Goal: Information Seeking & Learning: Learn about a topic

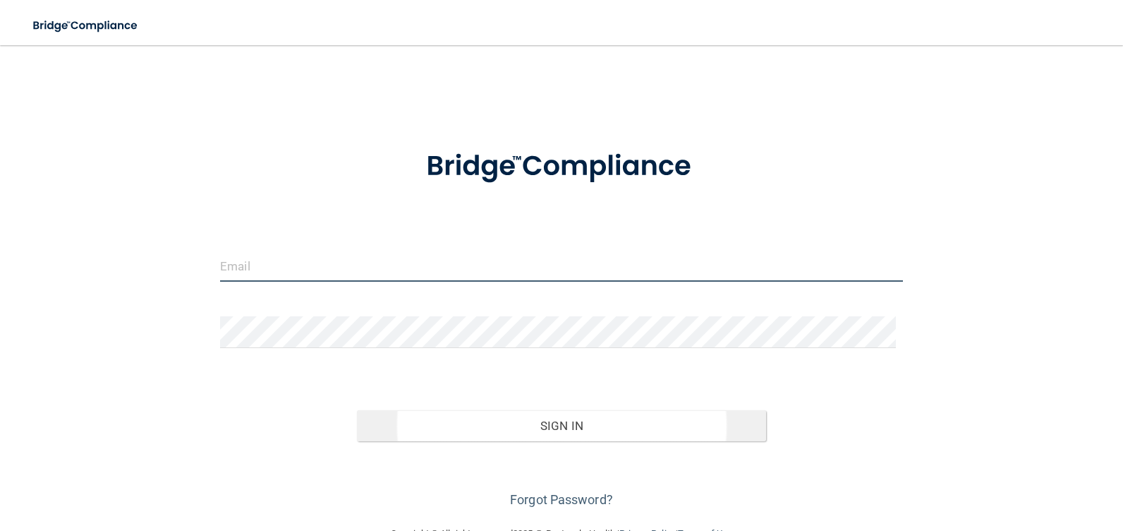
type input "[PERSON_NAME][EMAIL_ADDRESS][PERSON_NAME][DOMAIN_NAME]"
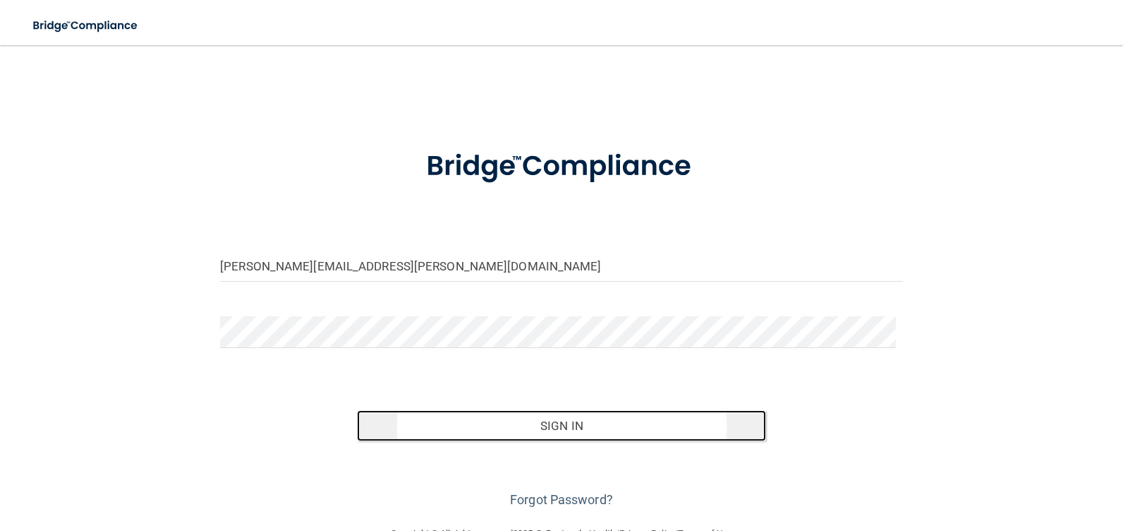
click at [564, 426] on button "Sign In" at bounding box center [562, 425] width 410 height 31
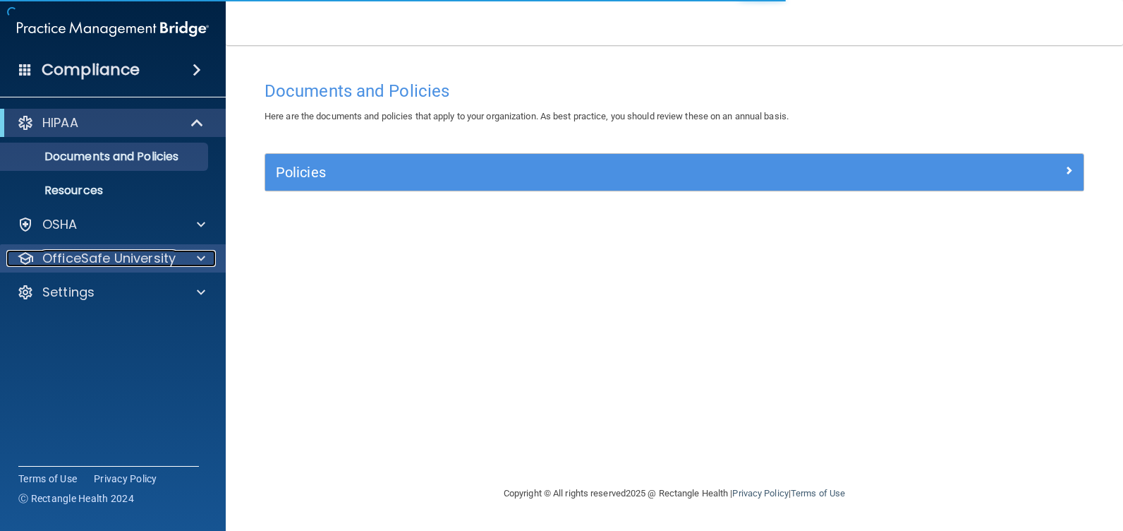
click at [107, 253] on p "OfficeSafe University" at bounding box center [108, 258] width 133 height 17
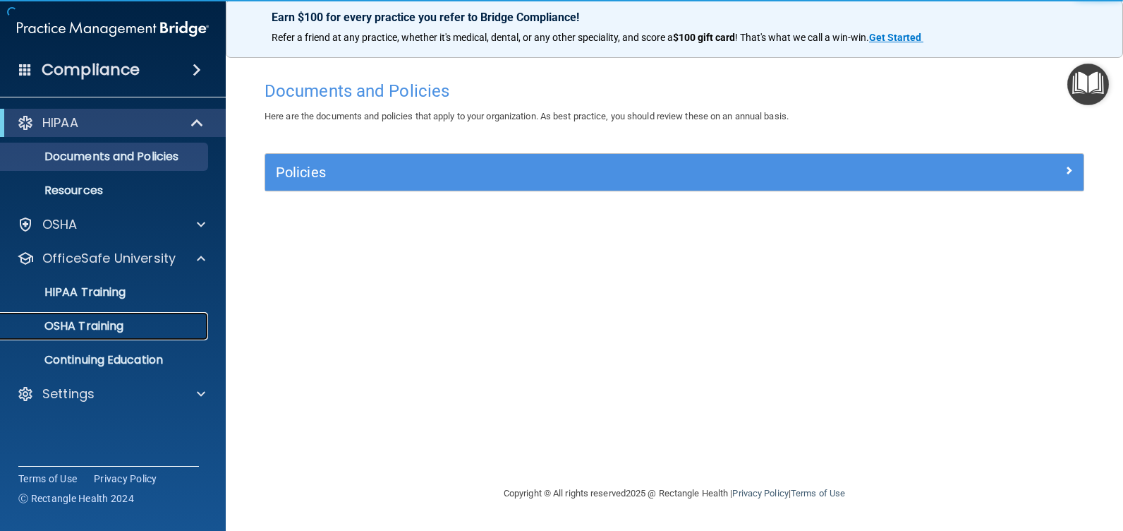
click at [111, 322] on p "OSHA Training" at bounding box center [66, 326] width 114 height 14
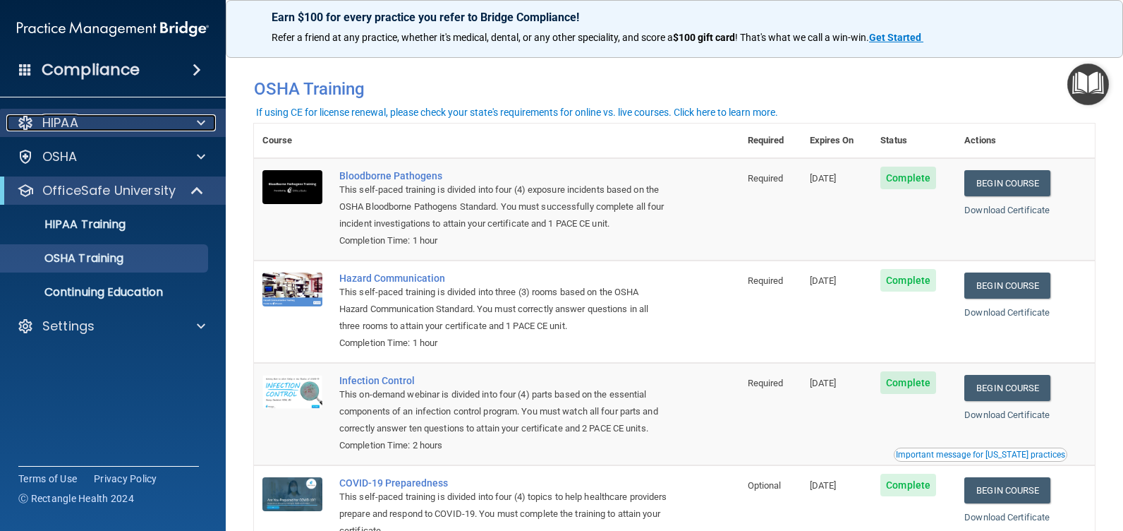
click at [203, 121] on span at bounding box center [201, 122] width 8 height 17
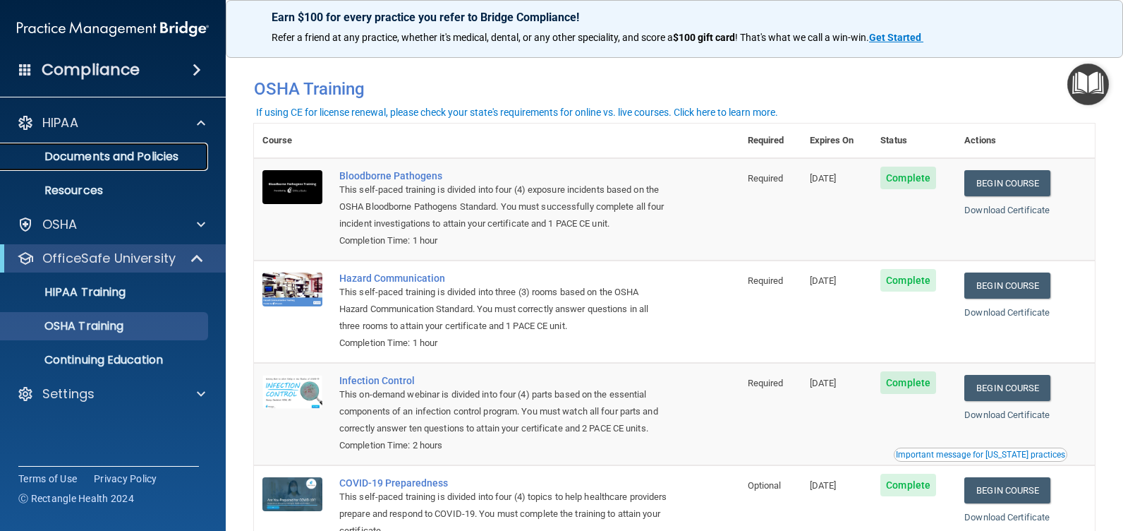
click at [163, 154] on p "Documents and Policies" at bounding box center [105, 157] width 193 height 14
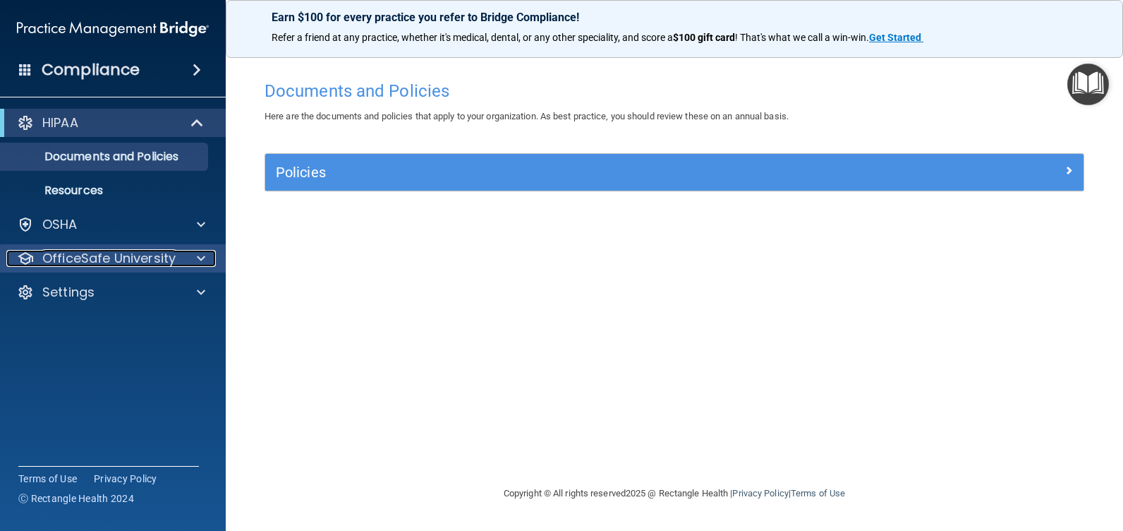
click at [176, 251] on div "OfficeSafe University" at bounding box center [93, 258] width 175 height 17
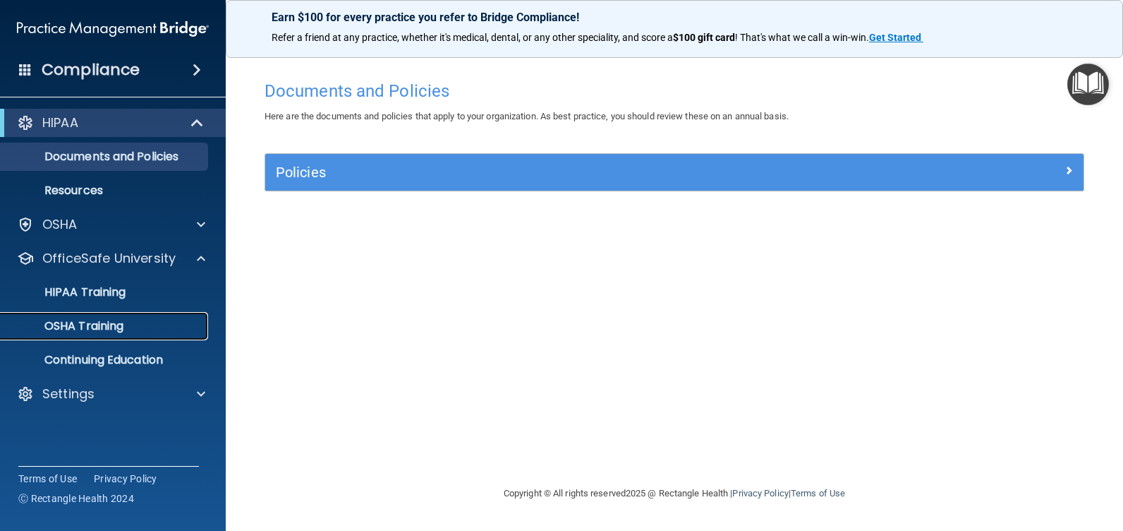
click at [109, 320] on p "OSHA Training" at bounding box center [66, 326] width 114 height 14
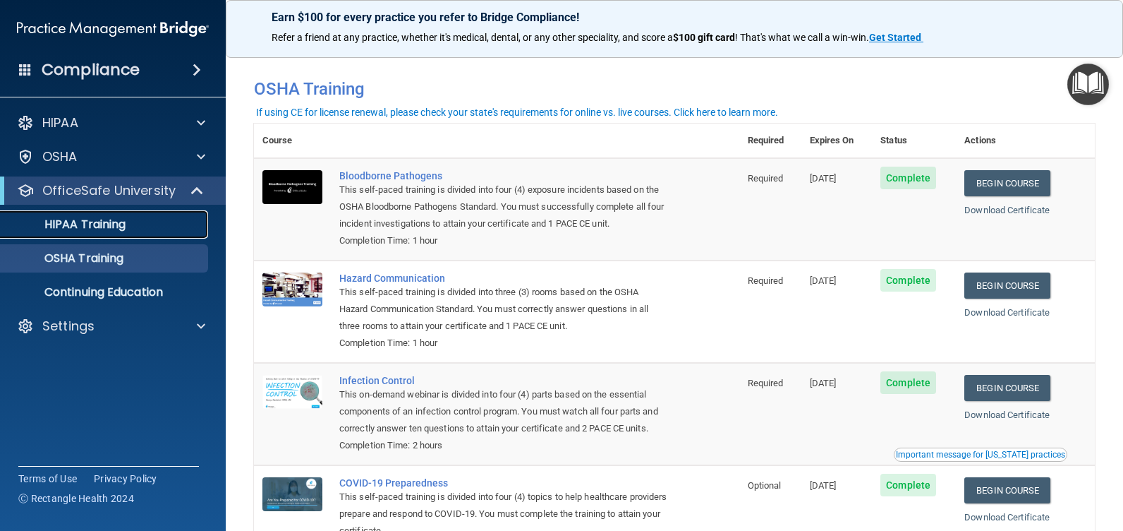
click at [116, 221] on p "HIPAA Training" at bounding box center [67, 224] width 116 height 14
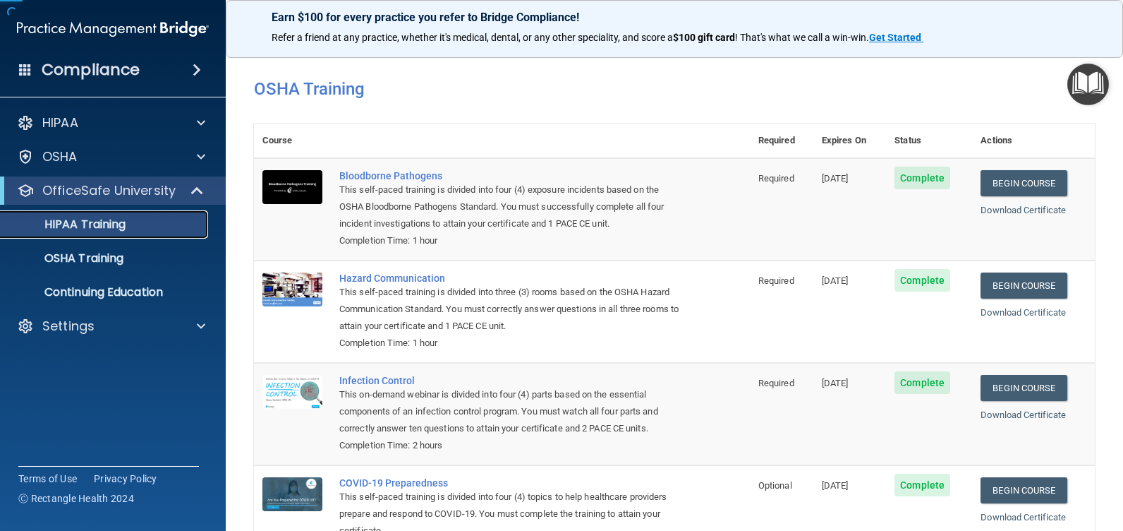
click at [116, 221] on p "HIPAA Training" at bounding box center [67, 224] width 116 height 14
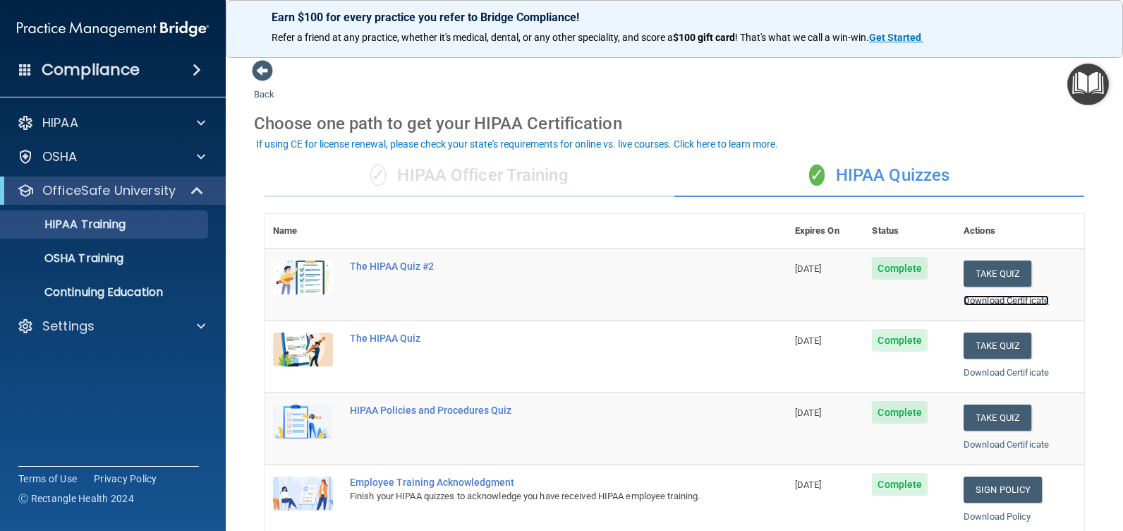
click at [972, 301] on link "Download Certificate" at bounding box center [1006, 300] width 85 height 11
click at [965, 270] on button "Take Quiz" at bounding box center [998, 273] width 68 height 26
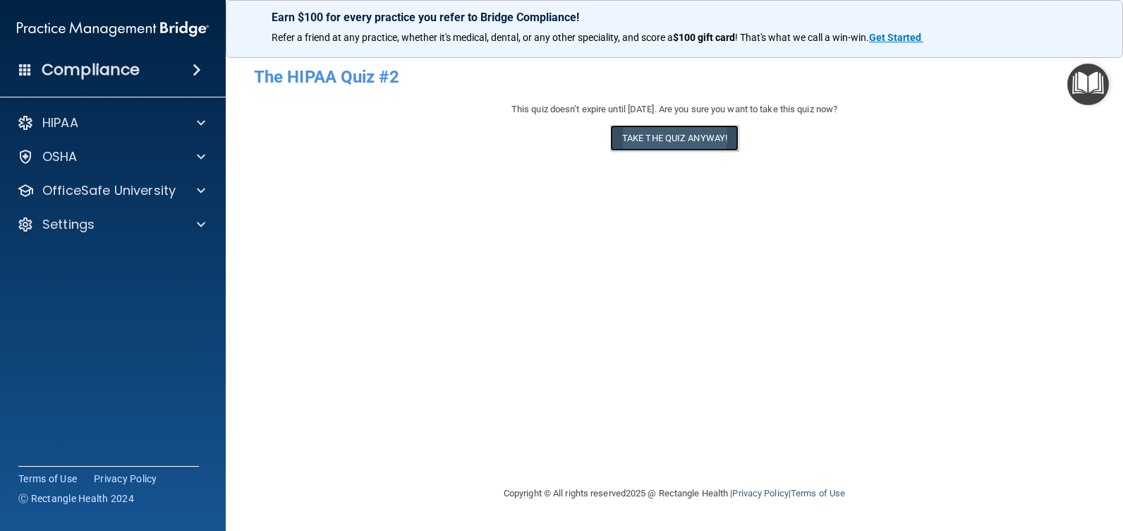
click at [697, 136] on button "Take the quiz anyway!" at bounding box center [674, 138] width 128 height 26
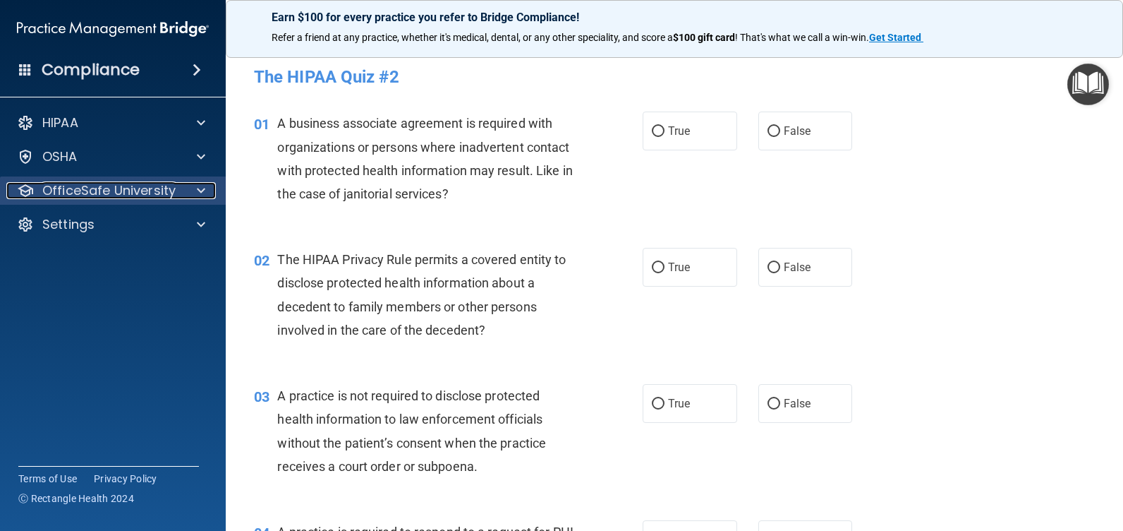
click at [173, 195] on p "OfficeSafe University" at bounding box center [108, 190] width 133 height 17
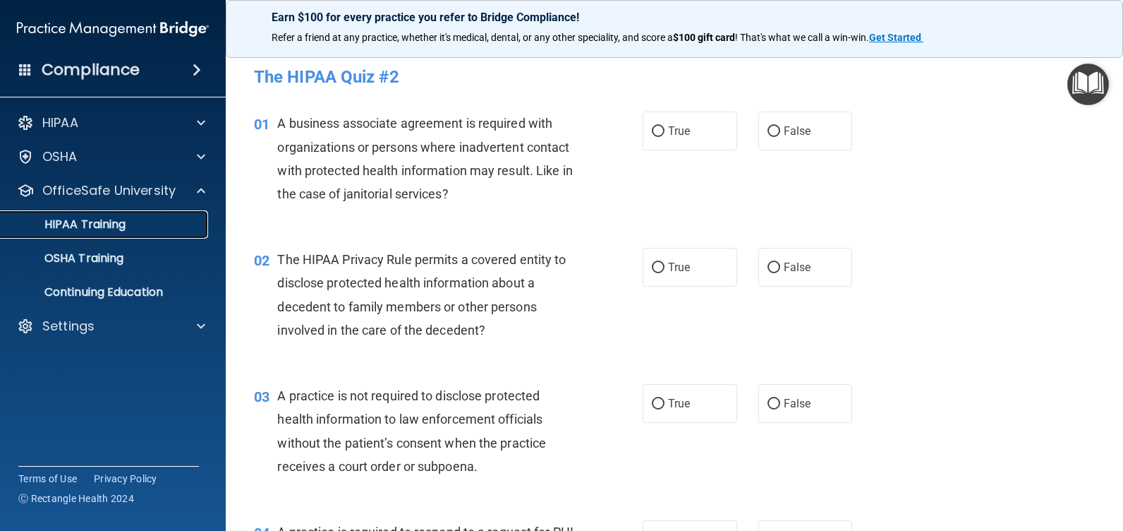
click at [124, 222] on p "HIPAA Training" at bounding box center [67, 224] width 116 height 14
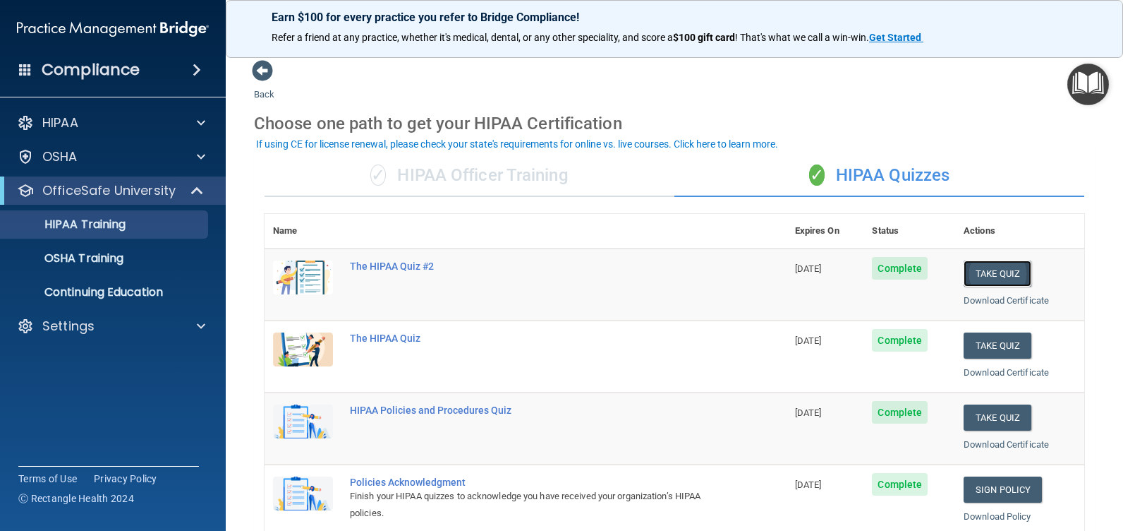
click at [985, 272] on button "Take Quiz" at bounding box center [998, 273] width 68 height 26
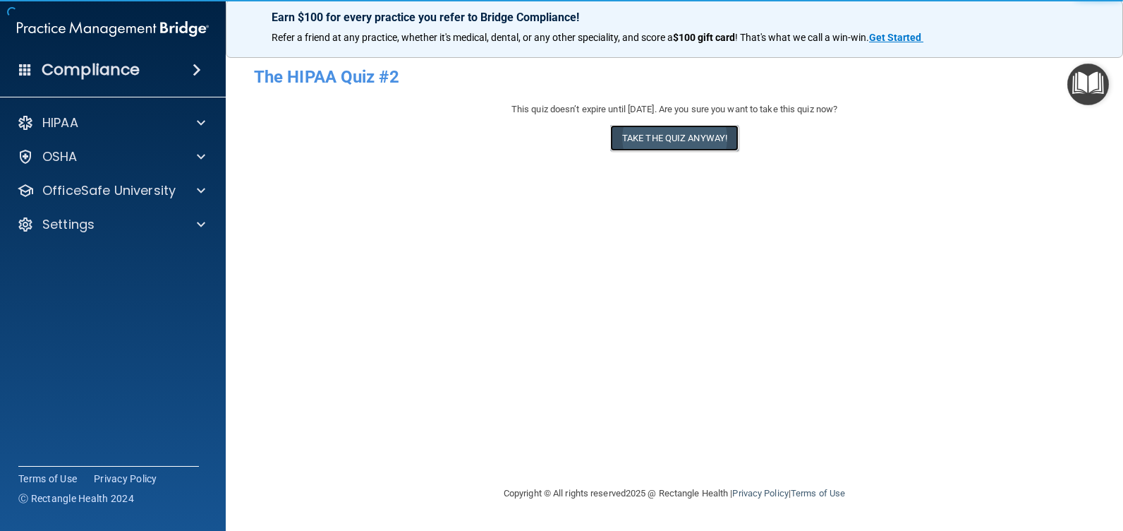
click at [699, 133] on button "Take the quiz anyway!" at bounding box center [674, 138] width 128 height 26
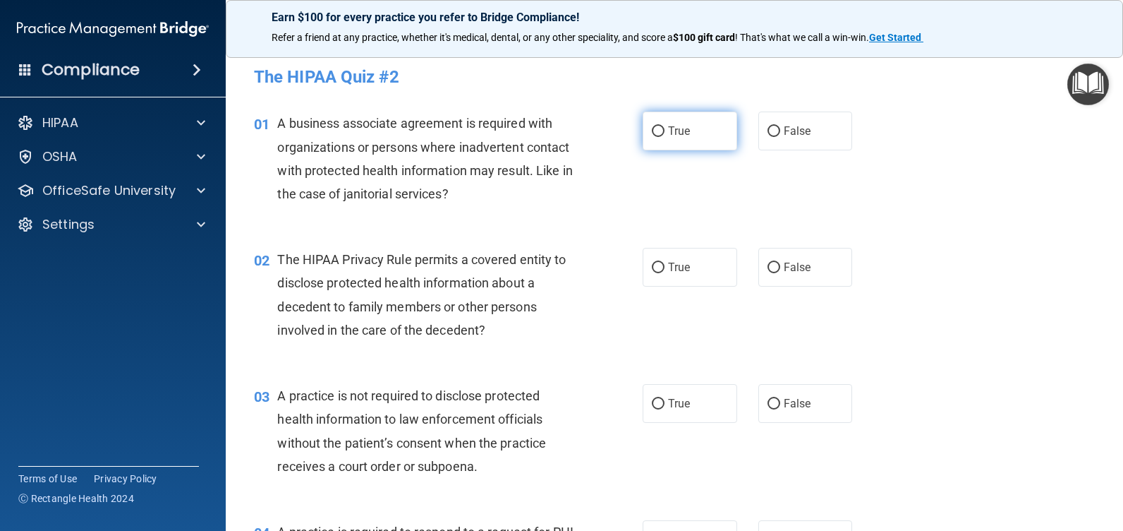
click at [656, 129] on input "True" at bounding box center [658, 131] width 13 height 11
radio input "true"
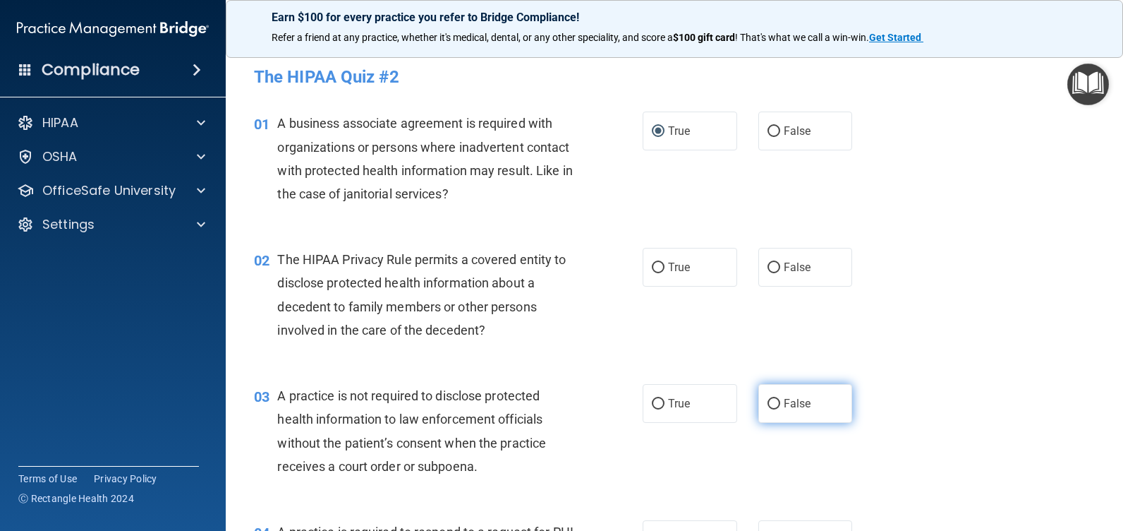
click at [768, 399] on input "False" at bounding box center [774, 404] width 13 height 11
radio input "true"
click at [656, 256] on label "True" at bounding box center [690, 267] width 95 height 39
click at [656, 263] on input "True" at bounding box center [658, 268] width 13 height 11
radio input "true"
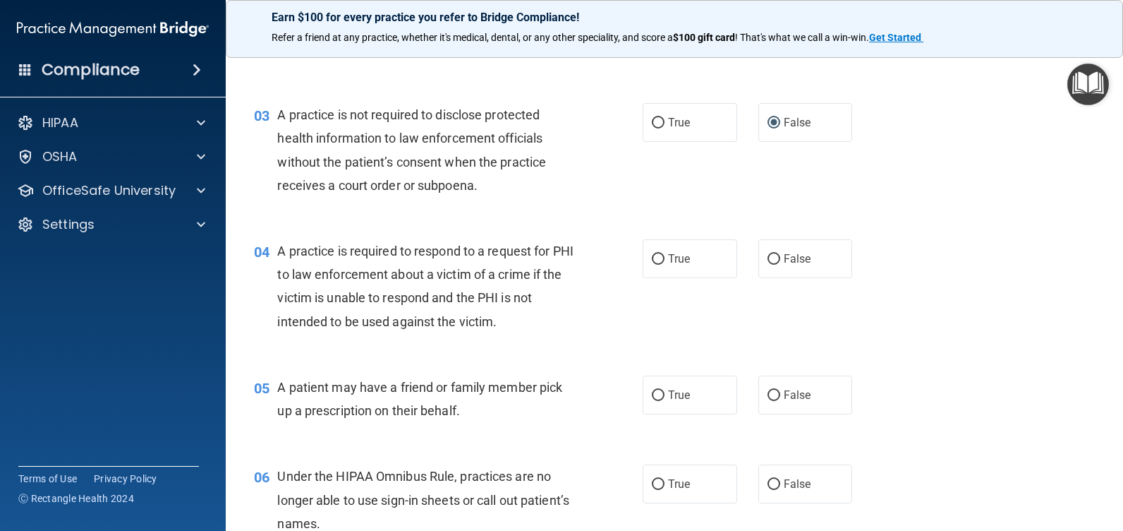
scroll to position [282, 0]
click at [652, 254] on input "True" at bounding box center [658, 258] width 13 height 11
radio input "true"
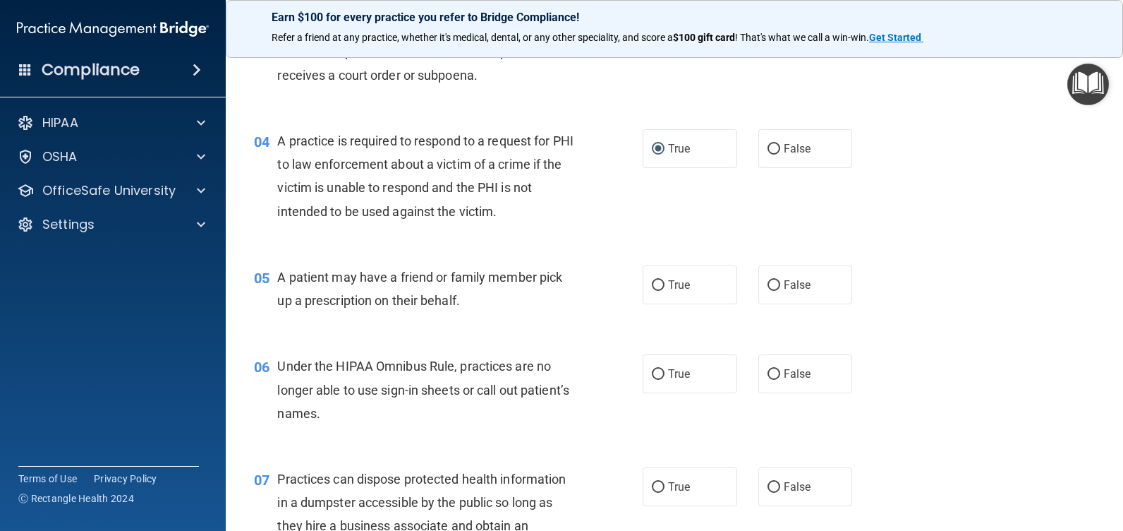
scroll to position [423, 0]
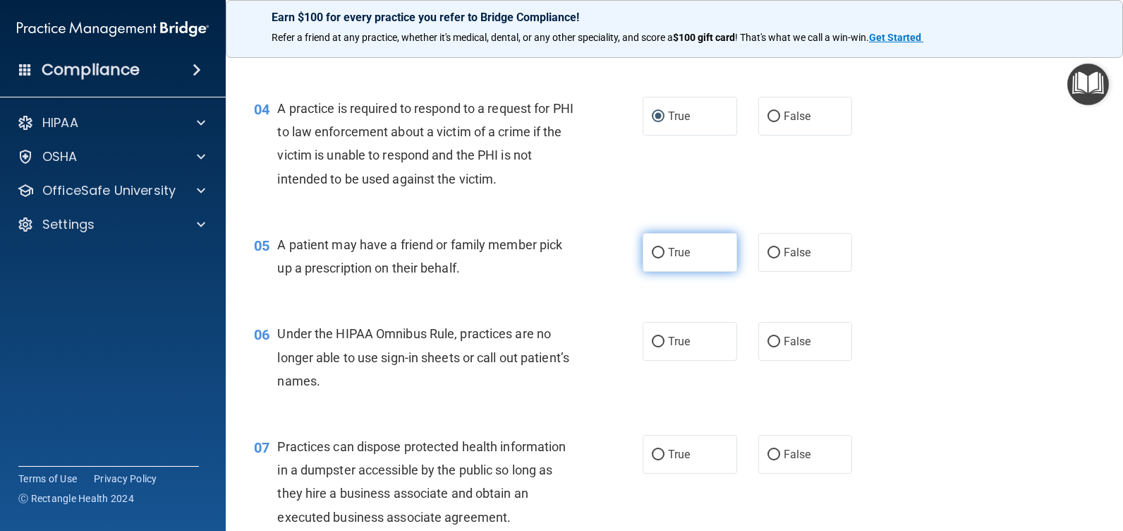
click at [668, 248] on span "True" at bounding box center [679, 252] width 22 height 13
click at [665, 248] on input "True" at bounding box center [658, 253] width 13 height 11
radio input "true"
click at [768, 337] on input "False" at bounding box center [774, 342] width 13 height 11
radio input "true"
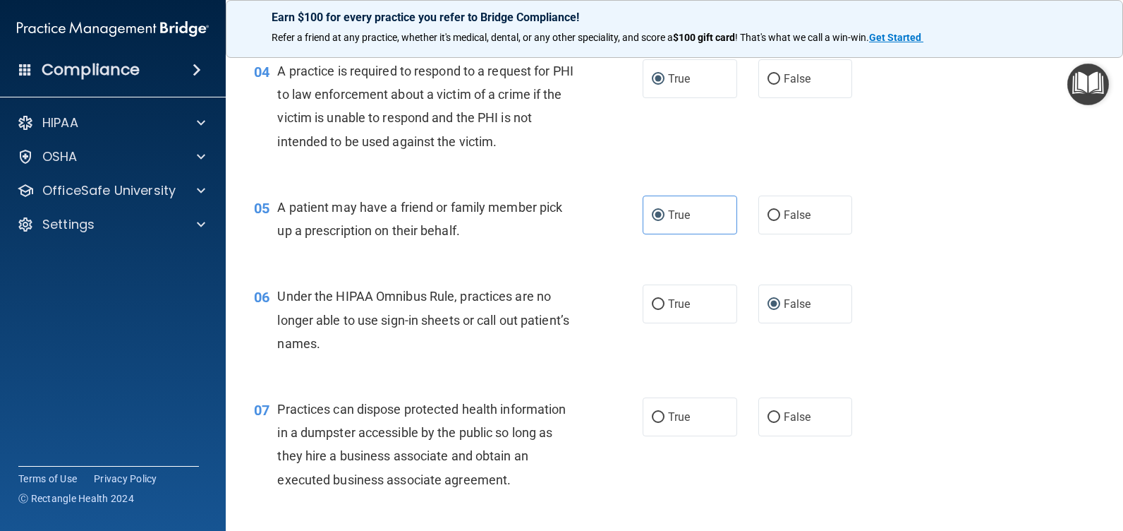
scroll to position [565, 0]
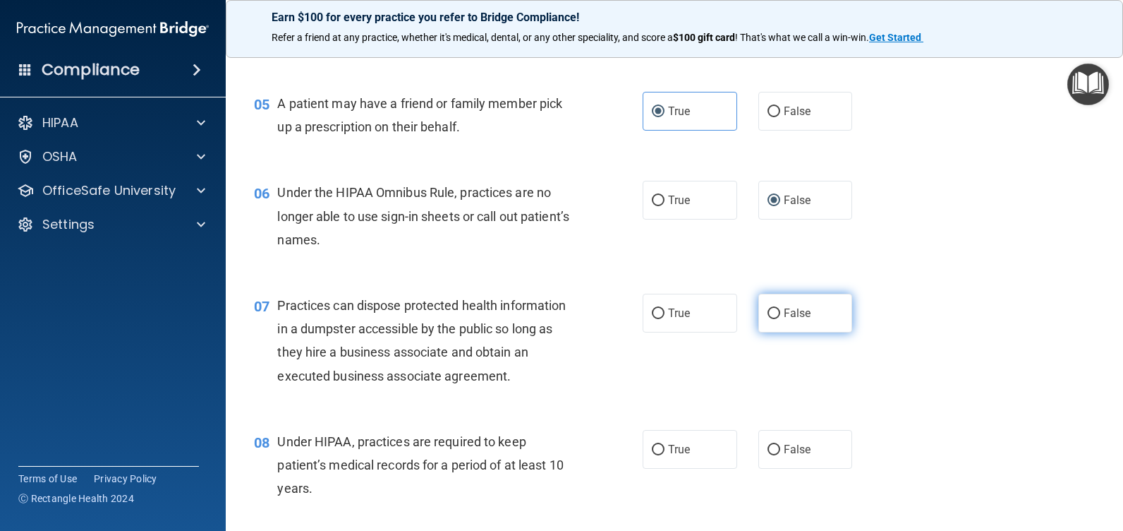
click at [768, 308] on input "False" at bounding box center [774, 313] width 13 height 11
radio input "true"
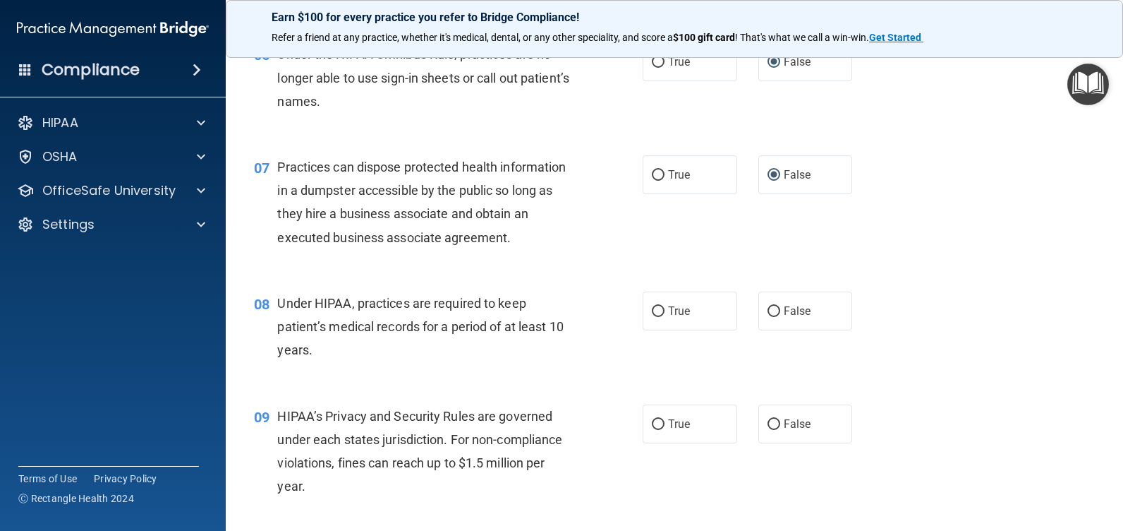
scroll to position [706, 0]
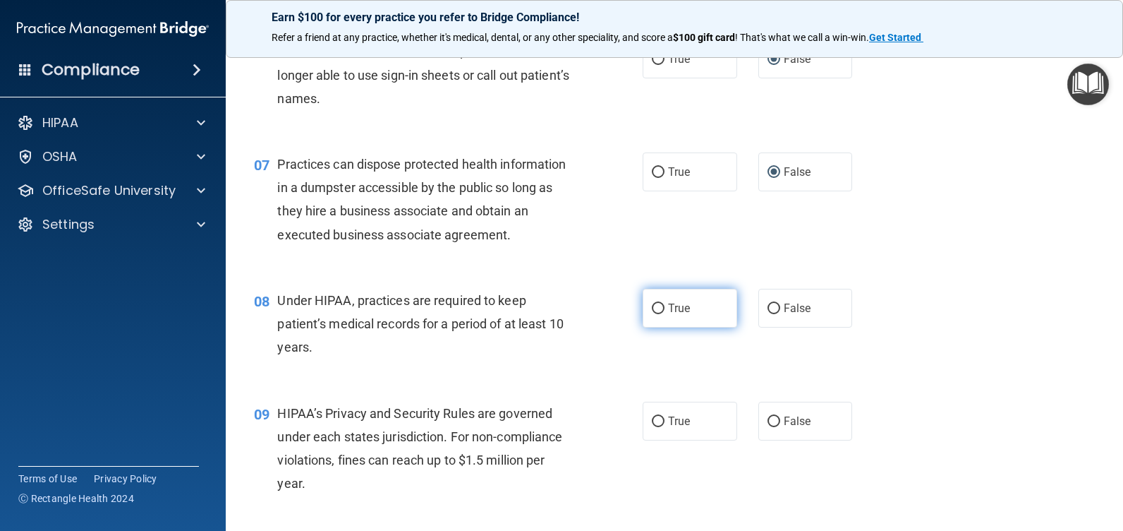
click at [661, 304] on label "True" at bounding box center [690, 308] width 95 height 39
click at [661, 304] on input "True" at bounding box center [658, 308] width 13 height 11
radio input "true"
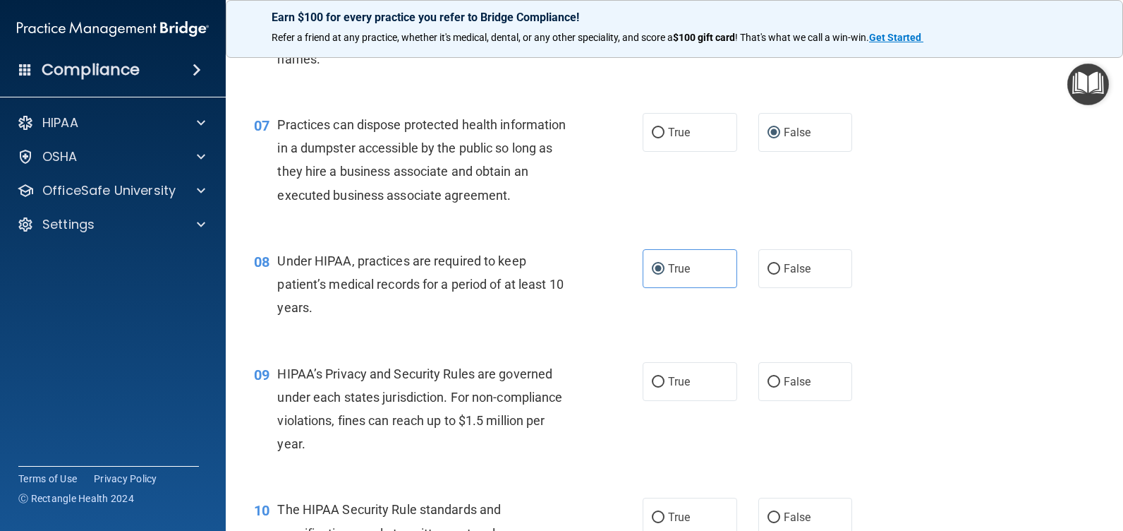
scroll to position [776, 0]
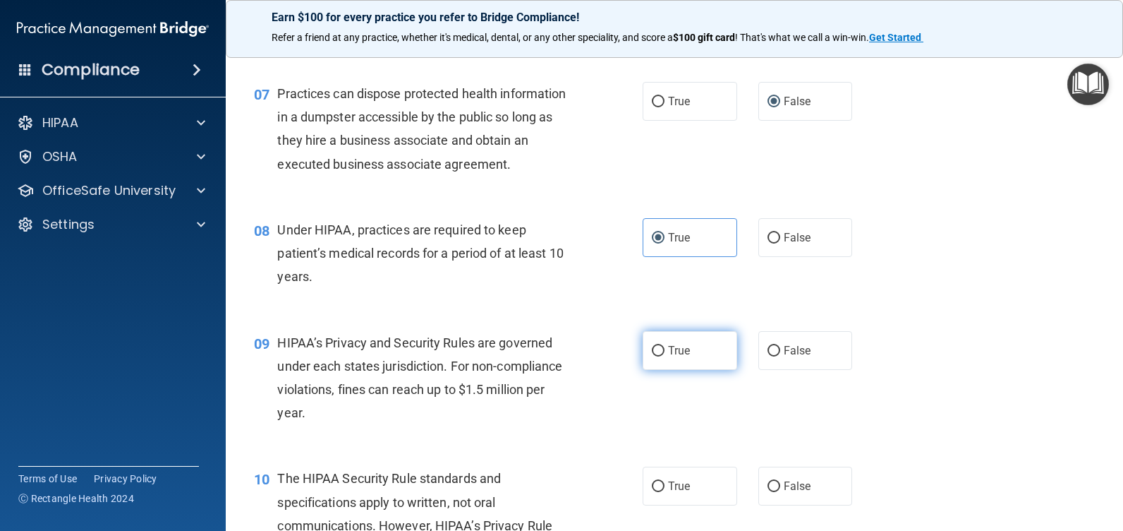
click at [659, 349] on input "True" at bounding box center [658, 351] width 13 height 11
radio input "true"
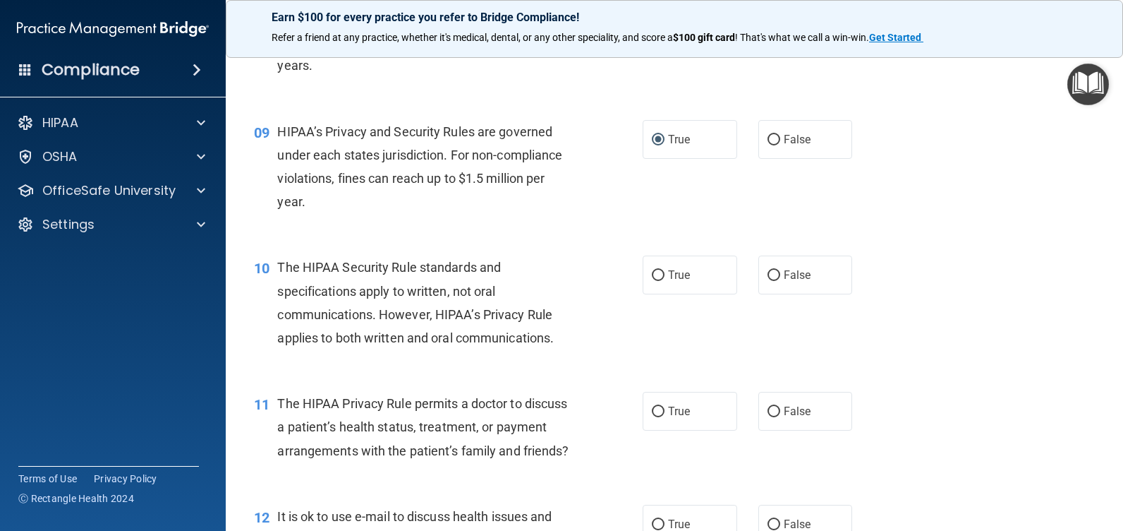
scroll to position [988, 0]
click at [768, 406] on input "False" at bounding box center [774, 411] width 13 height 11
radio input "true"
click at [652, 276] on input "True" at bounding box center [658, 275] width 13 height 11
radio input "true"
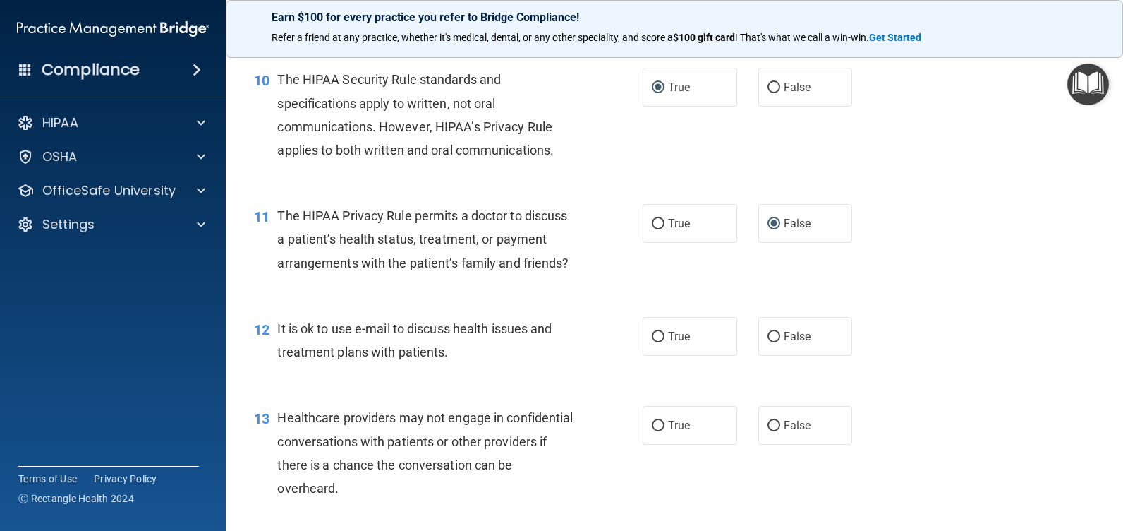
scroll to position [1270, 0]
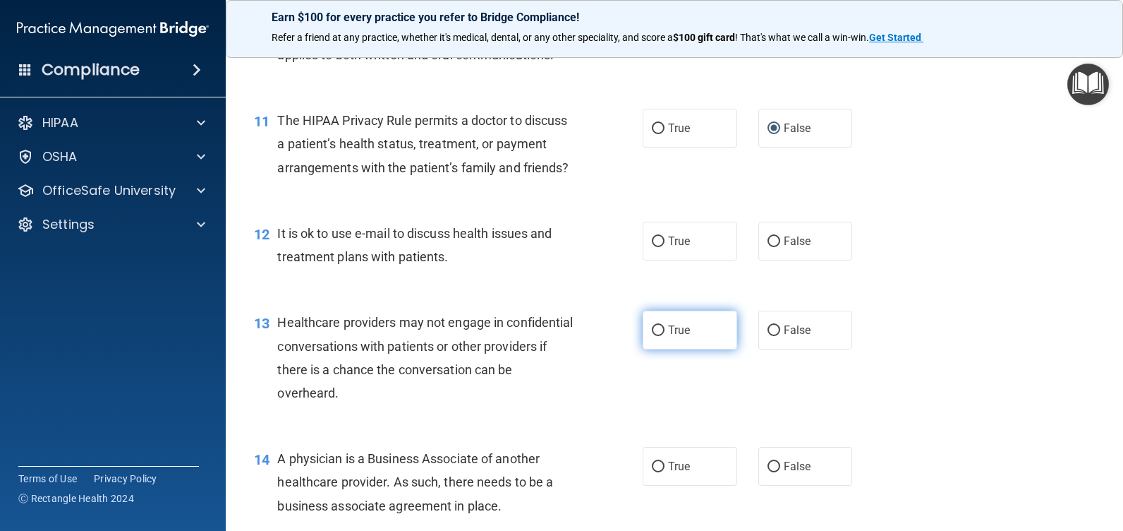
click at [655, 336] on input "True" at bounding box center [658, 330] width 13 height 11
radio input "true"
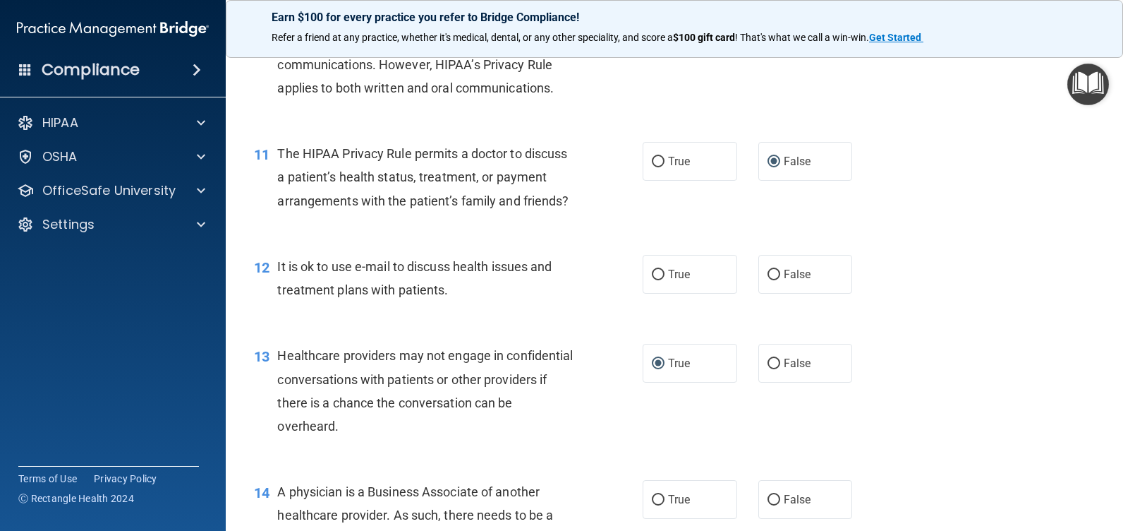
scroll to position [1129, 0]
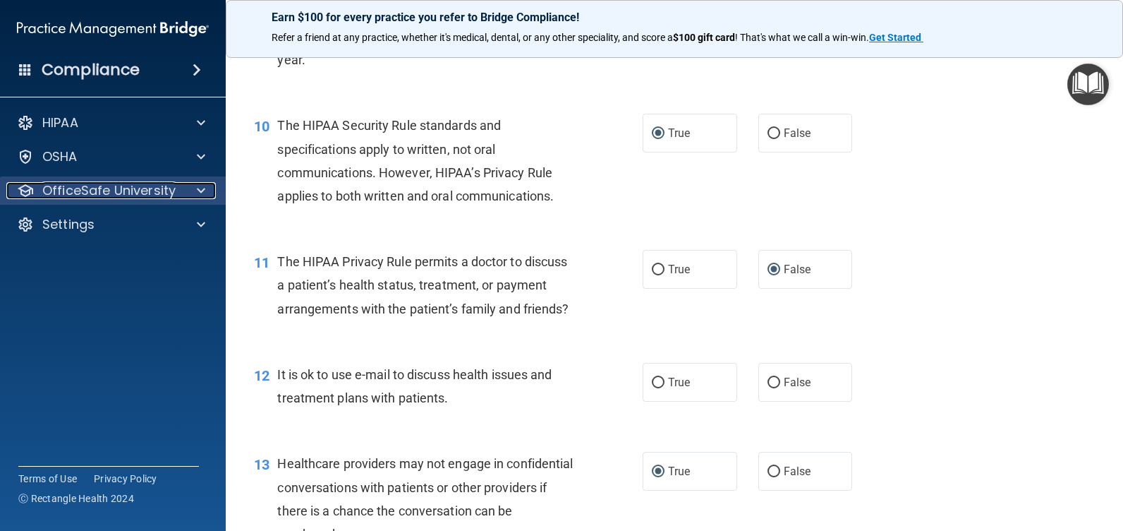
click at [76, 188] on p "OfficeSafe University" at bounding box center [108, 190] width 133 height 17
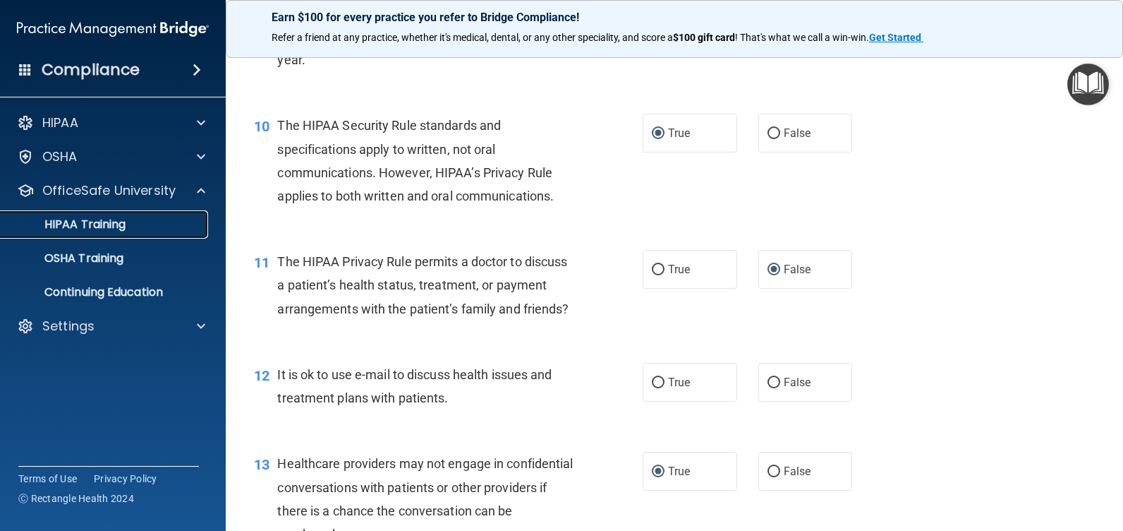
click at [126, 225] on p "HIPAA Training" at bounding box center [67, 224] width 116 height 14
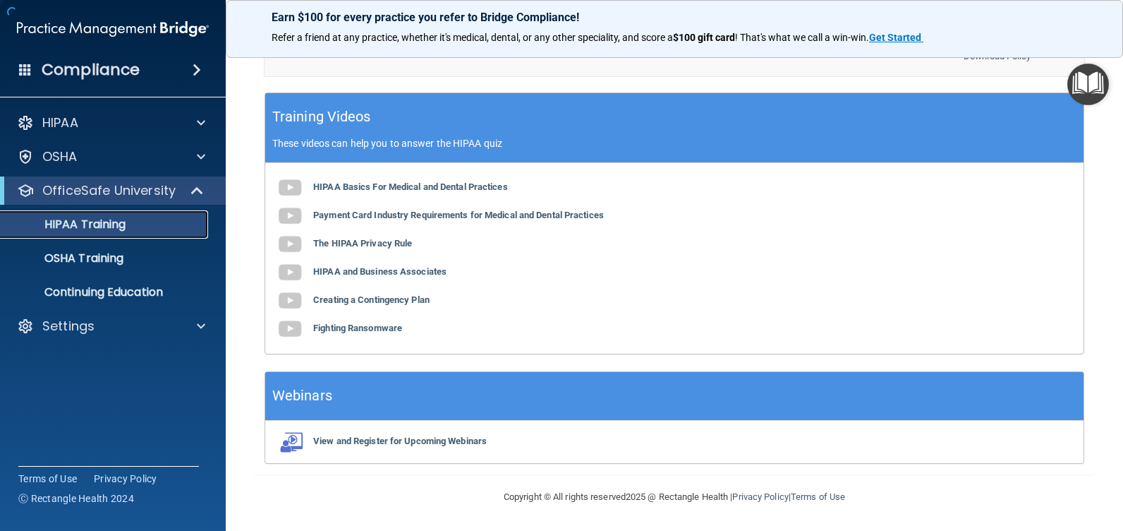
scroll to position [532, 0]
click at [122, 189] on p "OfficeSafe University" at bounding box center [108, 190] width 133 height 17
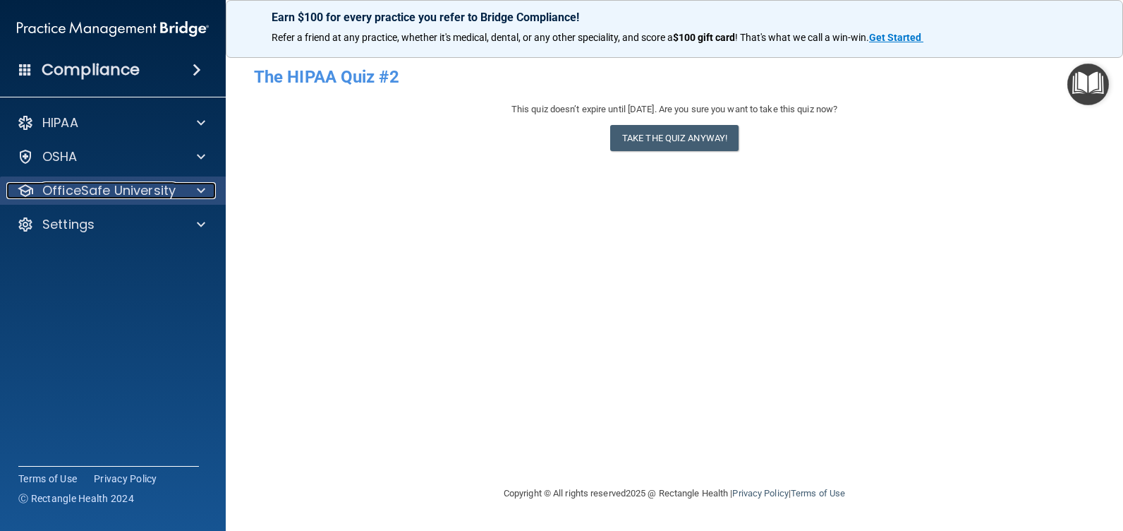
click at [140, 194] on p "OfficeSafe University" at bounding box center [108, 190] width 133 height 17
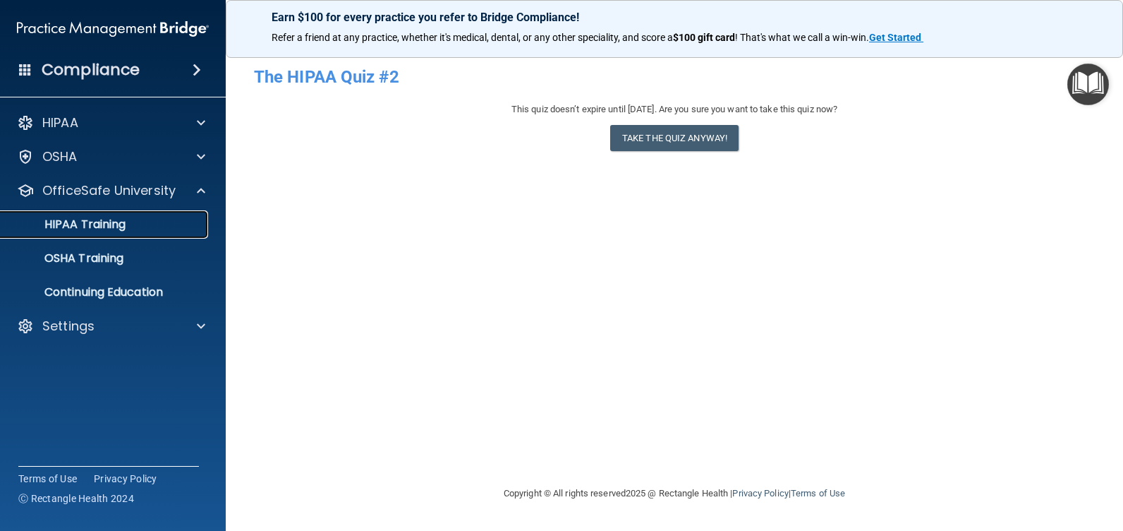
click at [107, 228] on p "HIPAA Training" at bounding box center [67, 224] width 116 height 14
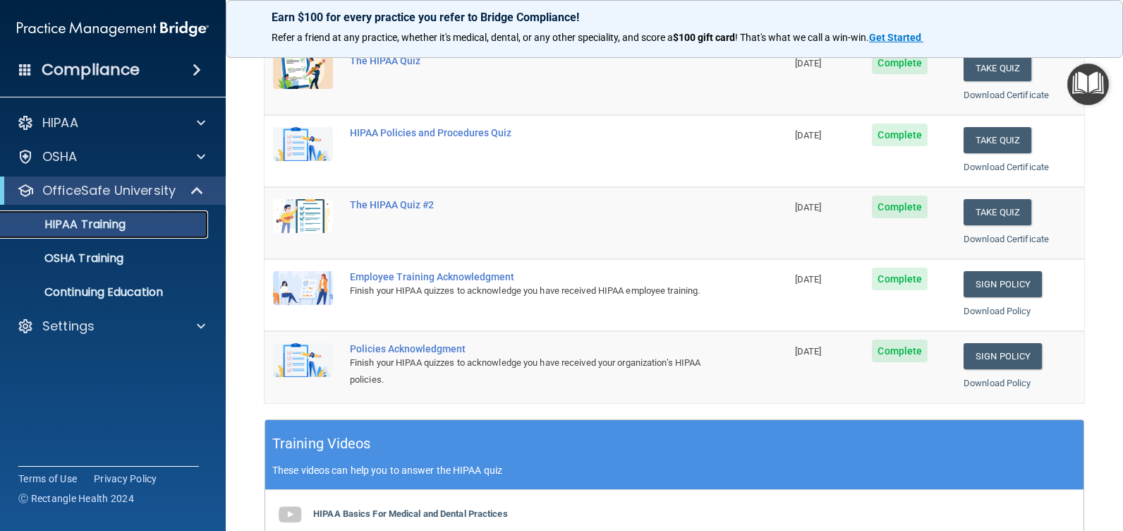
scroll to position [212, 0]
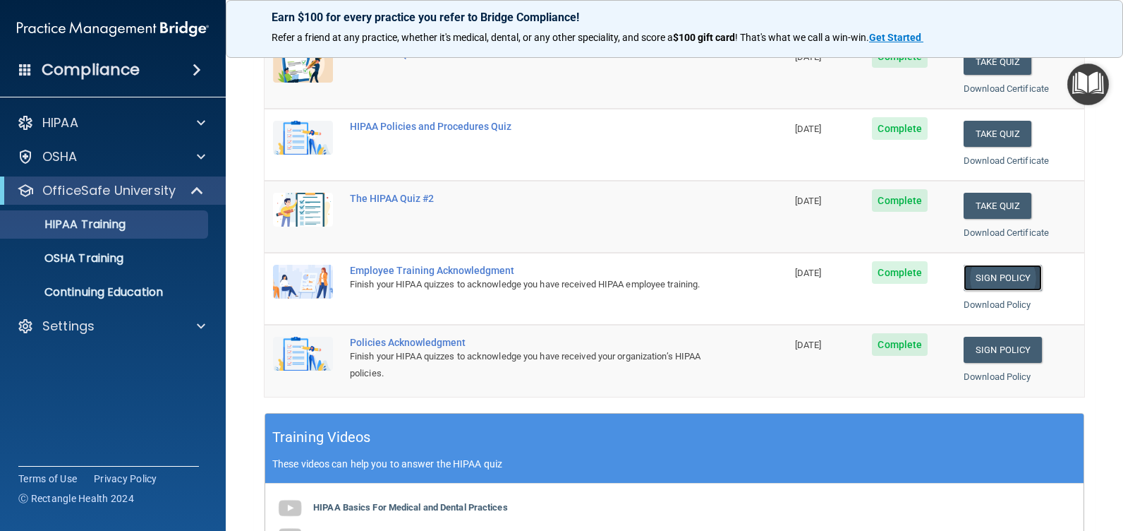
click at [984, 273] on link "Sign Policy" at bounding box center [1003, 278] width 78 height 26
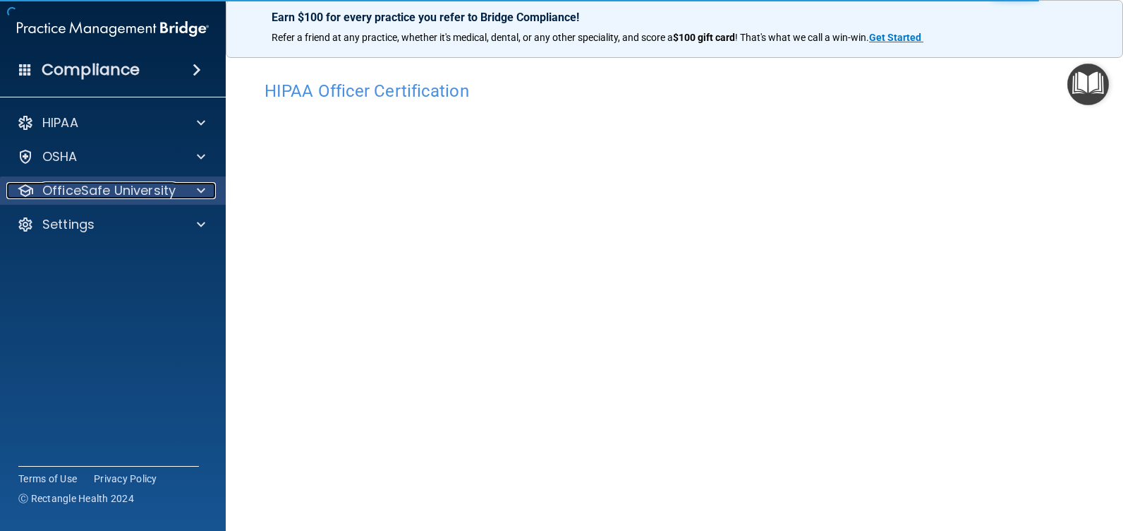
click at [96, 191] on p "OfficeSafe University" at bounding box center [108, 190] width 133 height 17
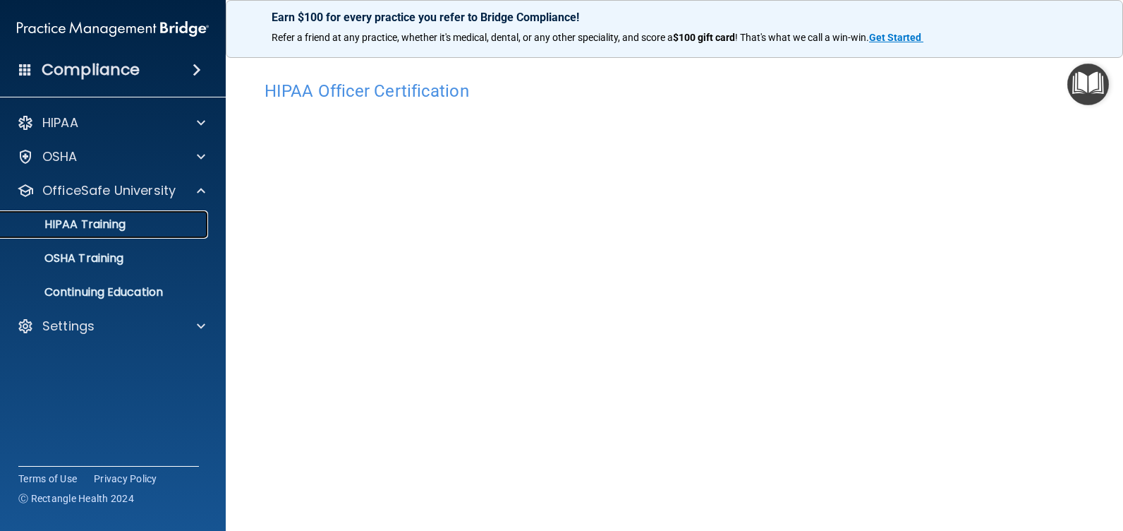
click at [111, 225] on p "HIPAA Training" at bounding box center [67, 224] width 116 height 14
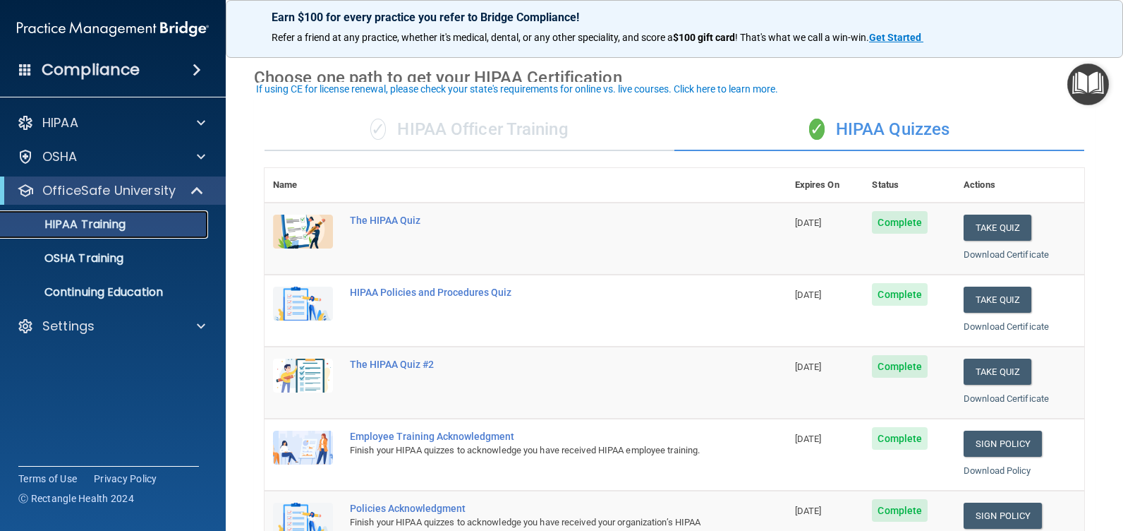
scroll to position [71, 0]
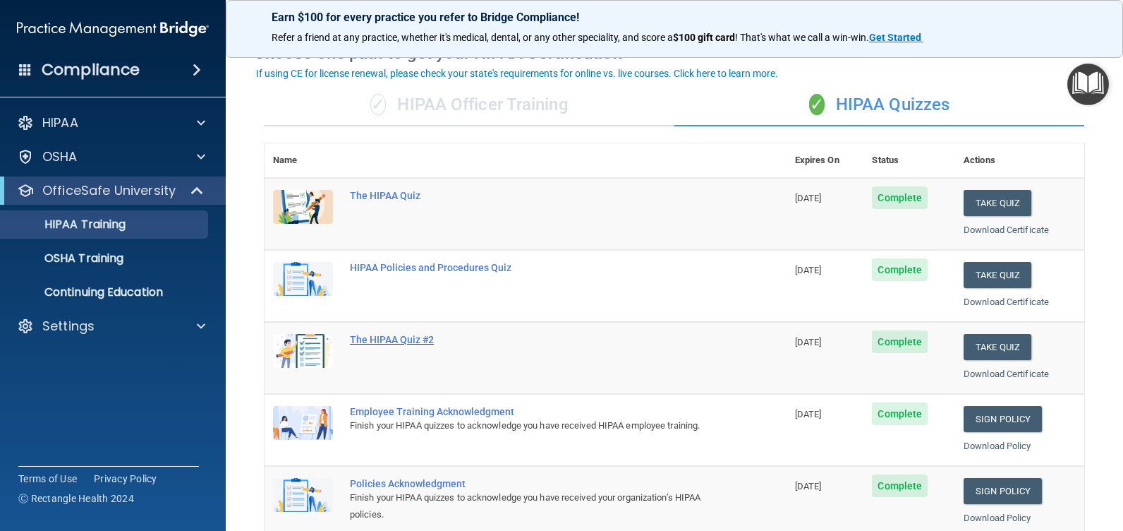
click at [389, 337] on div "The HIPAA Quiz #2" at bounding box center [533, 339] width 366 height 11
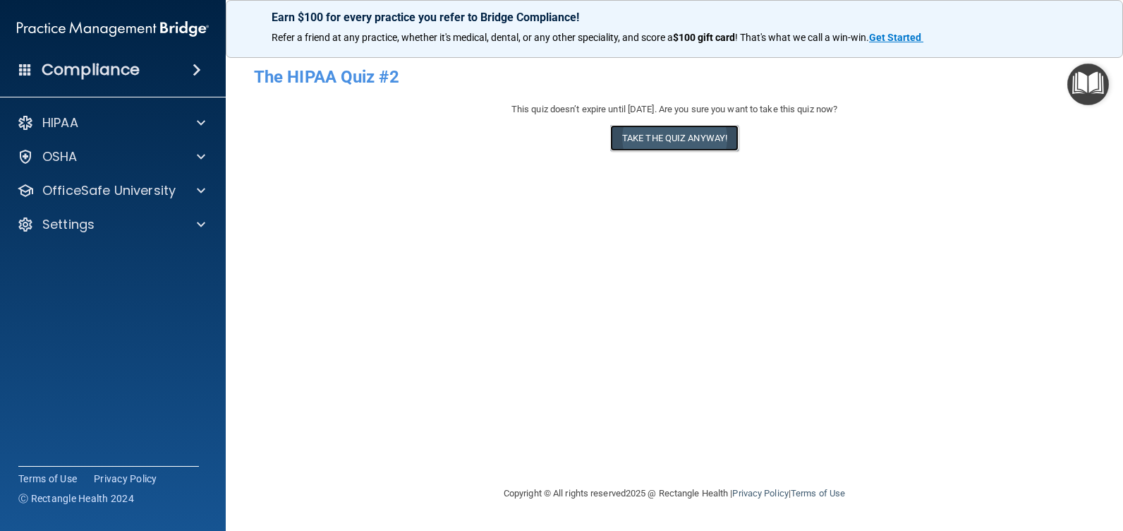
click at [659, 133] on button "Take the quiz anyway!" at bounding box center [674, 138] width 128 height 26
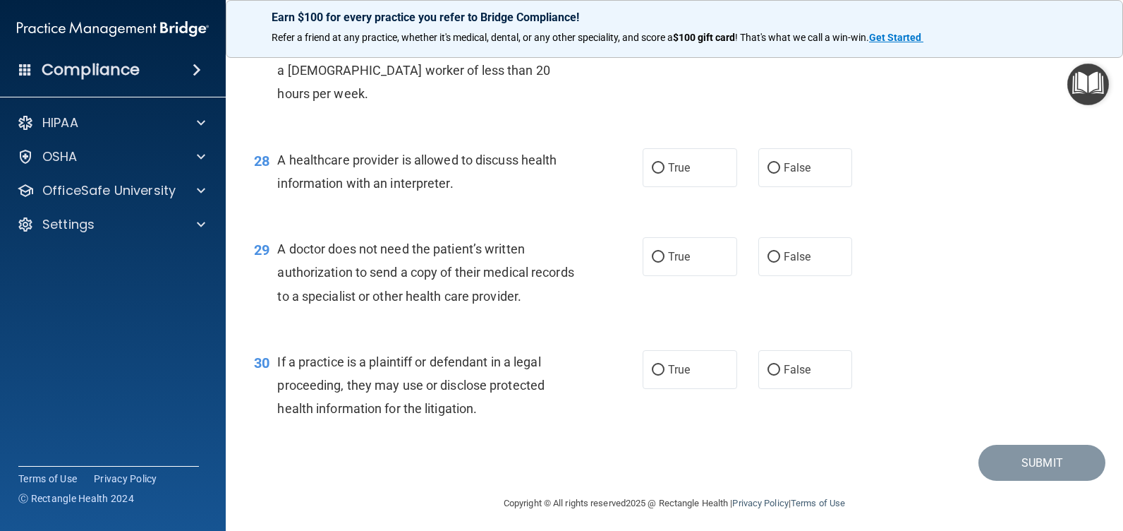
scroll to position [3270, 0]
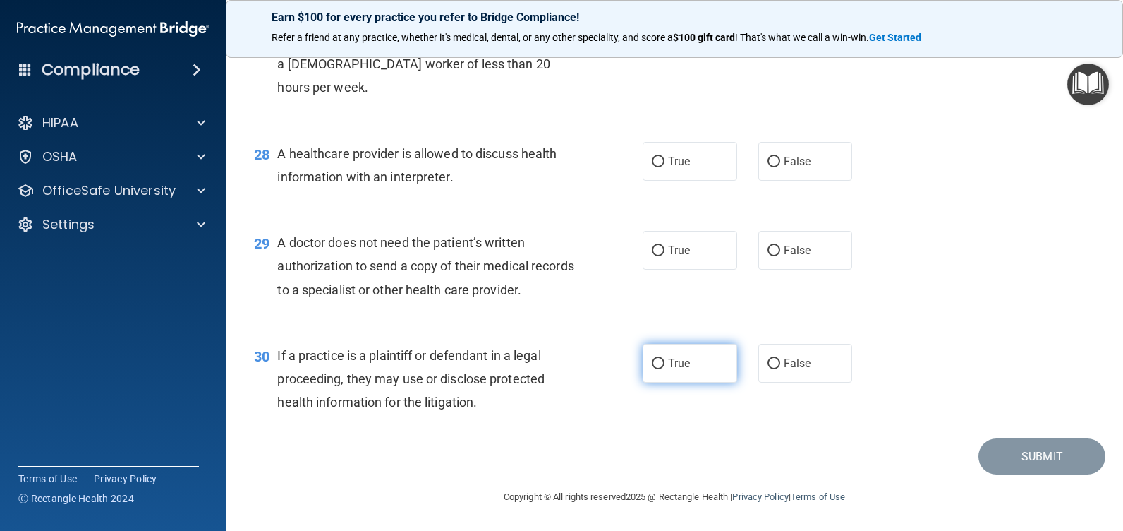
click at [653, 363] on input "True" at bounding box center [658, 363] width 13 height 11
radio input "true"
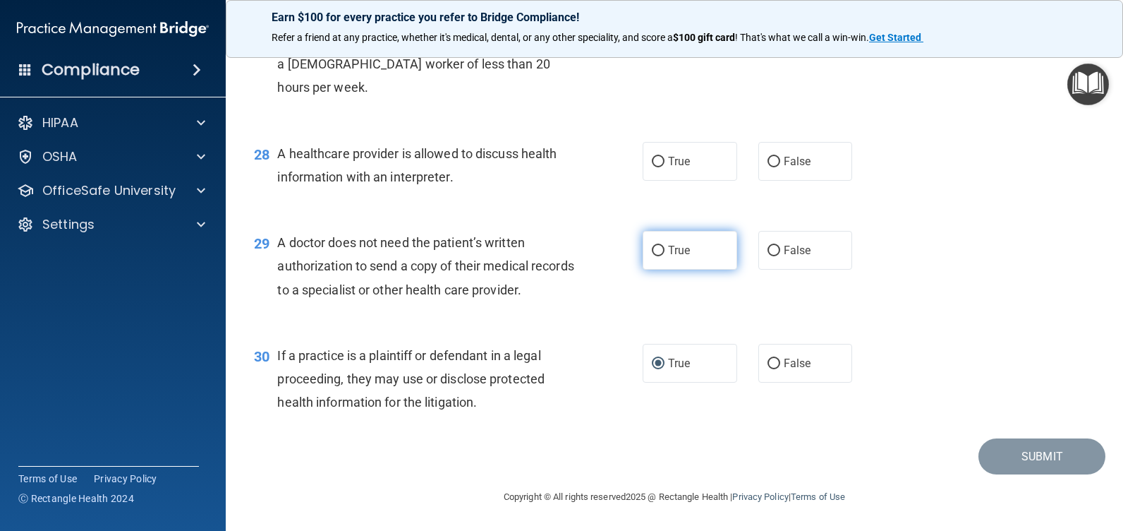
click at [655, 251] on input "True" at bounding box center [658, 251] width 13 height 11
radio input "true"
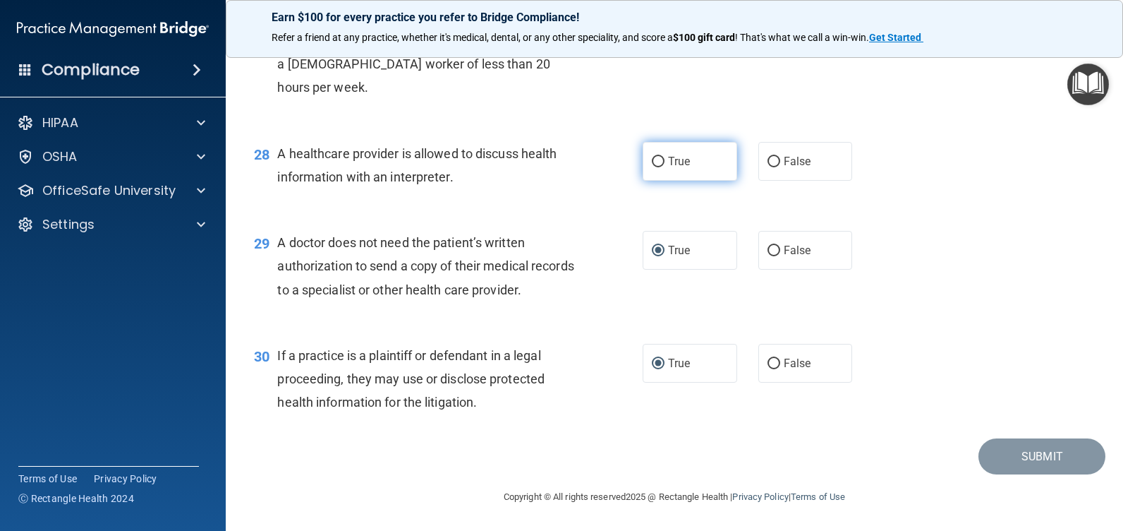
click at [658, 167] on input "True" at bounding box center [658, 162] width 13 height 11
radio input "true"
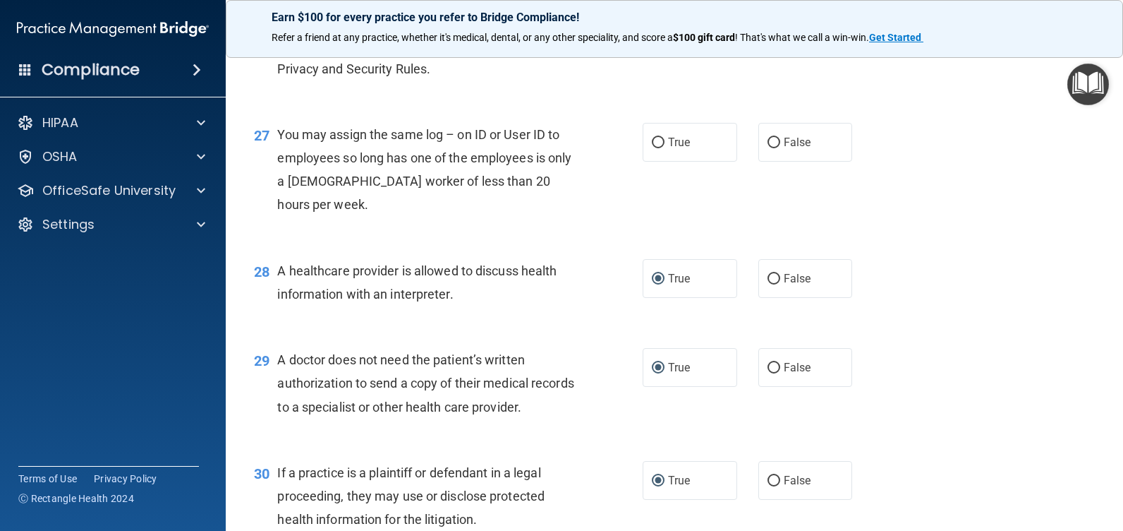
scroll to position [3058, 0]
click at [768, 149] on input "False" at bounding box center [774, 143] width 13 height 11
radio input "true"
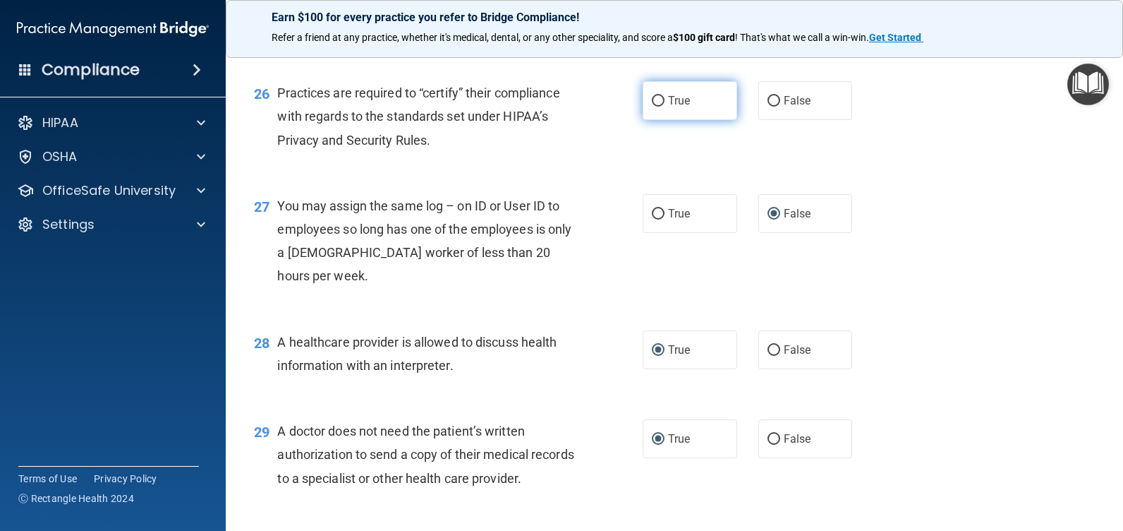
click at [658, 107] on input "True" at bounding box center [658, 101] width 13 height 11
radio input "true"
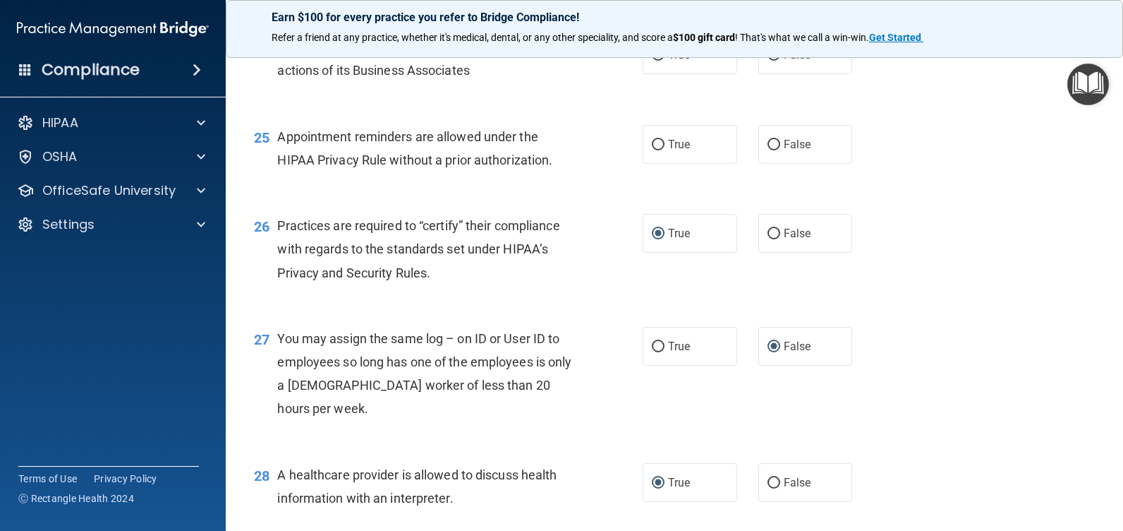
scroll to position [2847, 0]
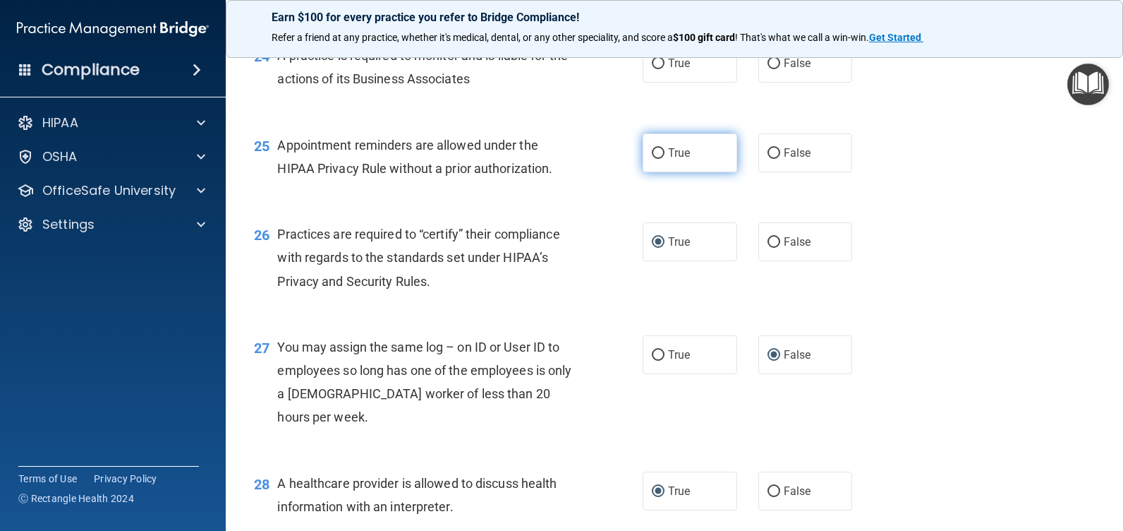
click at [656, 159] on input "True" at bounding box center [658, 153] width 13 height 11
radio input "true"
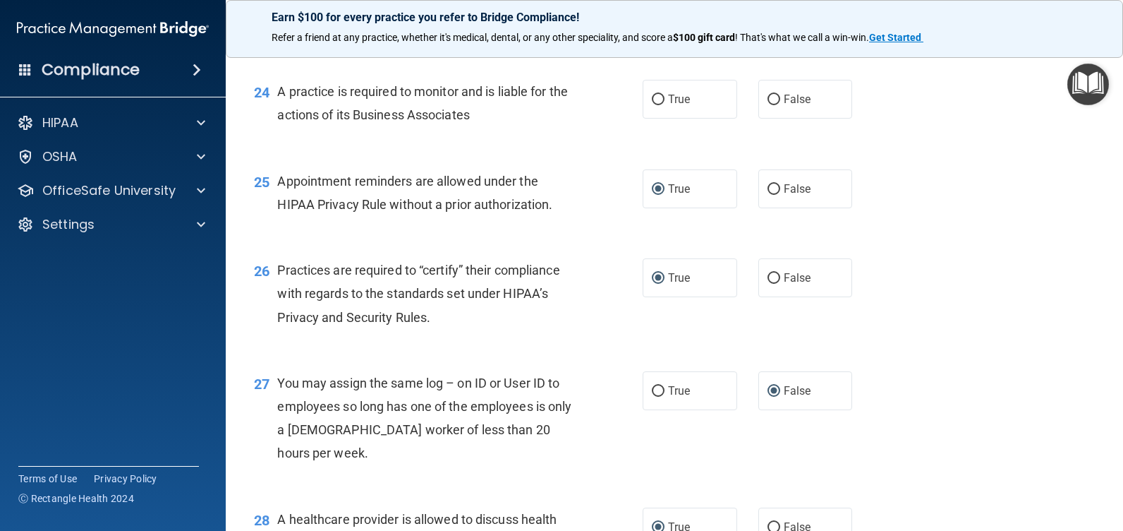
scroll to position [2776, 0]
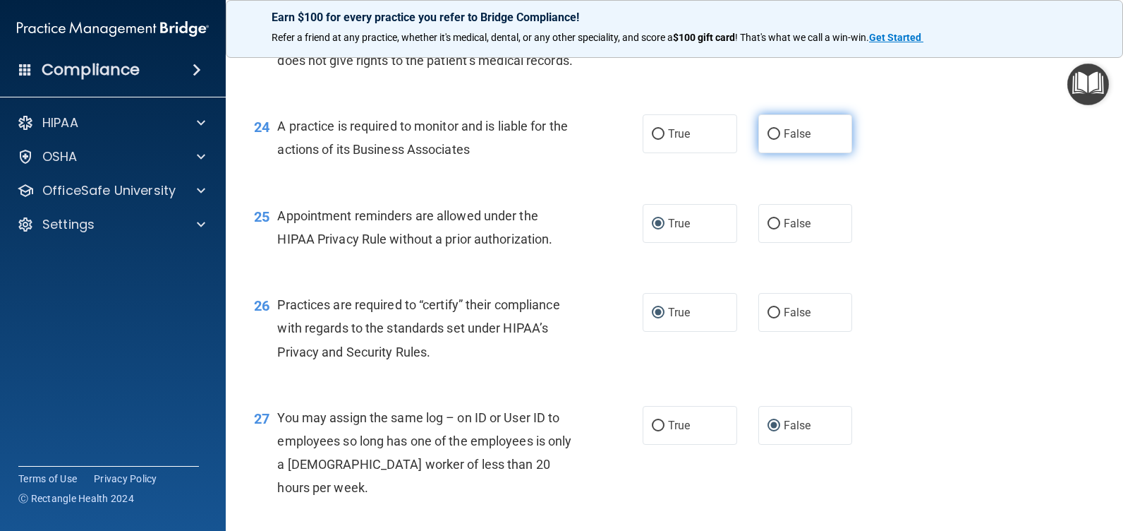
click at [768, 140] on input "False" at bounding box center [774, 134] width 13 height 11
radio input "true"
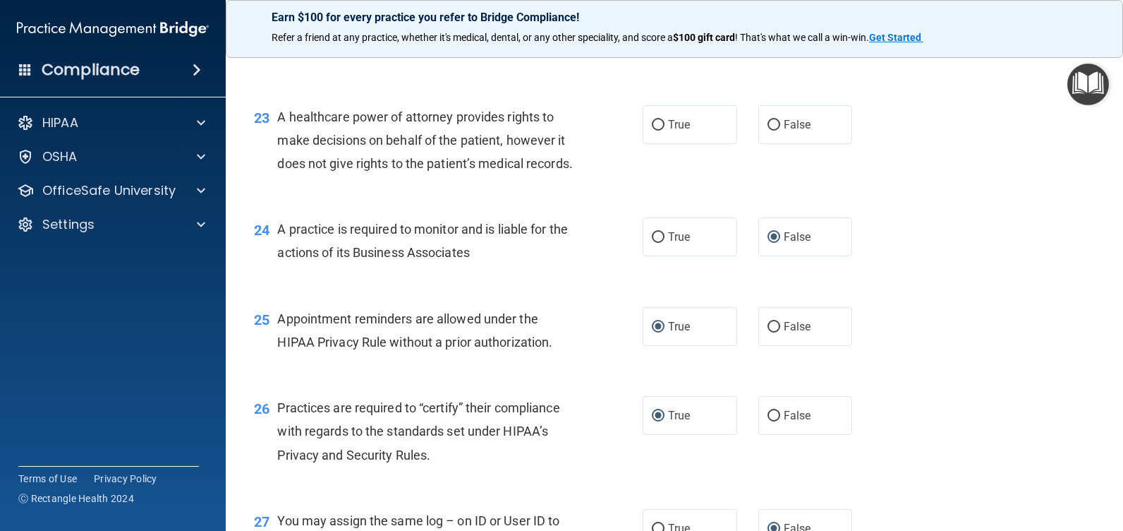
scroll to position [2635, 0]
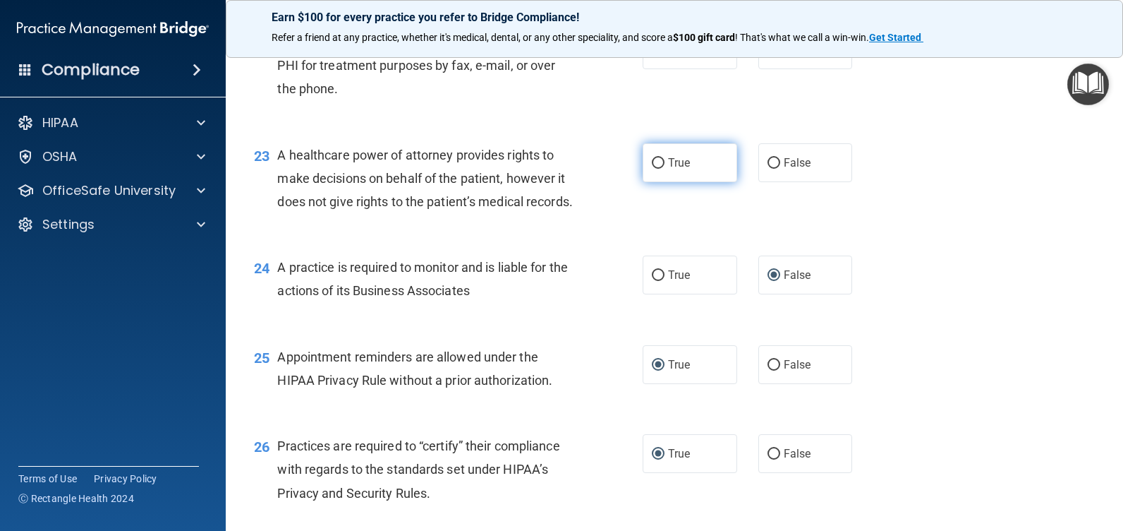
click at [661, 182] on label "True" at bounding box center [690, 162] width 95 height 39
click at [661, 169] on input "True" at bounding box center [658, 163] width 13 height 11
radio input "true"
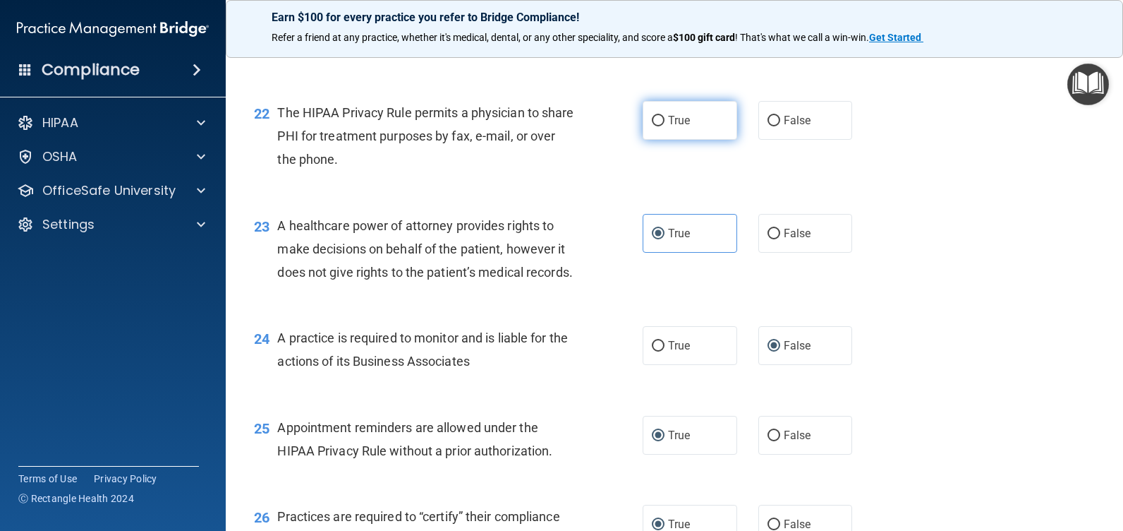
click at [653, 126] on input "True" at bounding box center [658, 121] width 13 height 11
radio input "true"
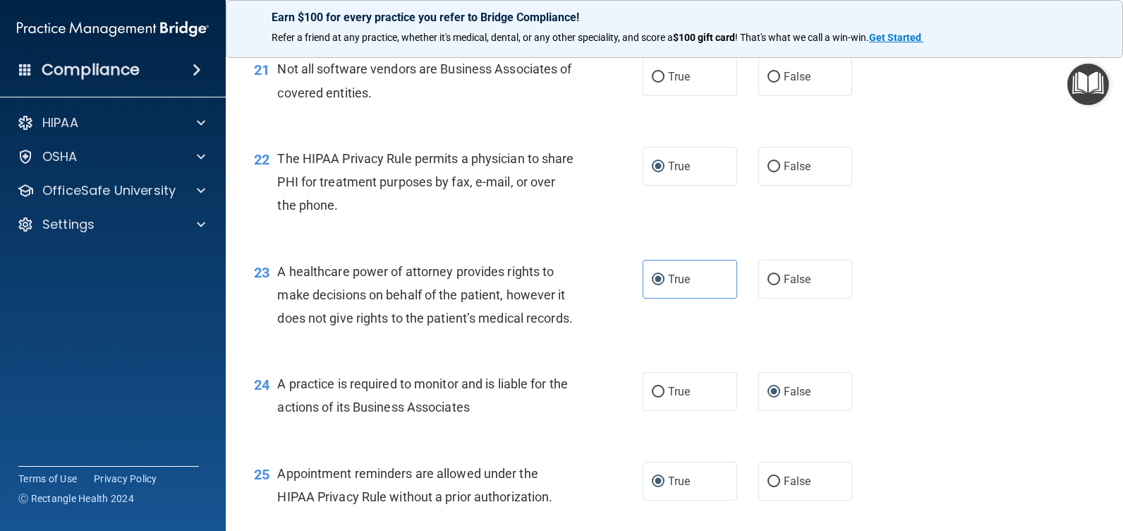
scroll to position [2423, 0]
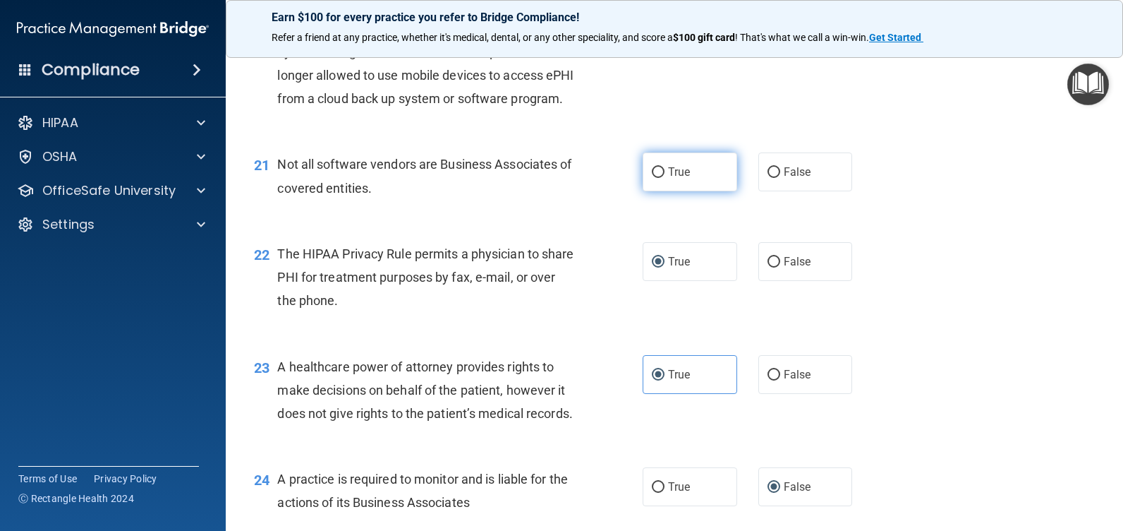
click at [657, 178] on input "True" at bounding box center [658, 172] width 13 height 11
radio input "true"
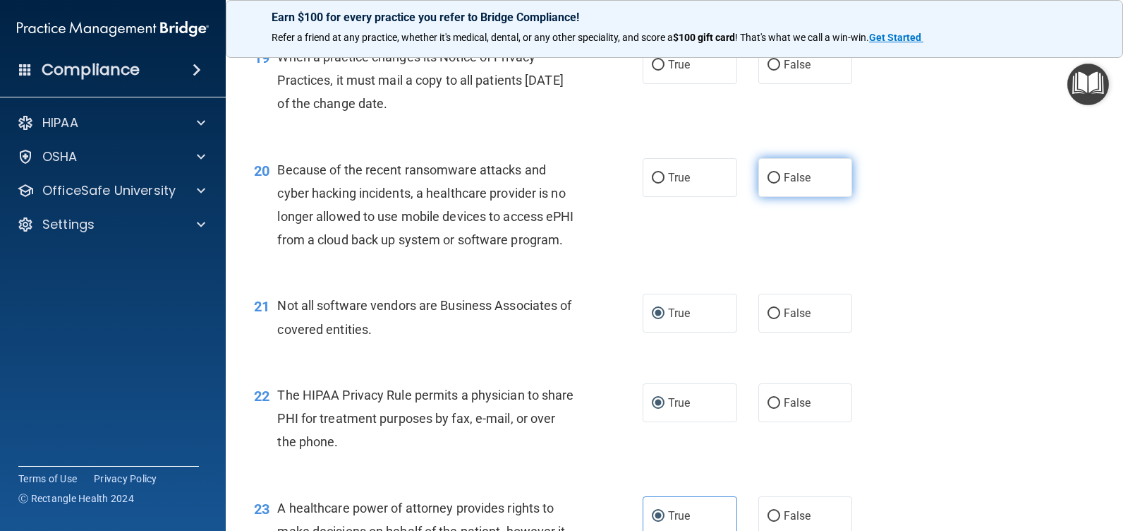
click at [773, 183] on input "False" at bounding box center [774, 178] width 13 height 11
radio input "true"
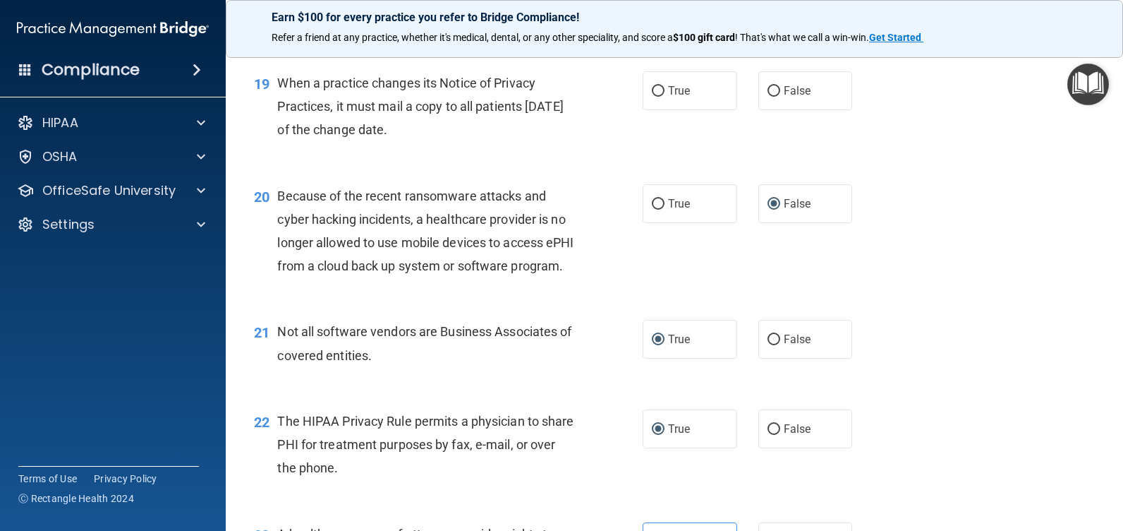
scroll to position [2212, 0]
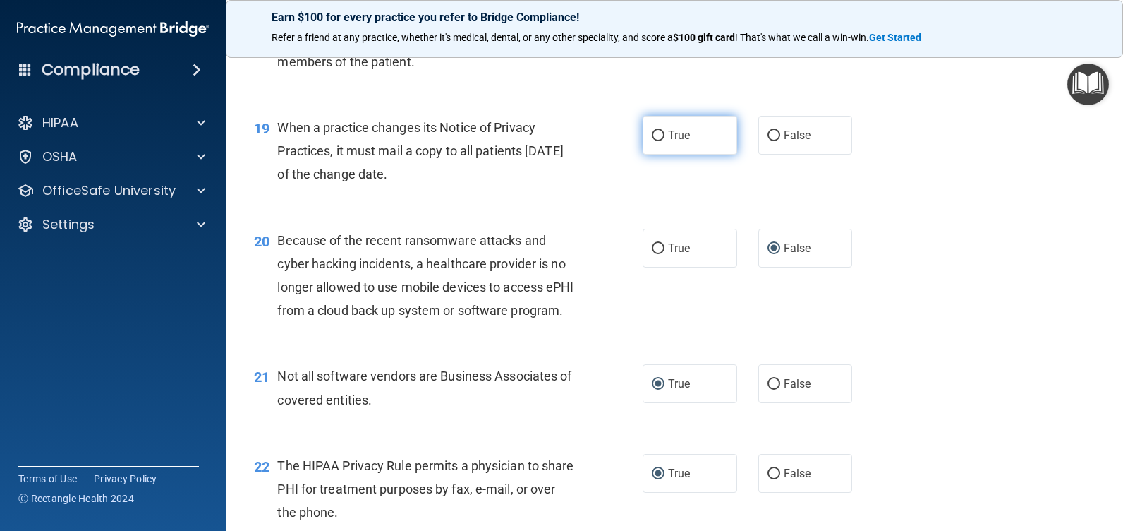
click at [668, 142] on span "True" at bounding box center [679, 134] width 22 height 13
click at [665, 141] on input "True" at bounding box center [658, 136] width 13 height 11
radio input "true"
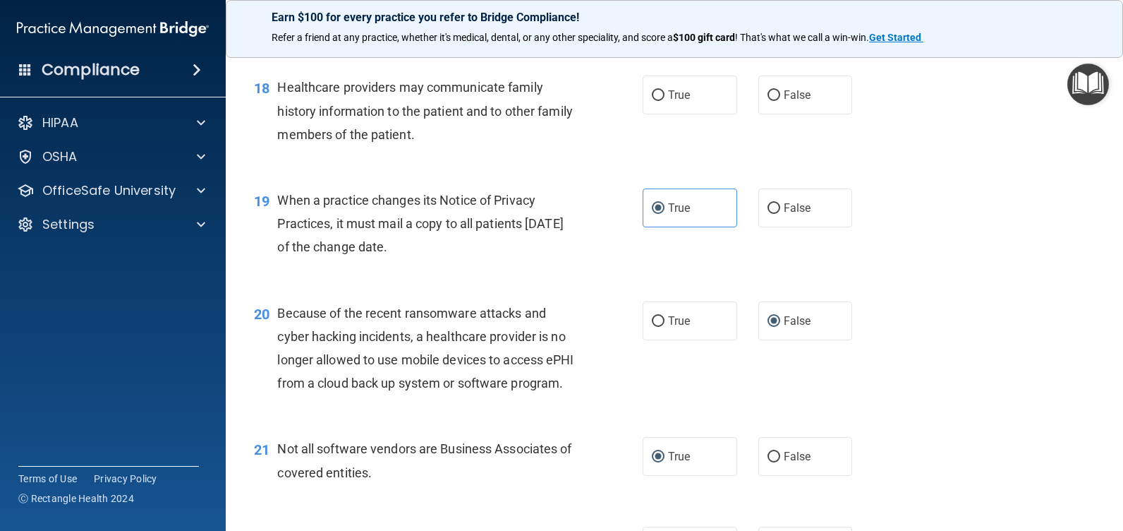
scroll to position [2070, 0]
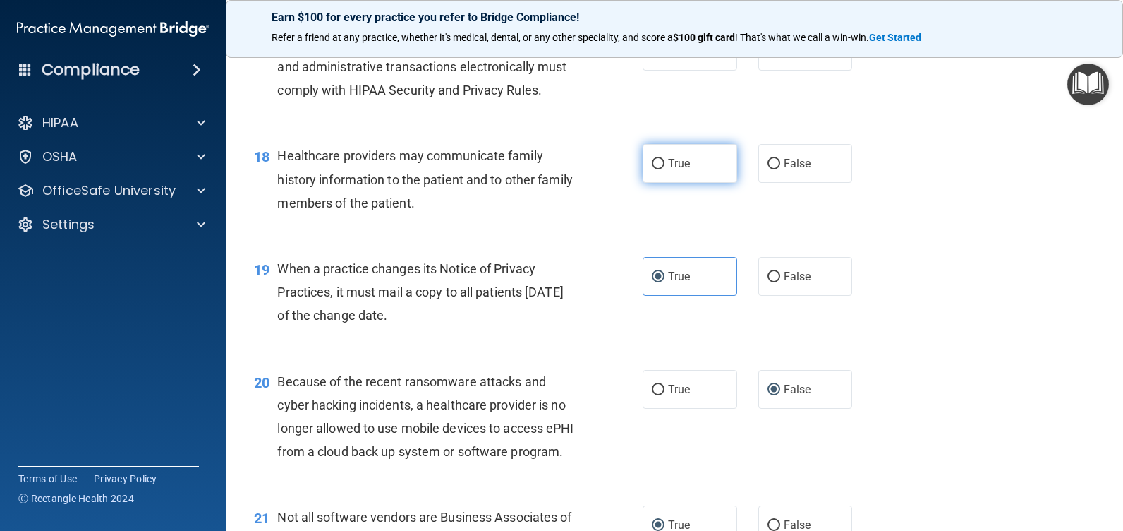
click at [652, 169] on input "True" at bounding box center [658, 164] width 13 height 11
radio input "true"
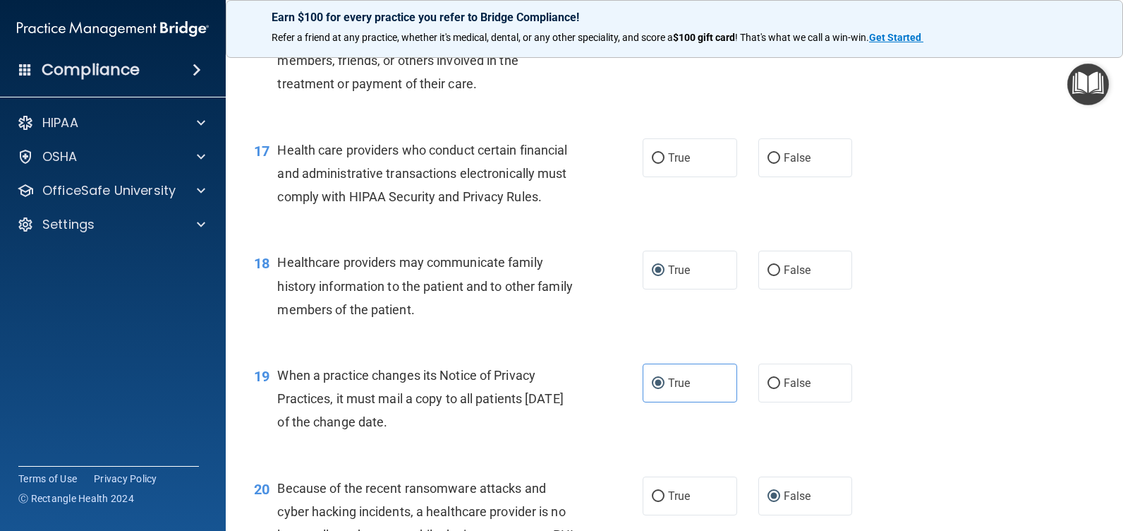
scroll to position [1929, 0]
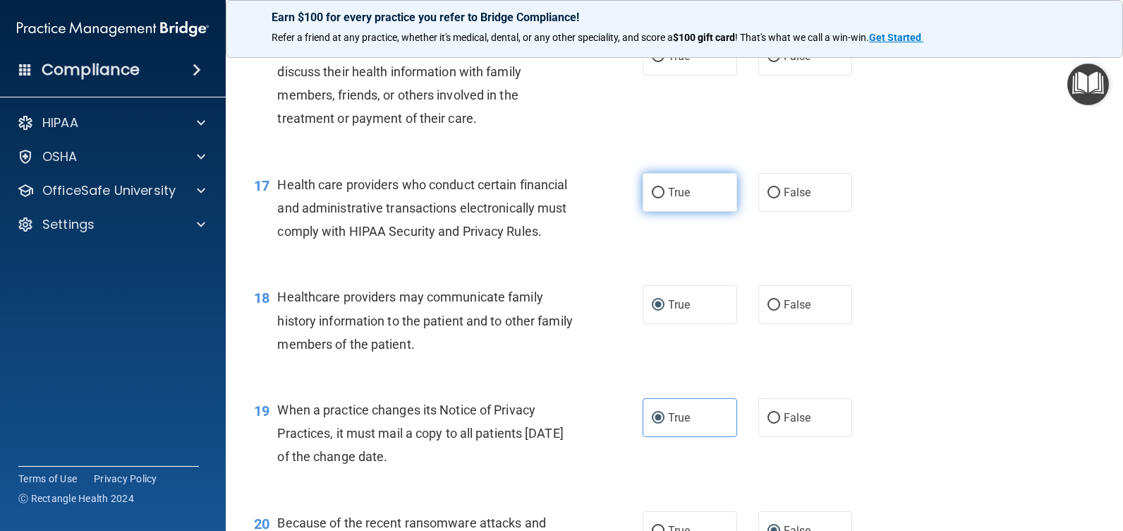
click at [652, 198] on input "True" at bounding box center [658, 193] width 13 height 11
radio input "true"
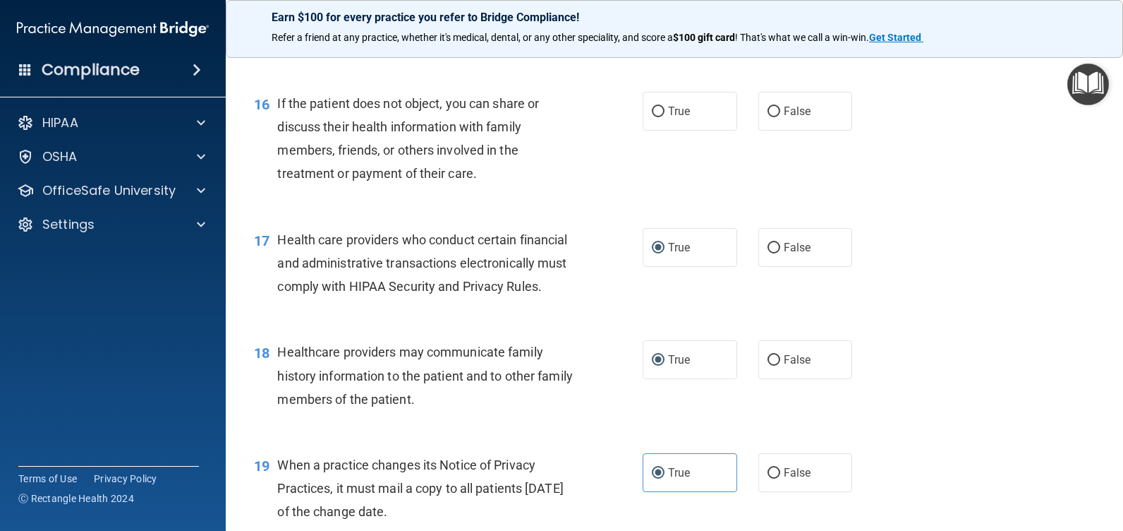
scroll to position [1788, 0]
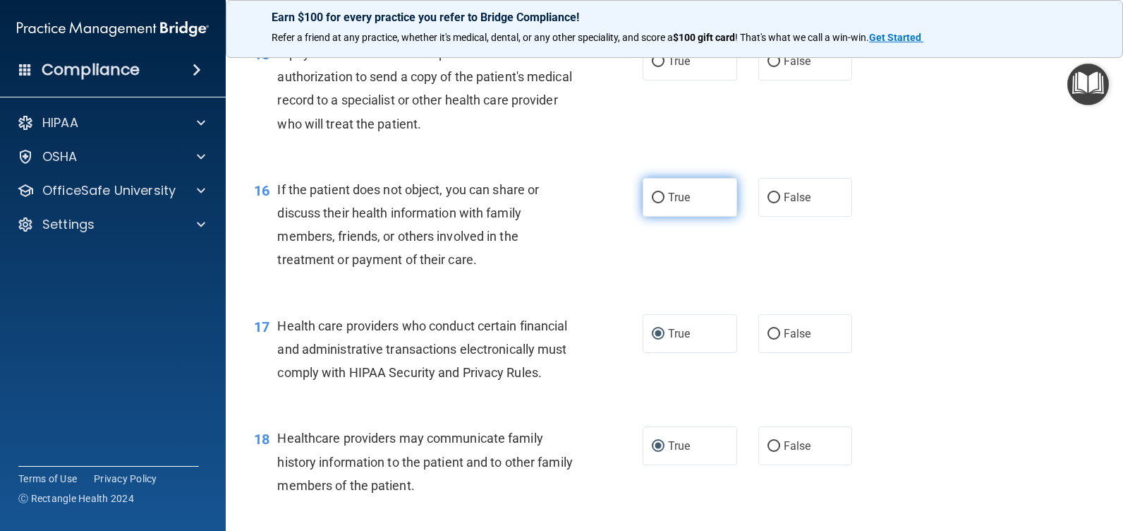
click at [652, 203] on input "True" at bounding box center [658, 198] width 13 height 11
radio input "true"
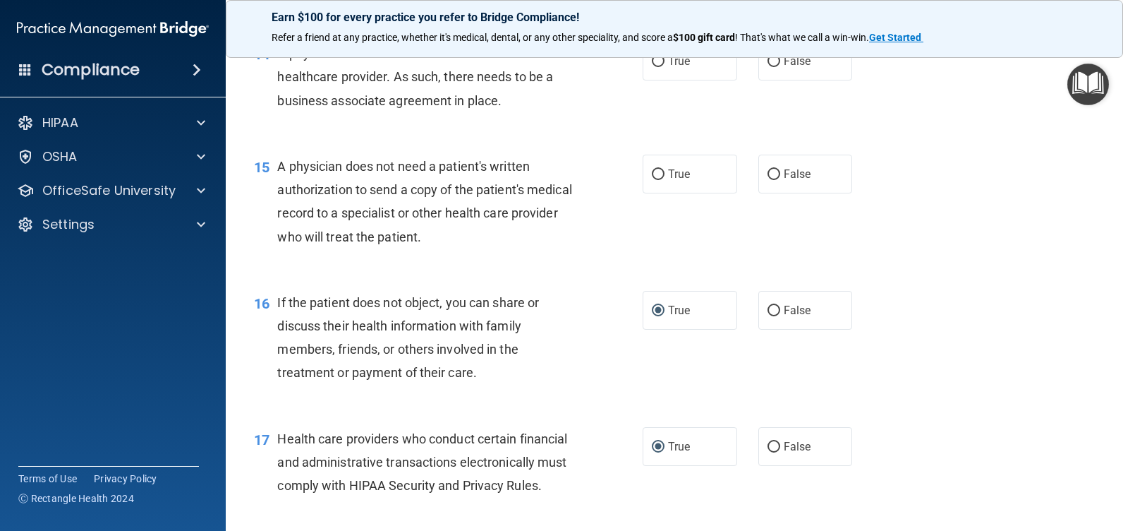
scroll to position [1647, 0]
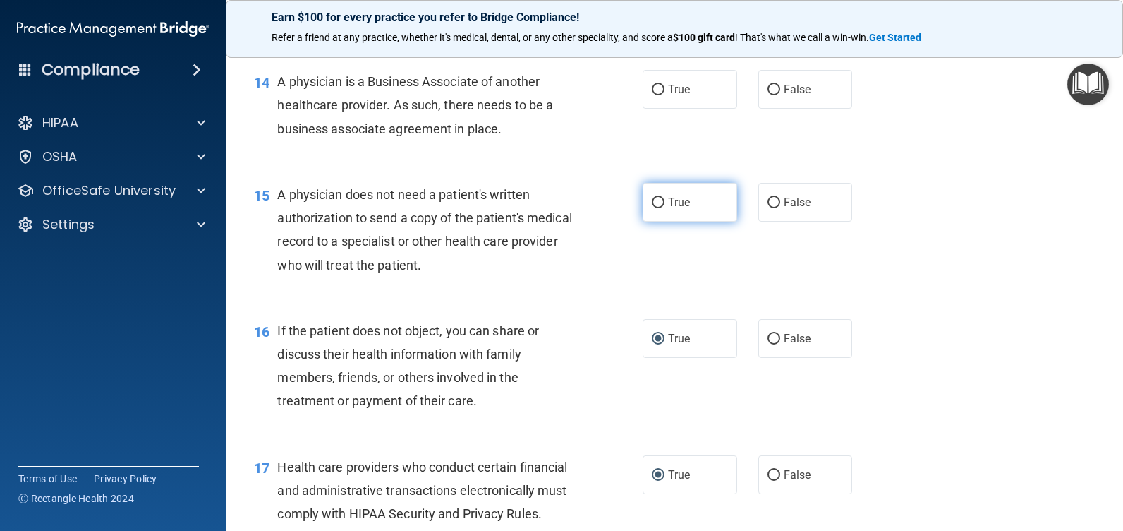
click at [657, 208] on input "True" at bounding box center [658, 203] width 13 height 11
radio input "true"
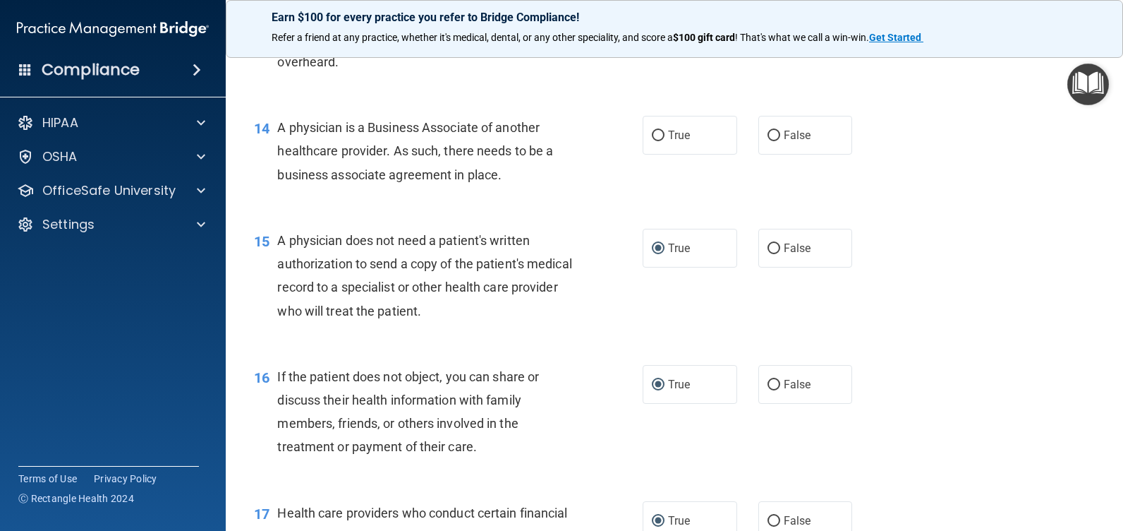
scroll to position [1577, 0]
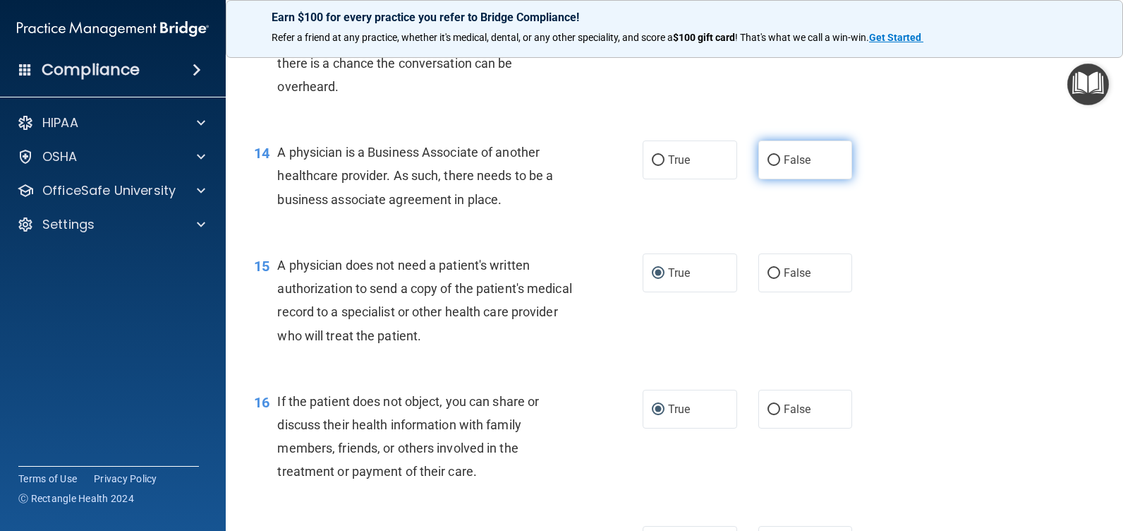
click at [768, 166] on input "False" at bounding box center [774, 160] width 13 height 11
radio input "true"
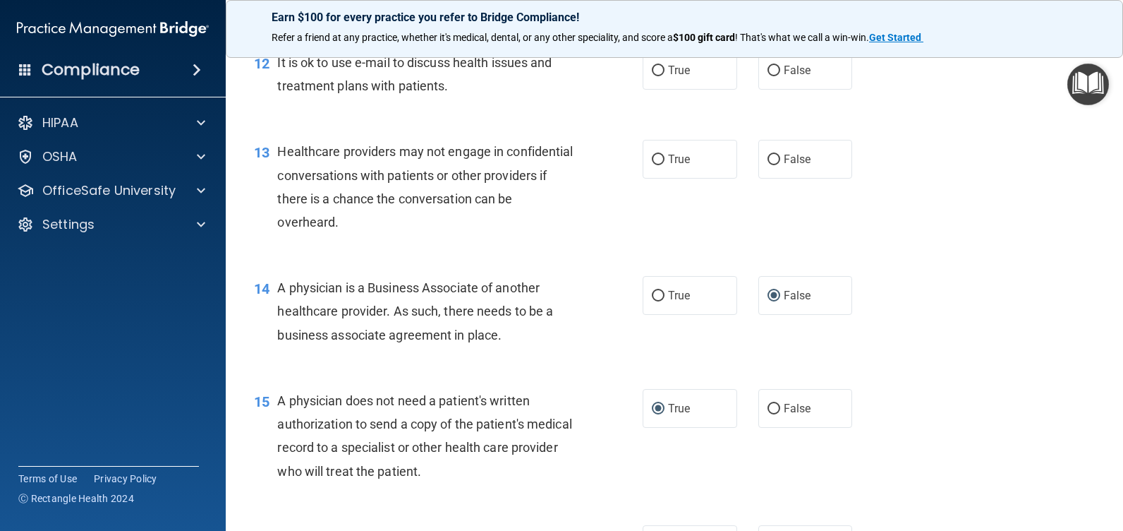
scroll to position [1435, 0]
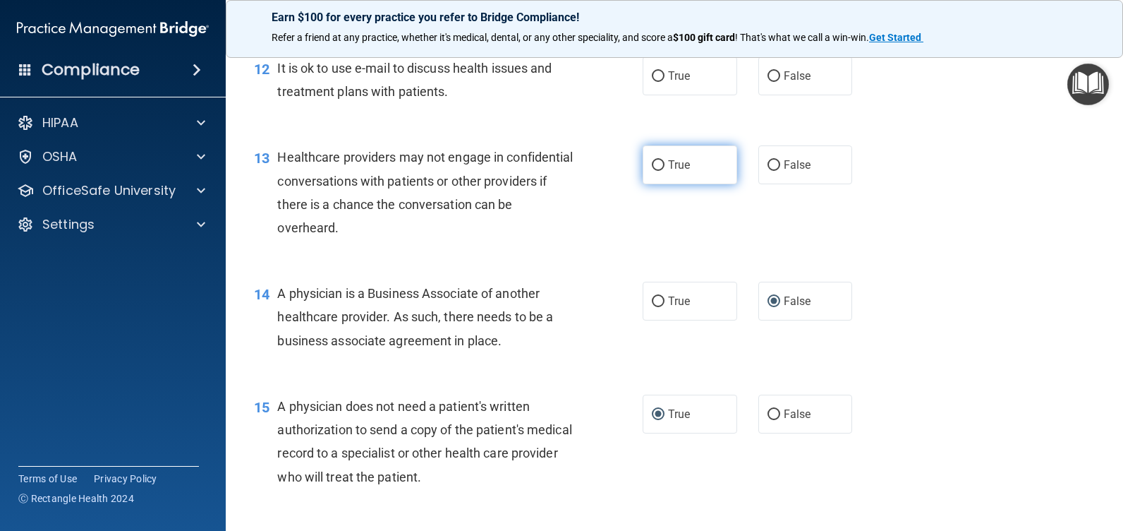
click at [644, 184] on label "True" at bounding box center [690, 164] width 95 height 39
click at [652, 171] on input "True" at bounding box center [658, 165] width 13 height 11
radio input "true"
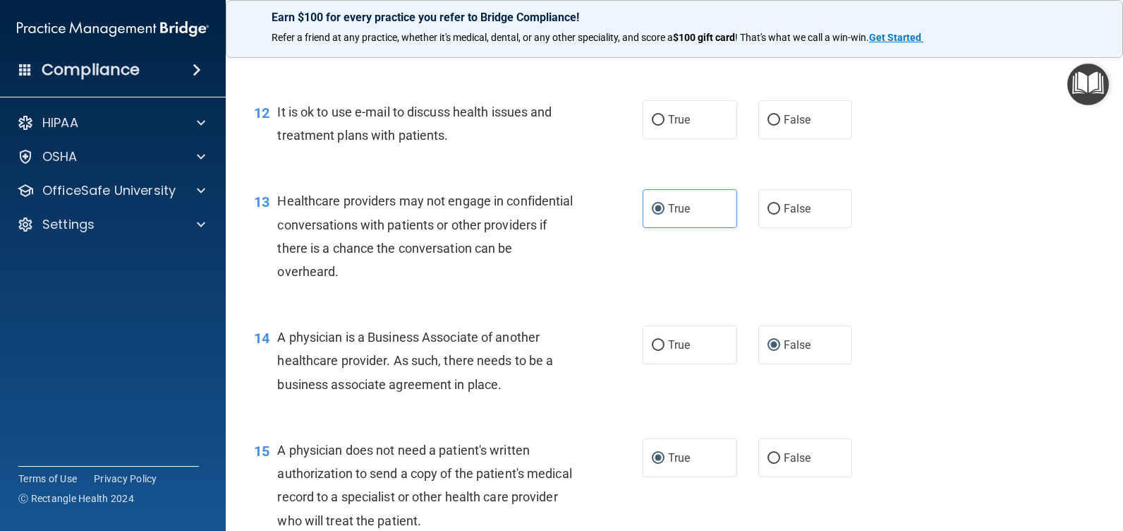
scroll to position [1294, 0]
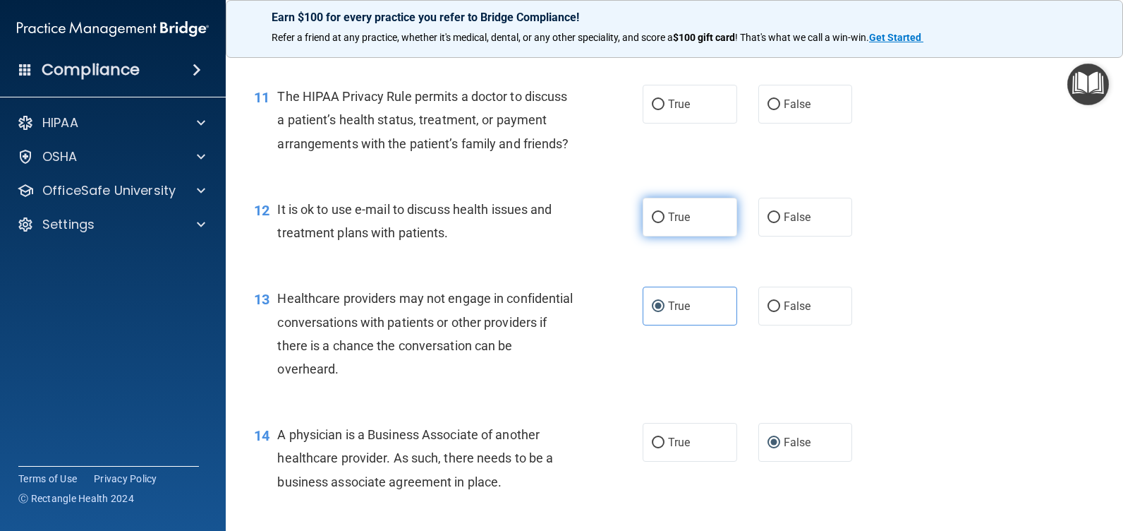
click at [656, 223] on input "True" at bounding box center [658, 217] width 13 height 11
radio input "true"
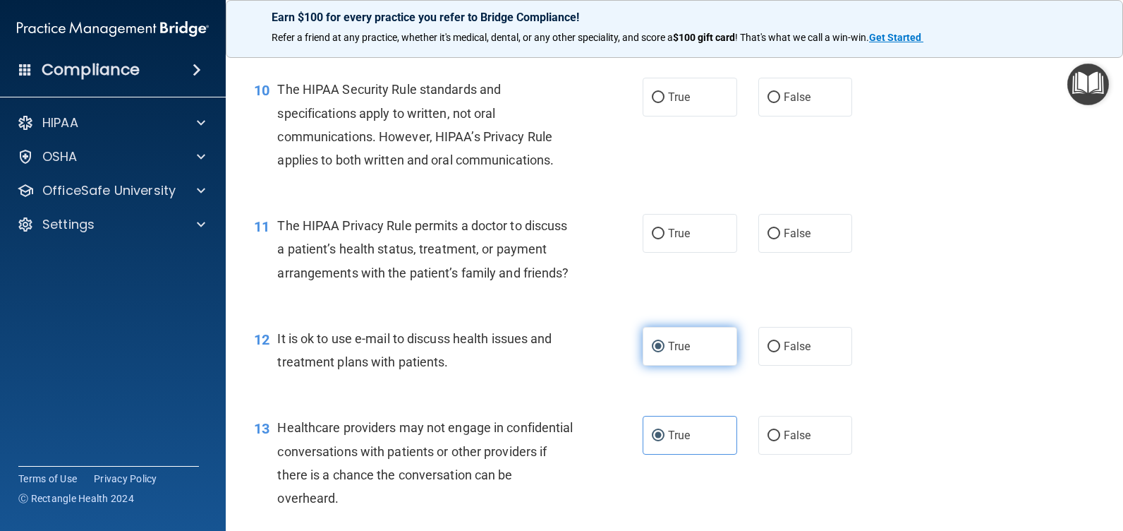
scroll to position [1153, 0]
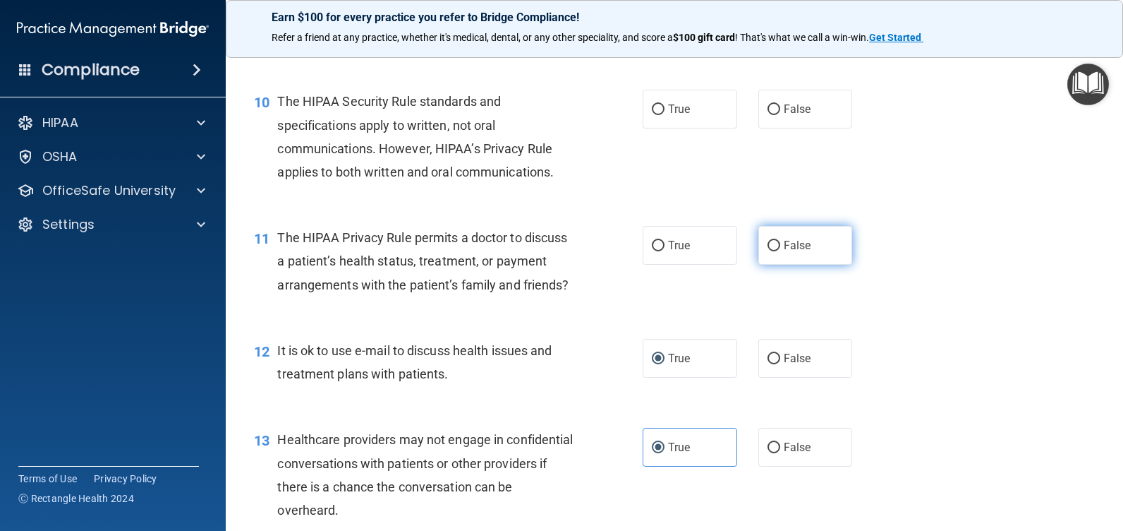
click at [771, 243] on input "False" at bounding box center [774, 246] width 13 height 11
radio input "true"
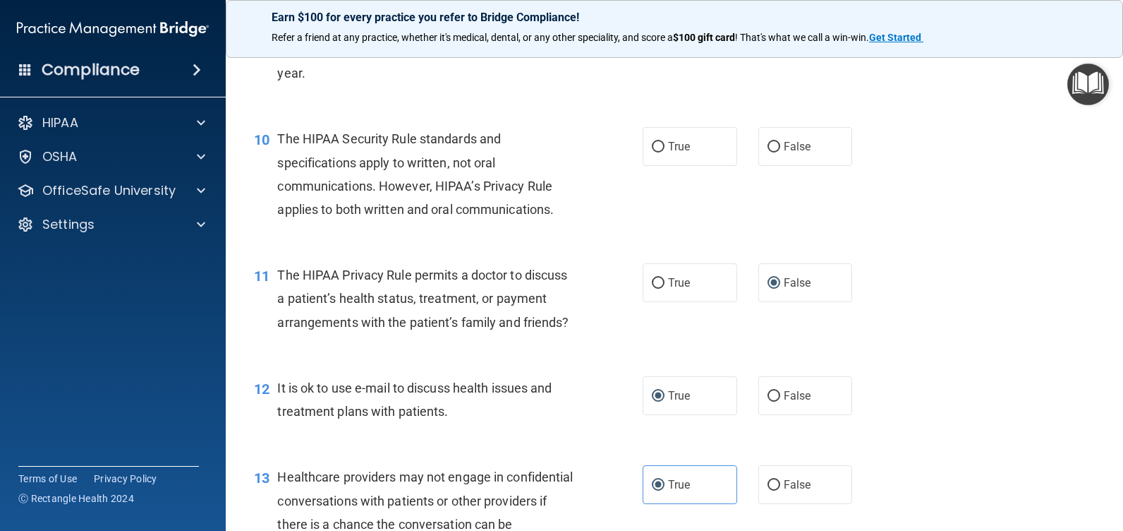
scroll to position [1012, 0]
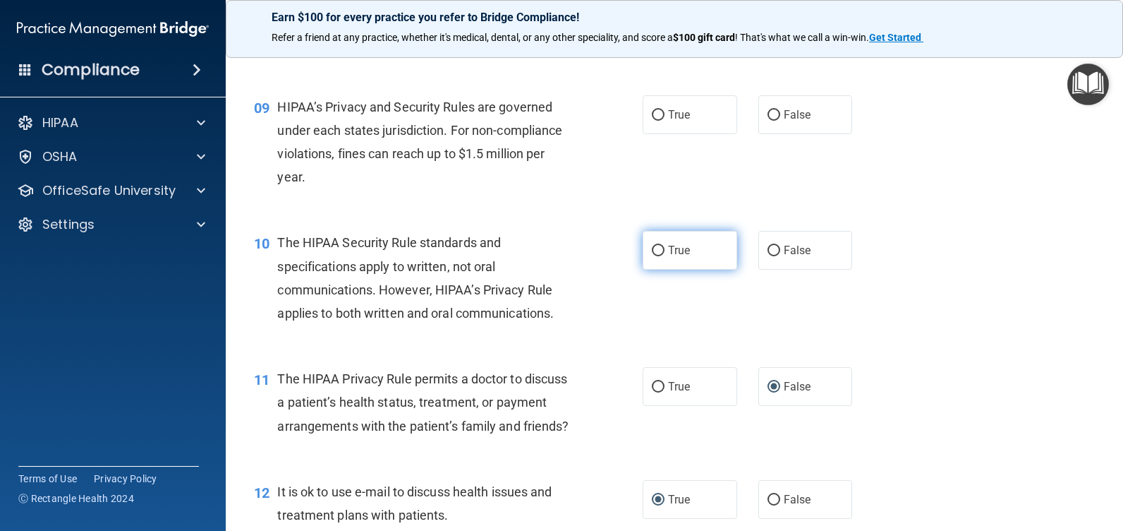
click at [663, 251] on label "True" at bounding box center [690, 250] width 95 height 39
click at [663, 251] on input "True" at bounding box center [658, 251] width 13 height 11
radio input "true"
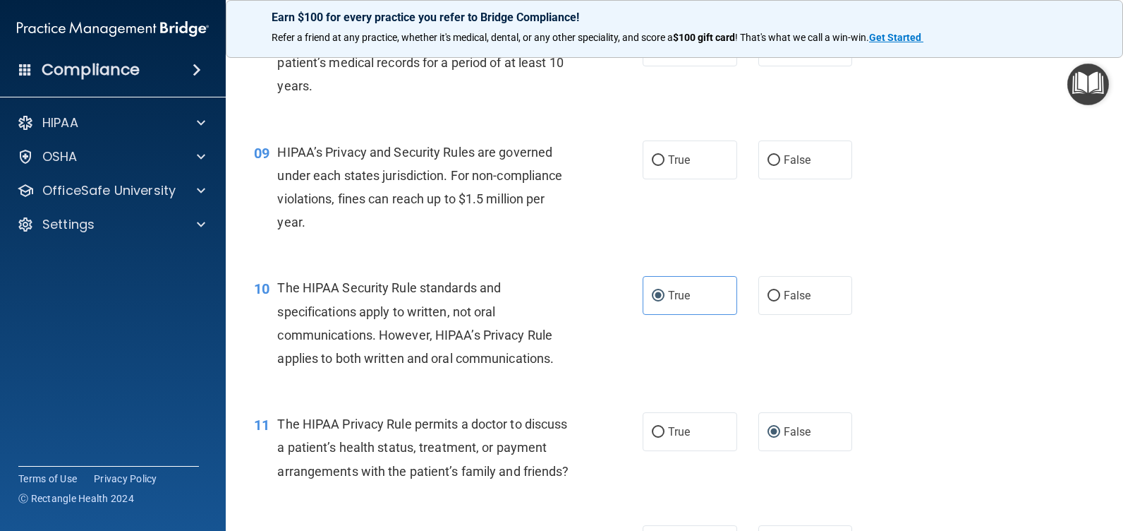
scroll to position [941, 0]
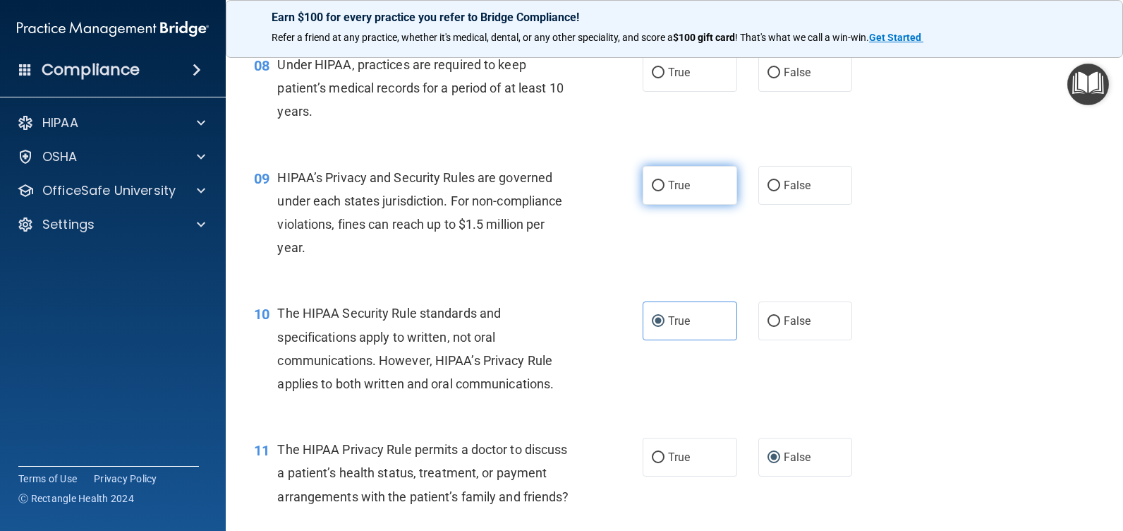
click at [656, 181] on input "True" at bounding box center [658, 186] width 13 height 11
radio input "true"
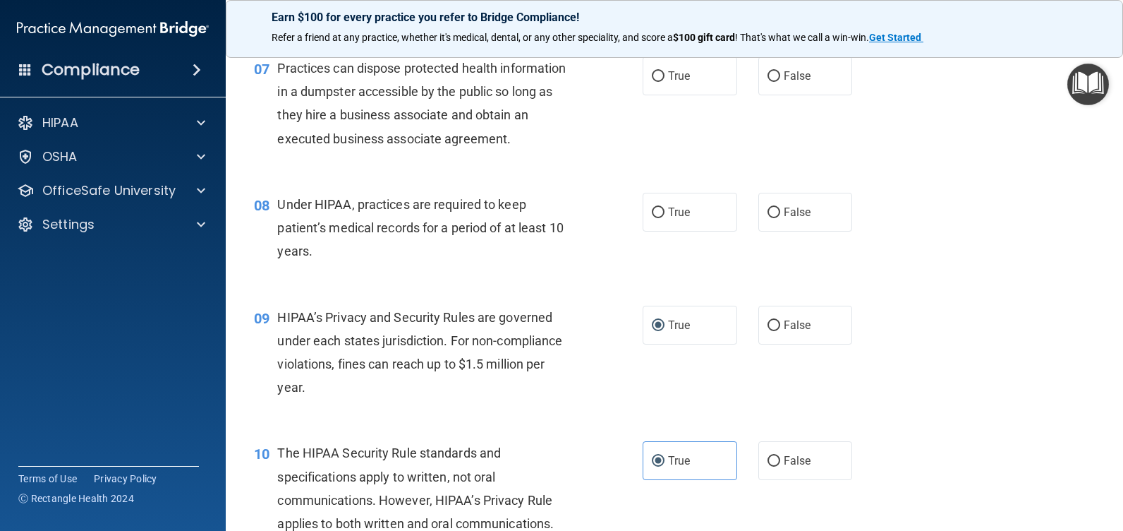
scroll to position [800, 0]
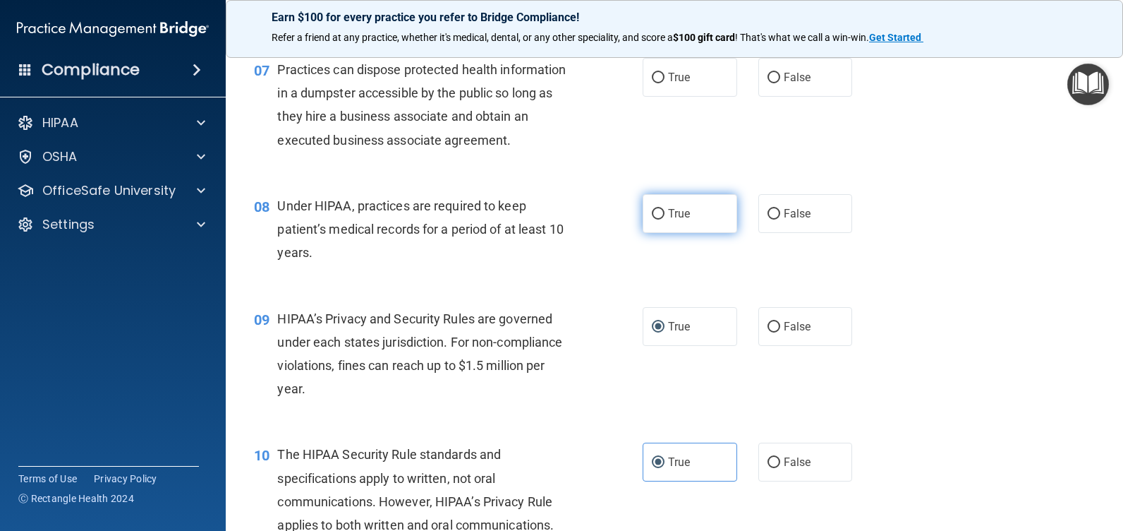
click at [654, 216] on input "True" at bounding box center [658, 214] width 13 height 11
radio input "true"
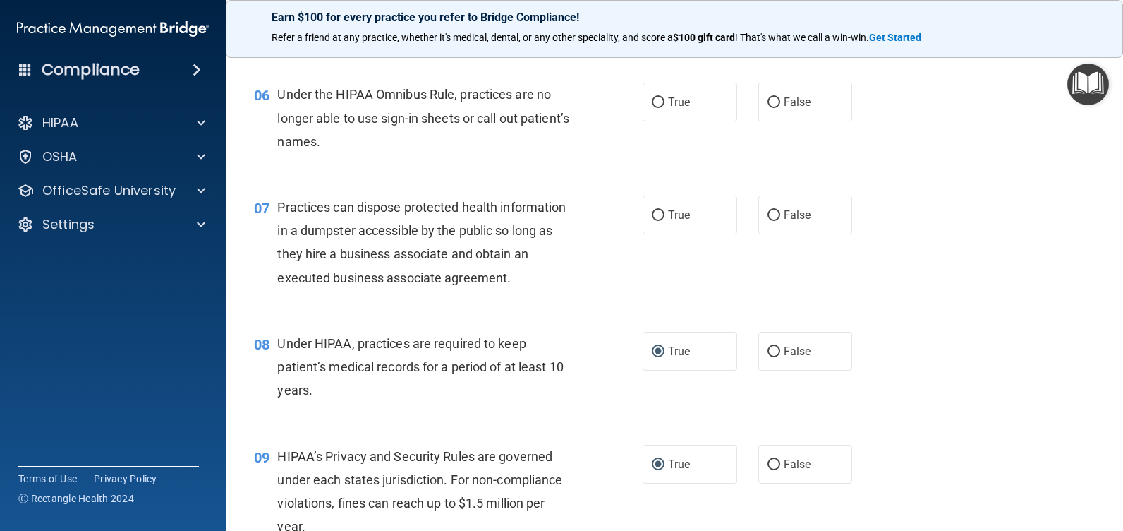
scroll to position [659, 0]
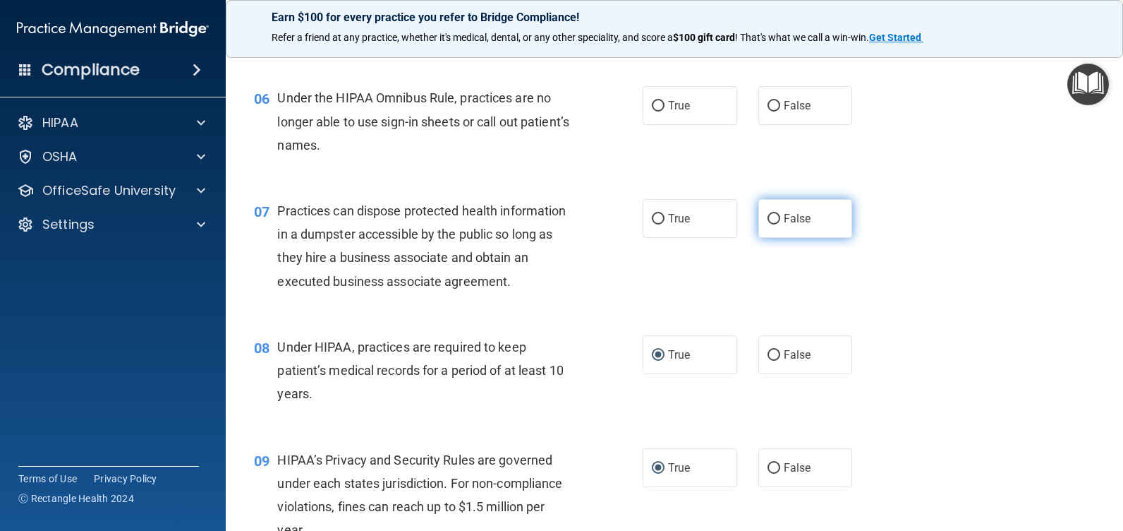
click at [770, 214] on input "False" at bounding box center [774, 219] width 13 height 11
radio input "true"
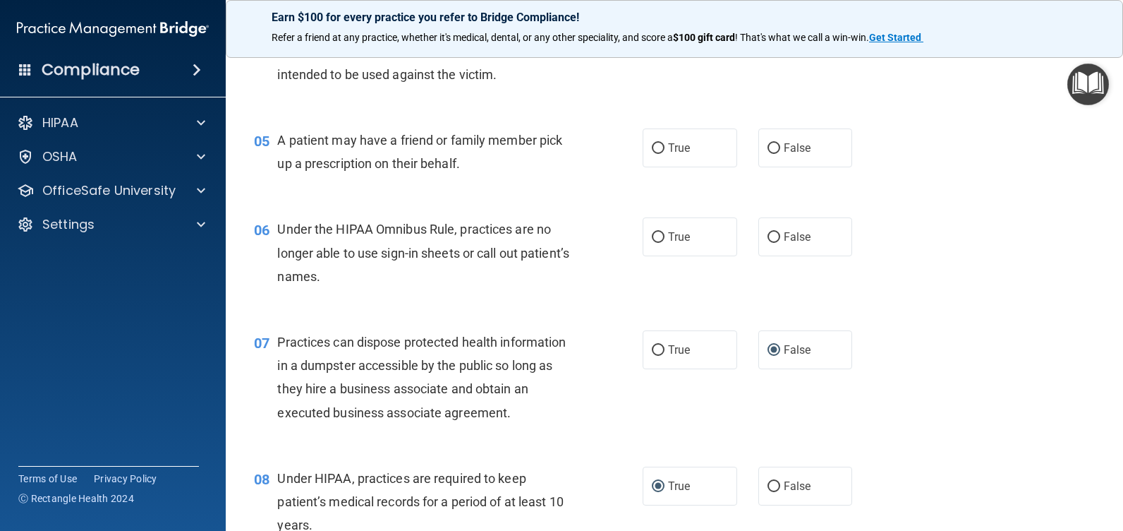
scroll to position [518, 0]
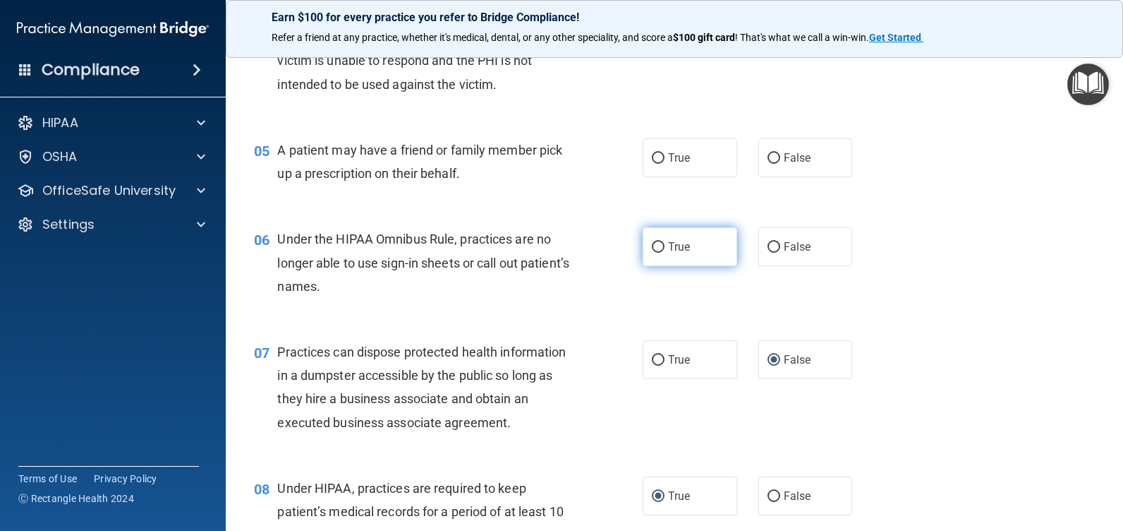
click at [652, 249] on input "True" at bounding box center [658, 247] width 13 height 11
radio input "true"
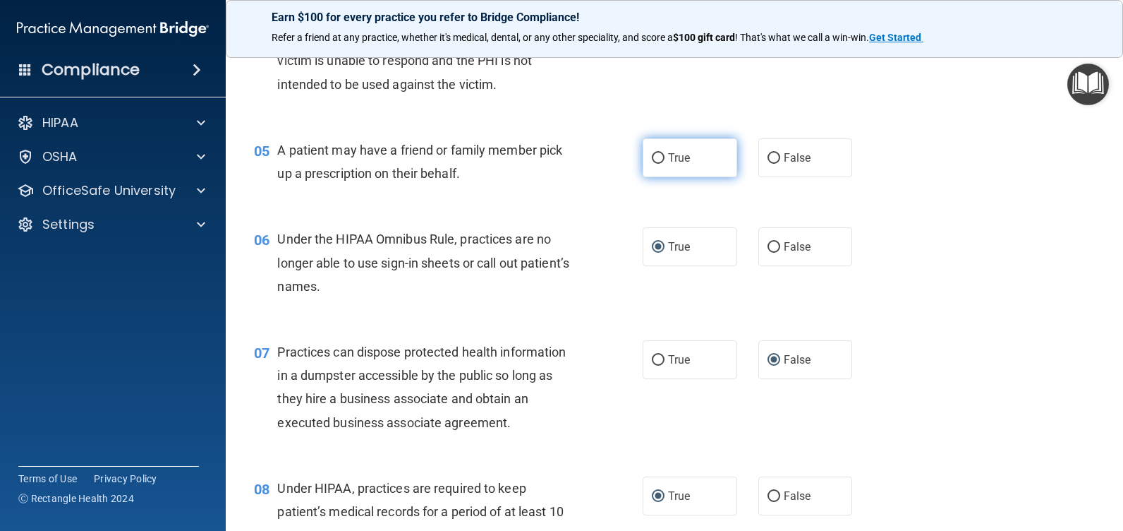
click at [654, 160] on input "True" at bounding box center [658, 158] width 13 height 11
radio input "true"
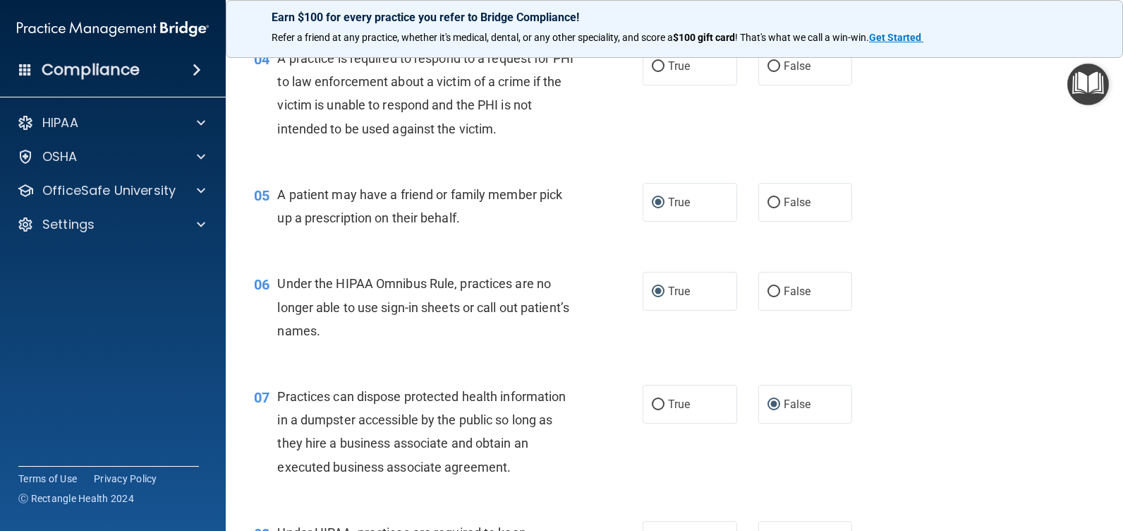
scroll to position [377, 0]
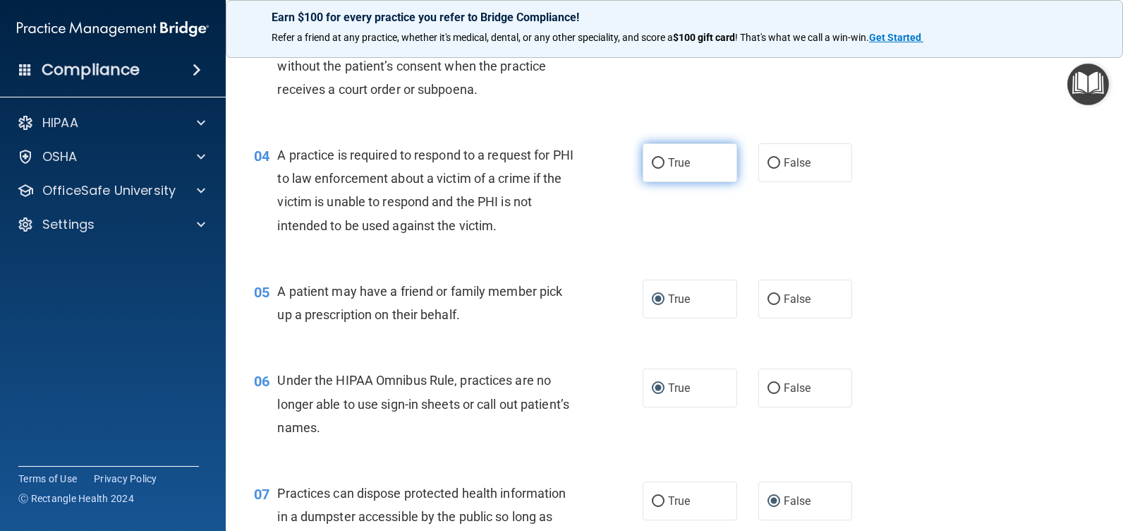
click at [657, 159] on input "True" at bounding box center [658, 163] width 13 height 11
radio input "true"
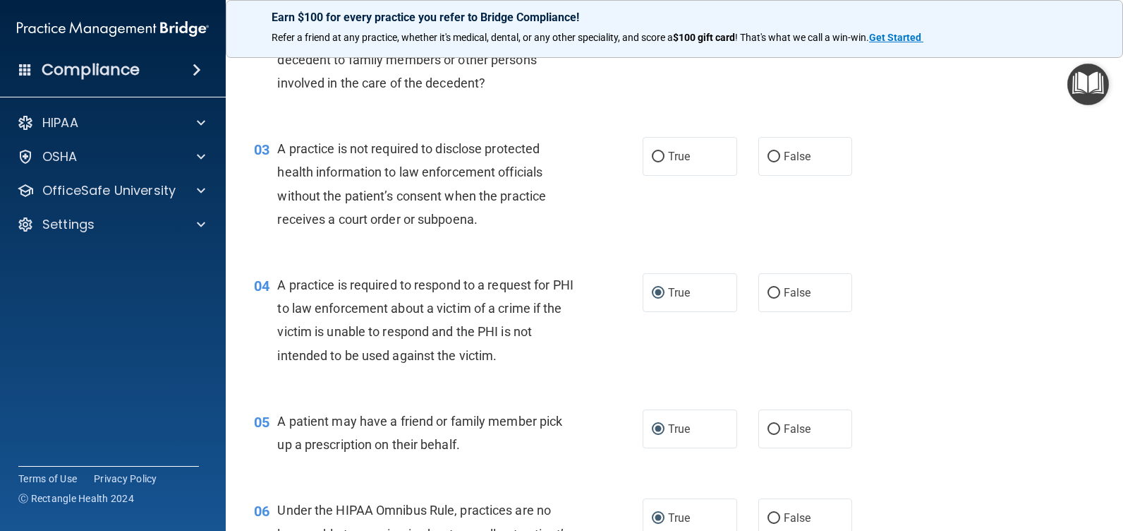
scroll to position [236, 0]
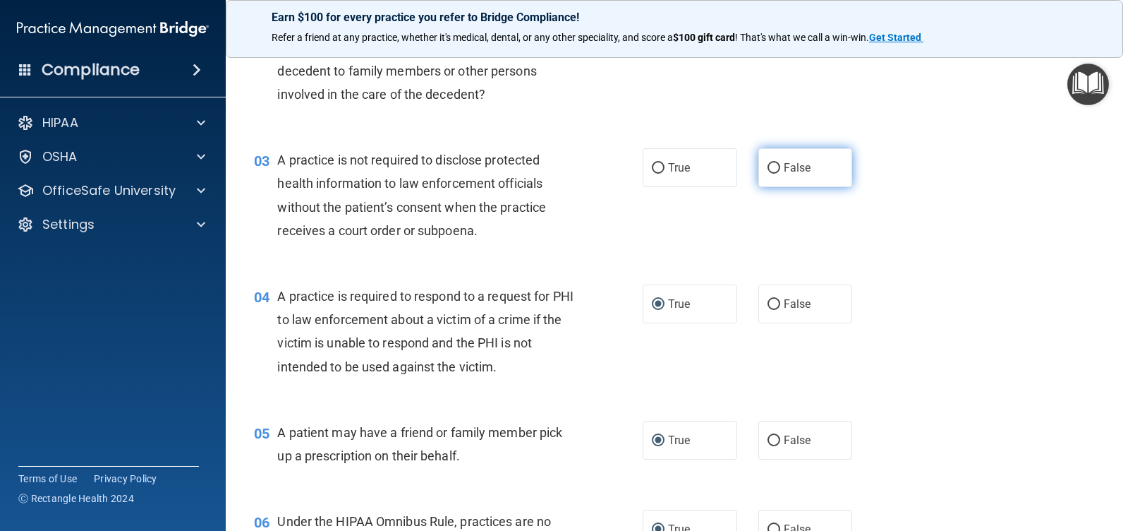
click at [768, 170] on input "False" at bounding box center [774, 168] width 13 height 11
radio input "true"
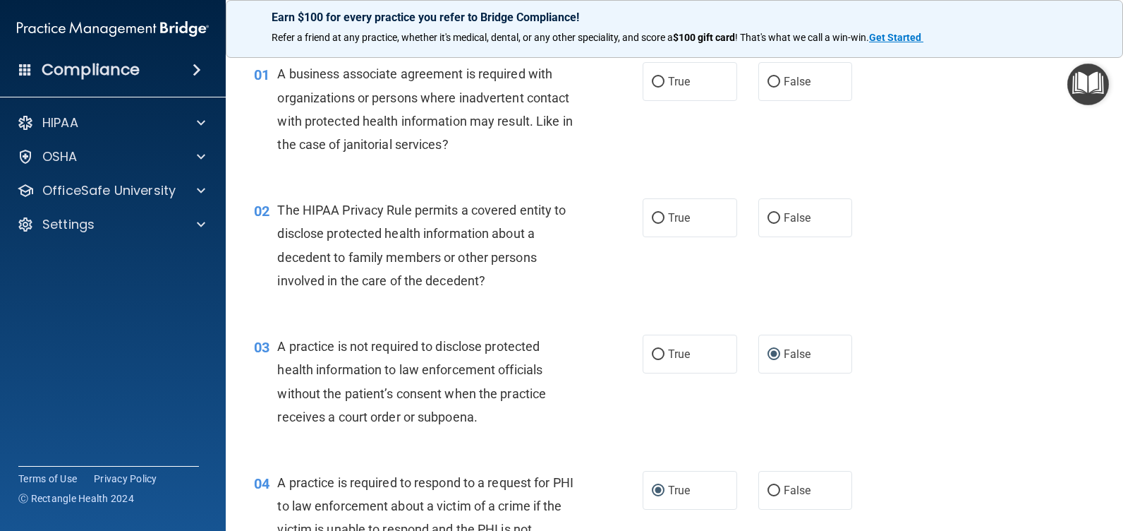
scroll to position [24, 0]
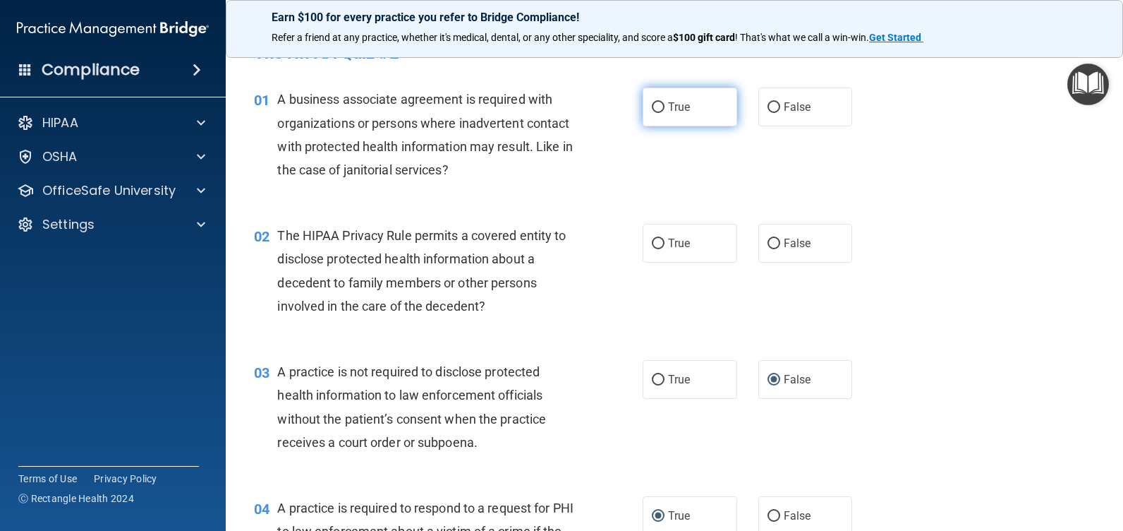
click at [653, 109] on input "True" at bounding box center [658, 107] width 13 height 11
radio input "true"
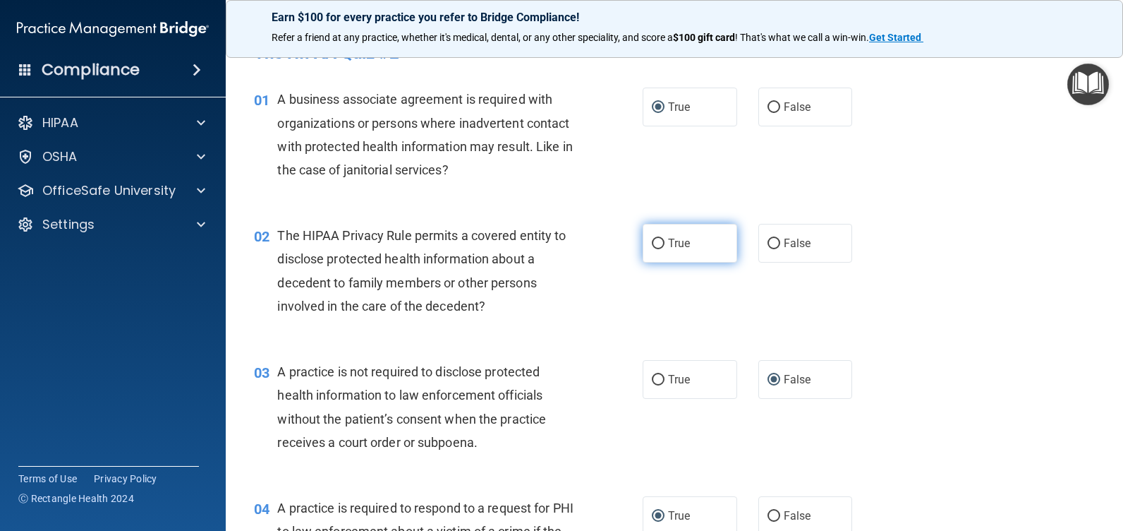
click at [658, 241] on input "True" at bounding box center [658, 244] width 13 height 11
radio input "true"
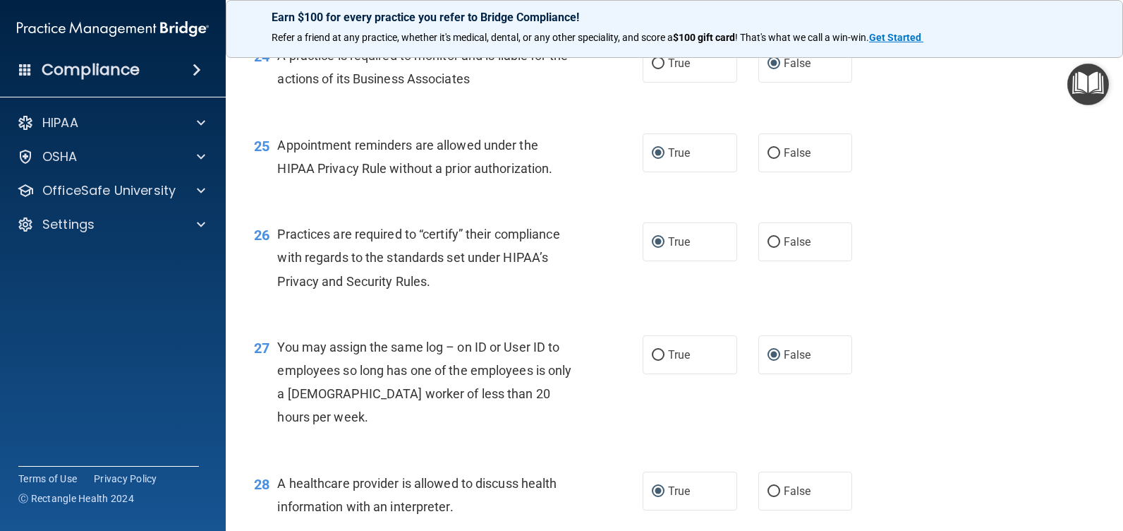
scroll to position [3270, 0]
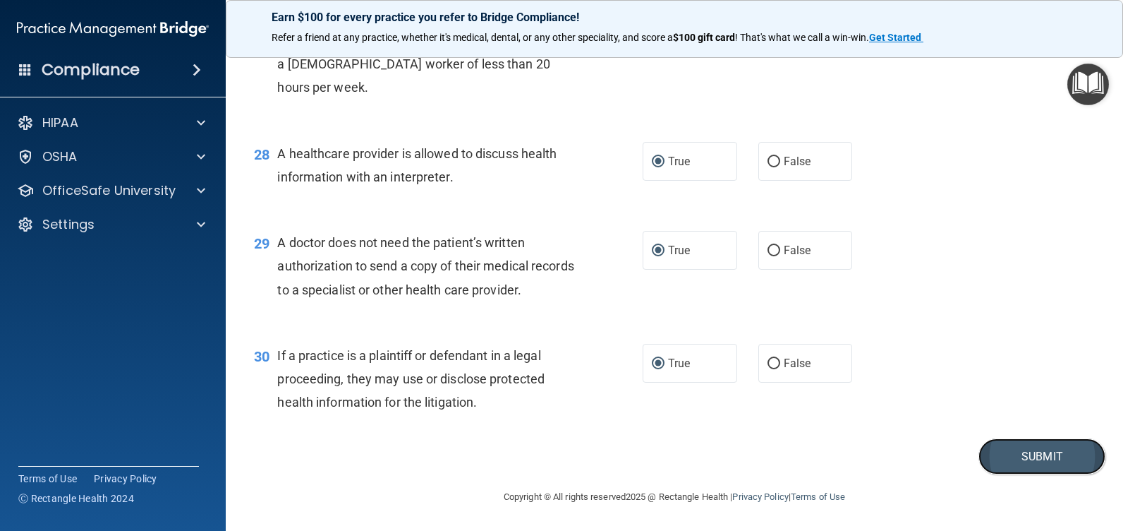
click at [1015, 458] on button "Submit" at bounding box center [1042, 456] width 127 height 36
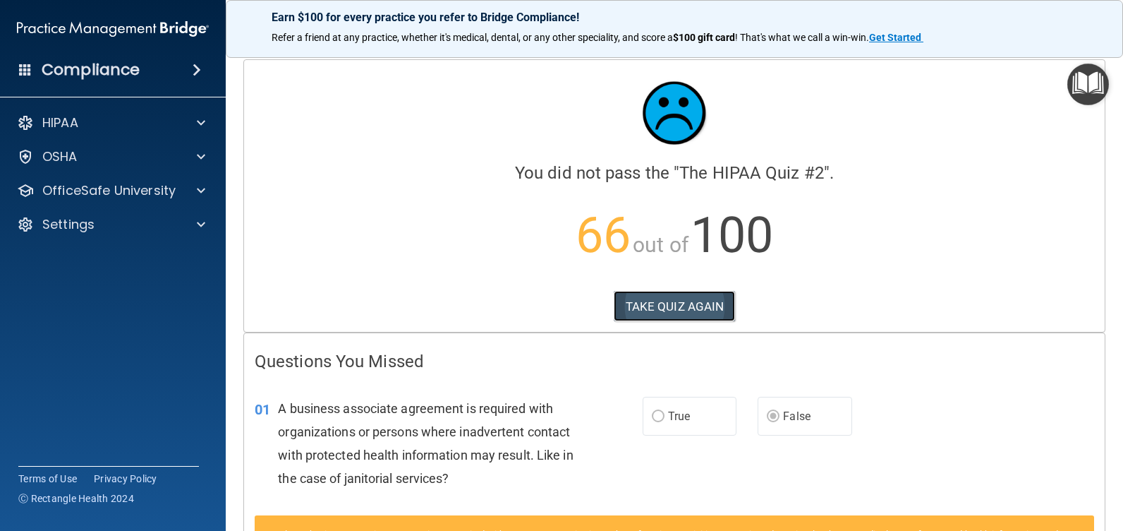
click at [674, 306] on button "TAKE QUIZ AGAIN" at bounding box center [675, 306] width 122 height 31
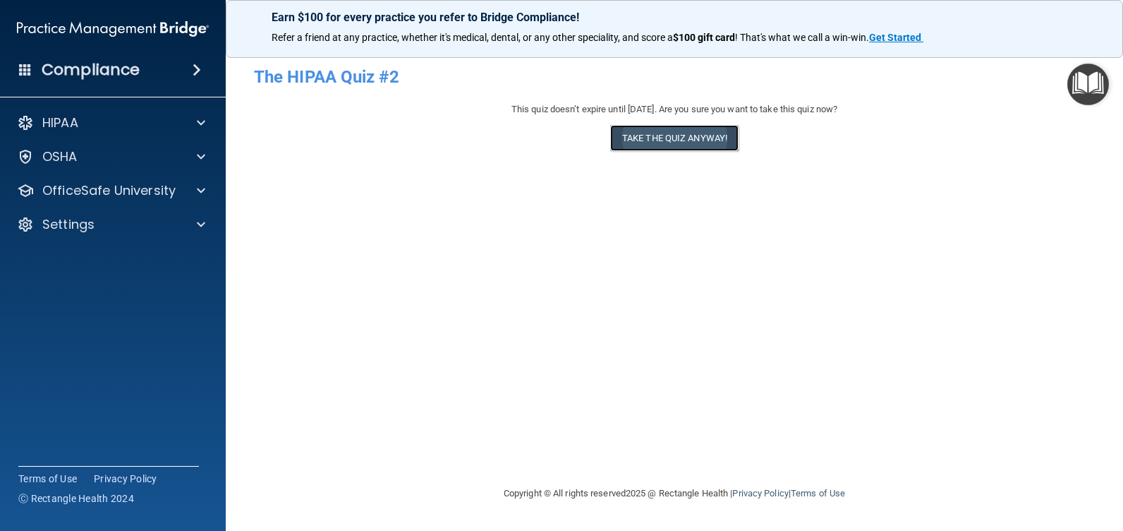
click at [704, 135] on button "Take the quiz anyway!" at bounding box center [674, 138] width 128 height 26
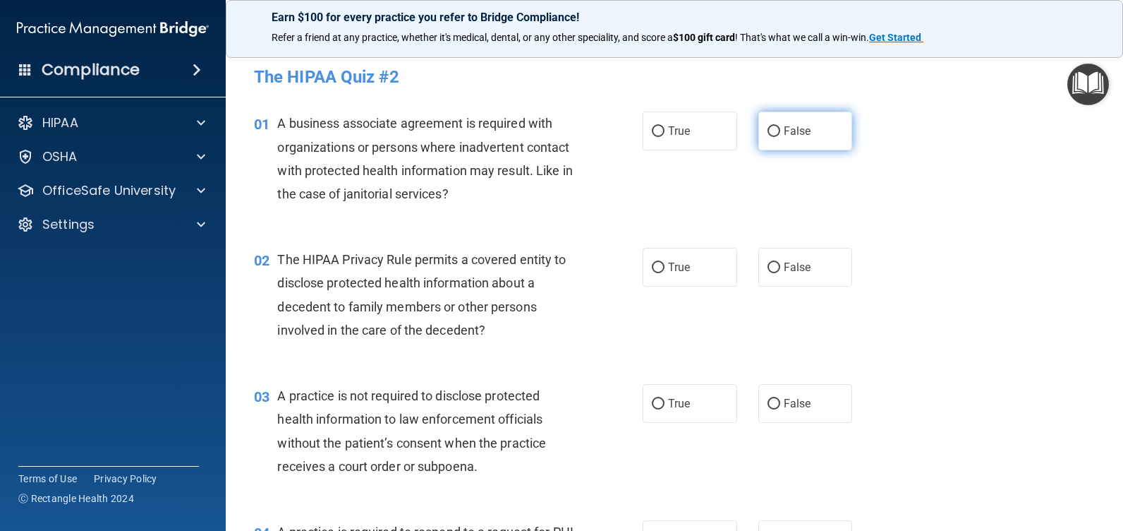
click at [768, 133] on input "False" at bounding box center [774, 131] width 13 height 11
radio input "true"
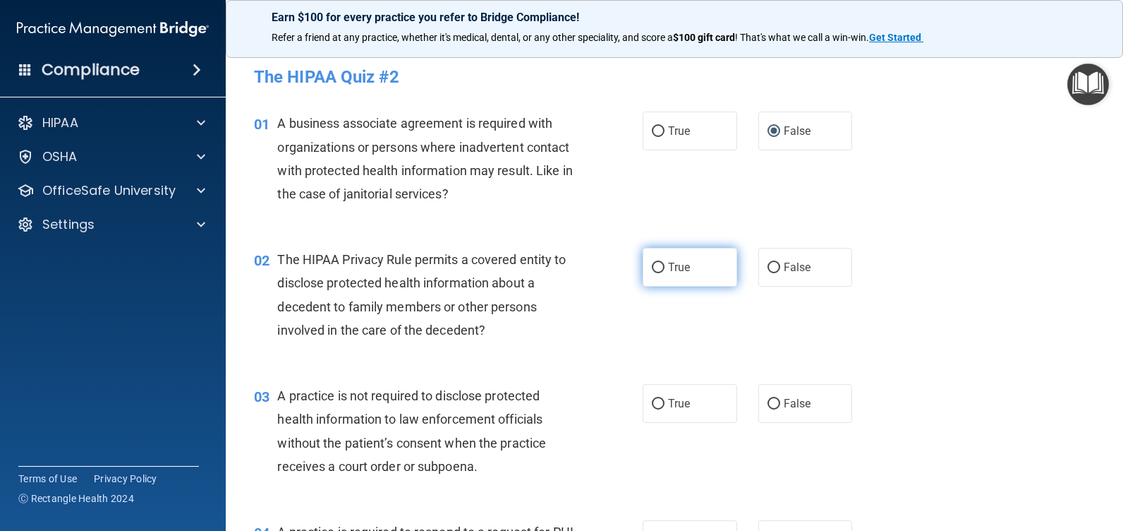
click at [656, 268] on input "True" at bounding box center [658, 268] width 13 height 11
radio input "true"
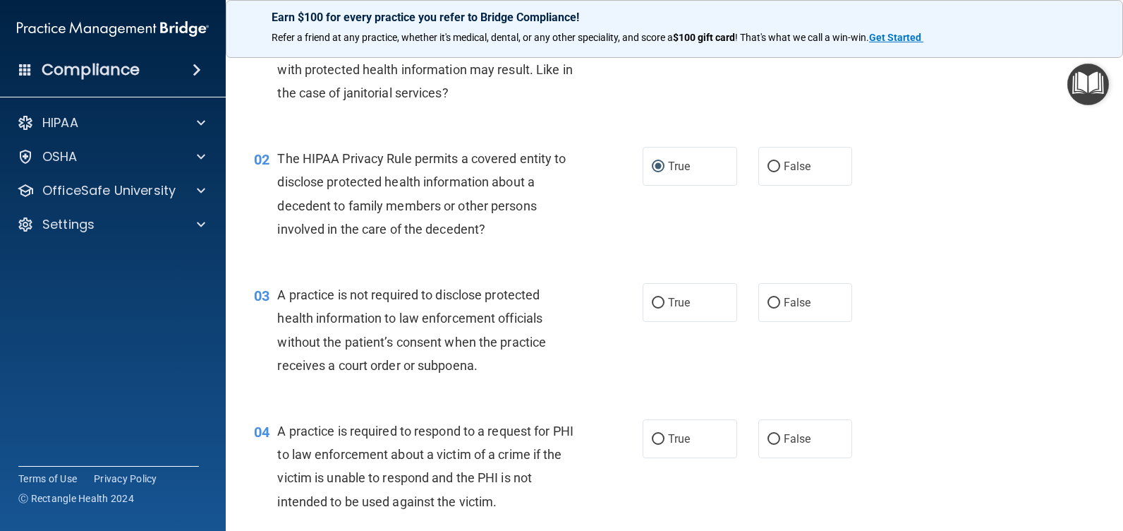
scroll to position [141, 0]
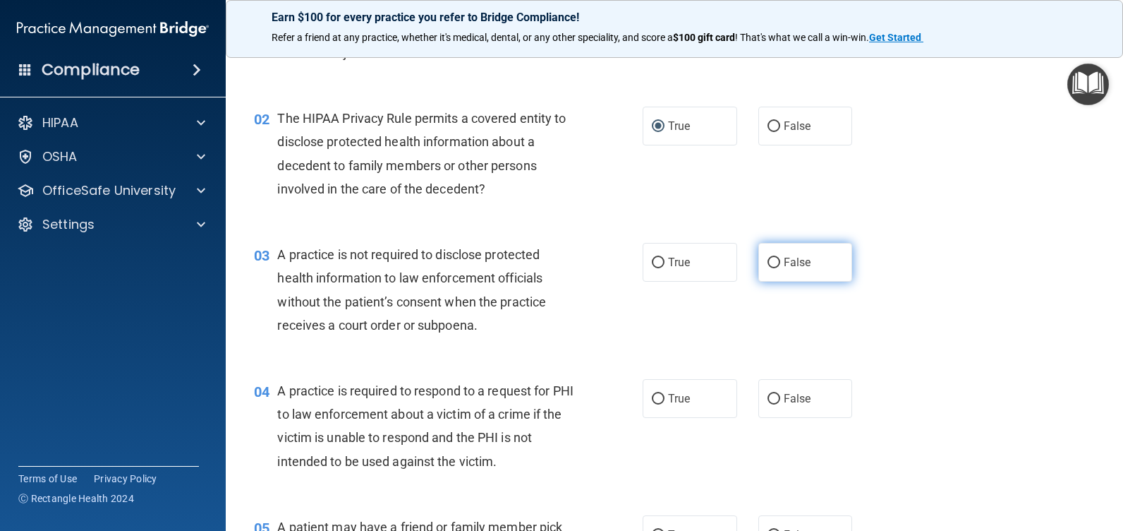
click at [768, 264] on input "False" at bounding box center [774, 263] width 13 height 11
radio input "true"
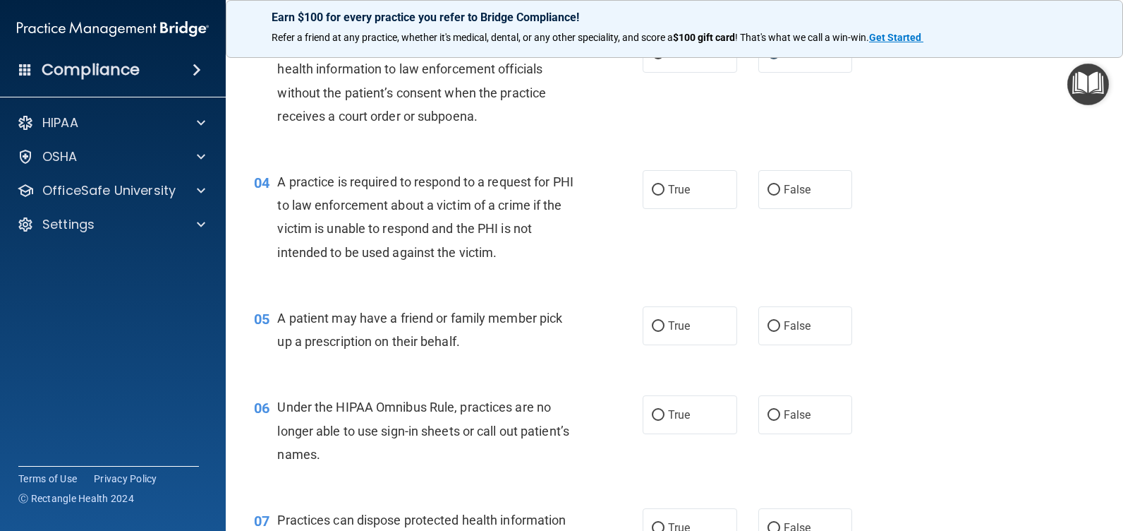
scroll to position [353, 0]
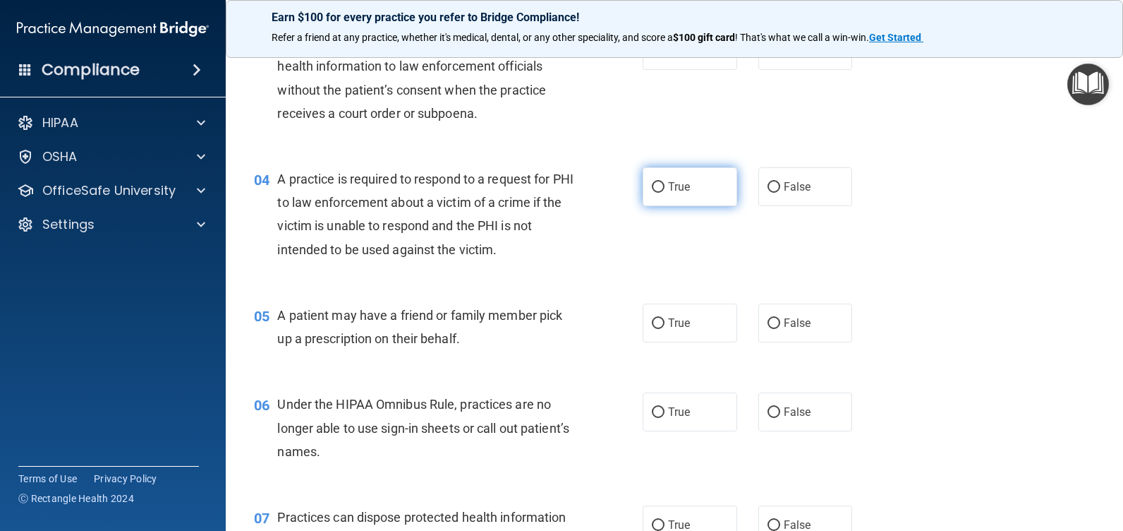
click at [657, 185] on input "True" at bounding box center [658, 187] width 13 height 11
radio input "true"
click at [661, 321] on label "True" at bounding box center [690, 322] width 95 height 39
click at [661, 321] on input "True" at bounding box center [658, 323] width 13 height 11
radio input "true"
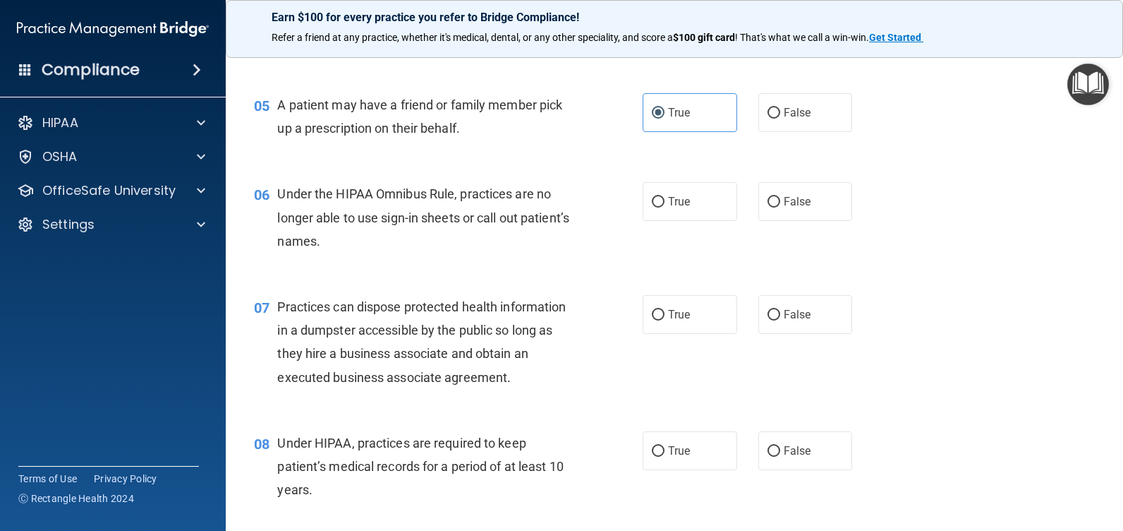
scroll to position [565, 0]
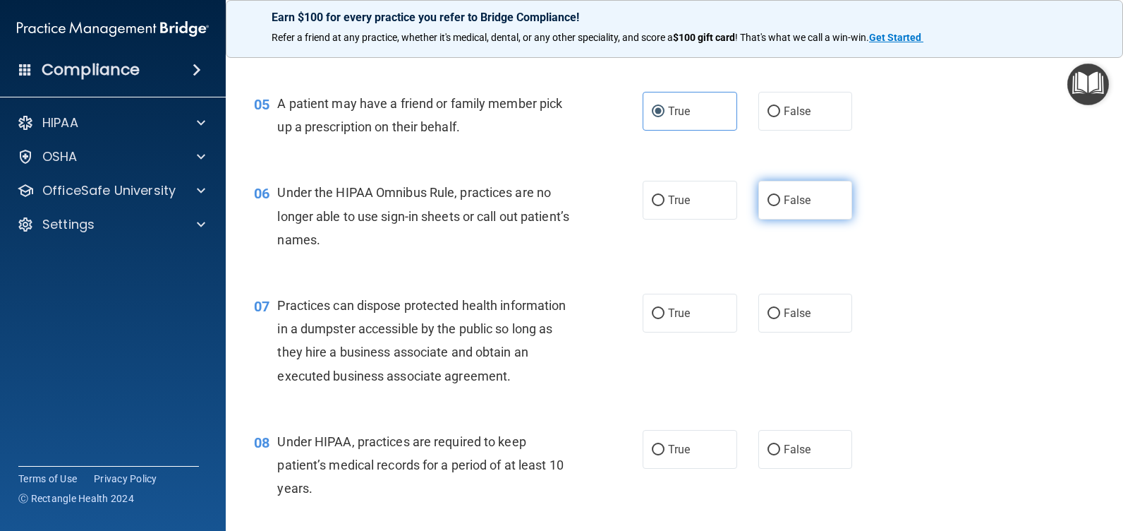
click at [769, 199] on input "False" at bounding box center [774, 200] width 13 height 11
radio input "true"
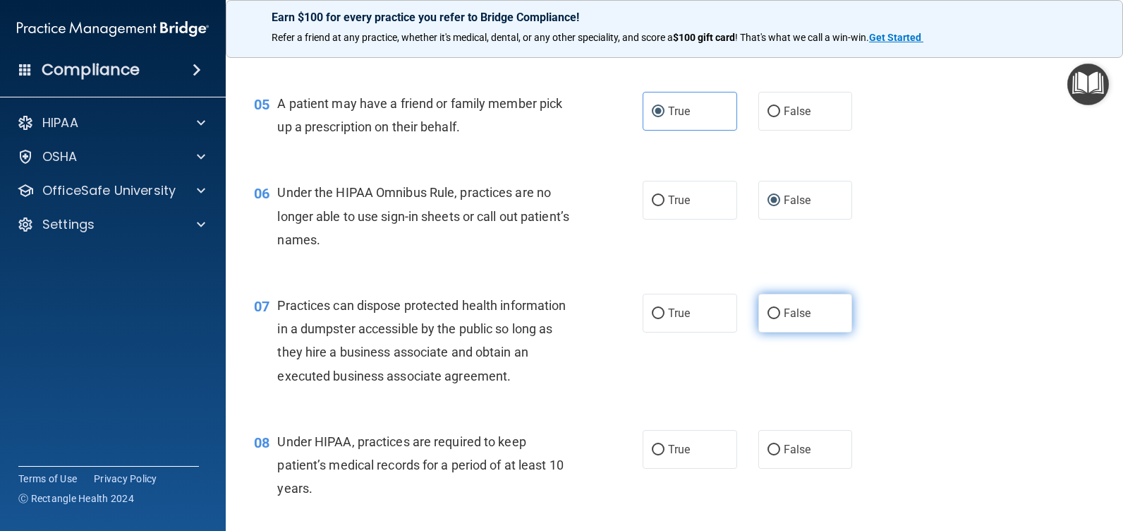
click at [759, 308] on label "False" at bounding box center [806, 313] width 95 height 39
click at [768, 308] on input "False" at bounding box center [774, 313] width 13 height 11
radio input "true"
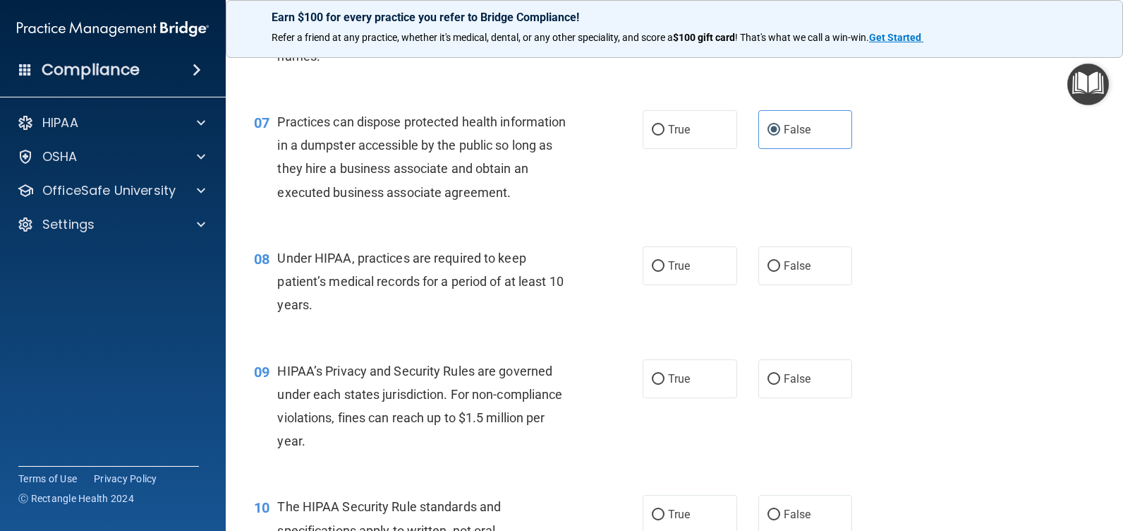
scroll to position [776, 0]
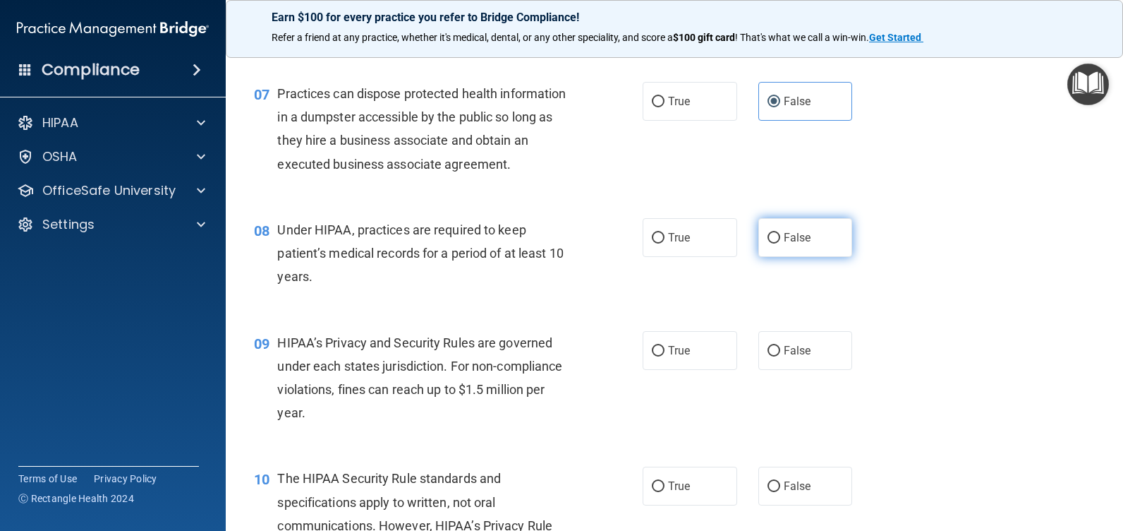
click at [768, 236] on input "False" at bounding box center [774, 238] width 13 height 11
radio input "true"
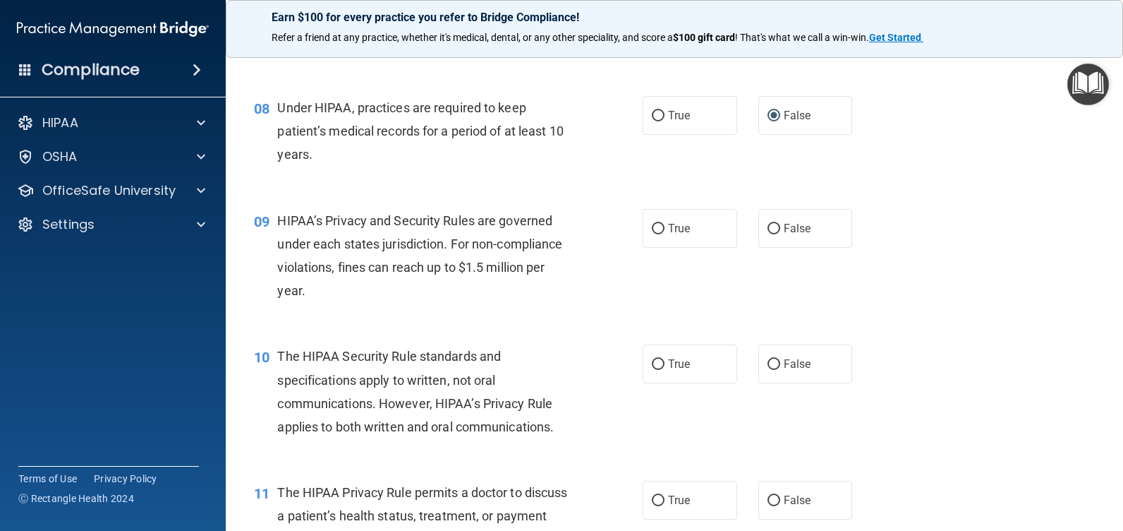
scroll to position [917, 0]
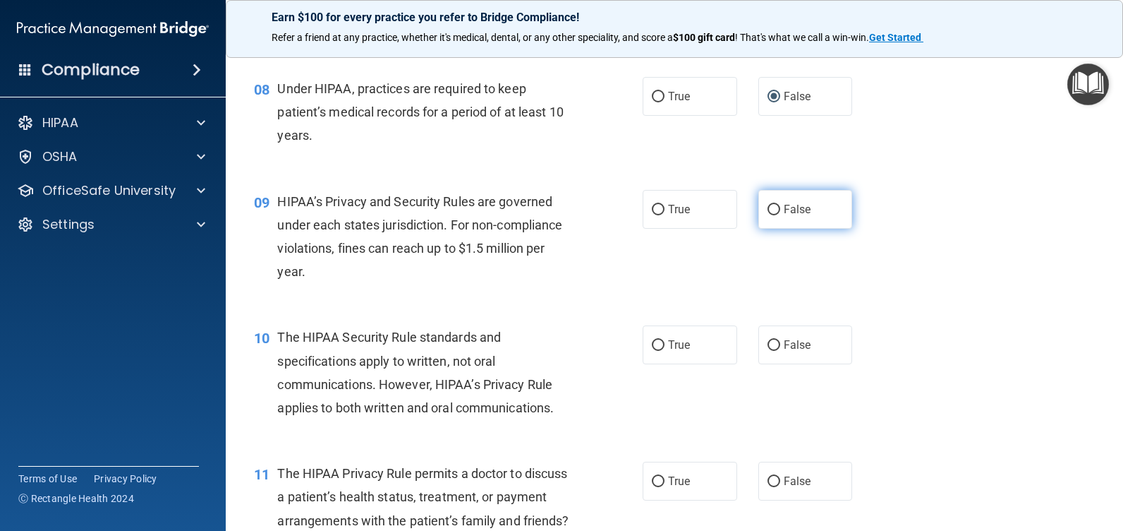
click at [768, 212] on input "False" at bounding box center [774, 210] width 13 height 11
radio input "true"
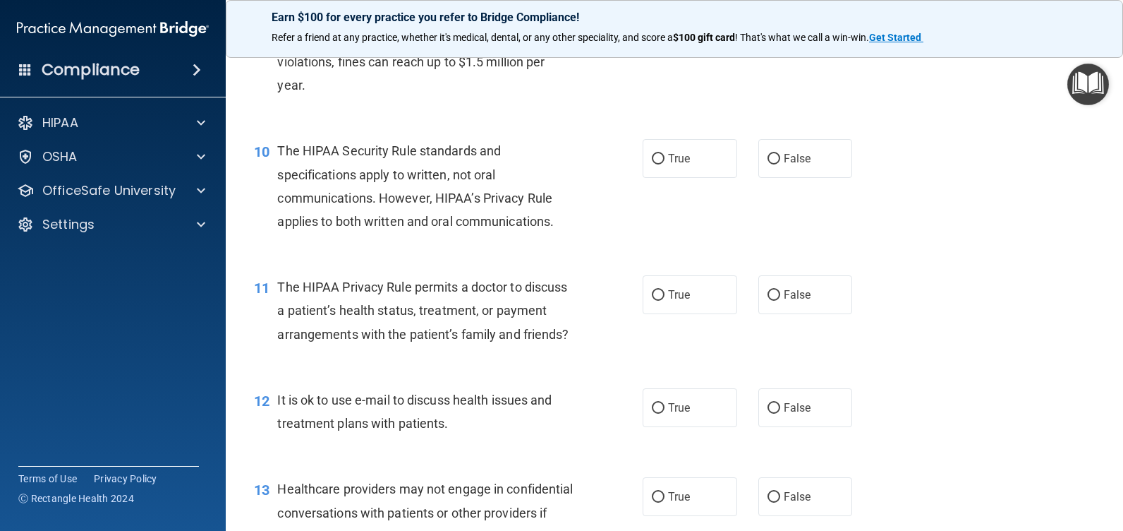
scroll to position [1129, 0]
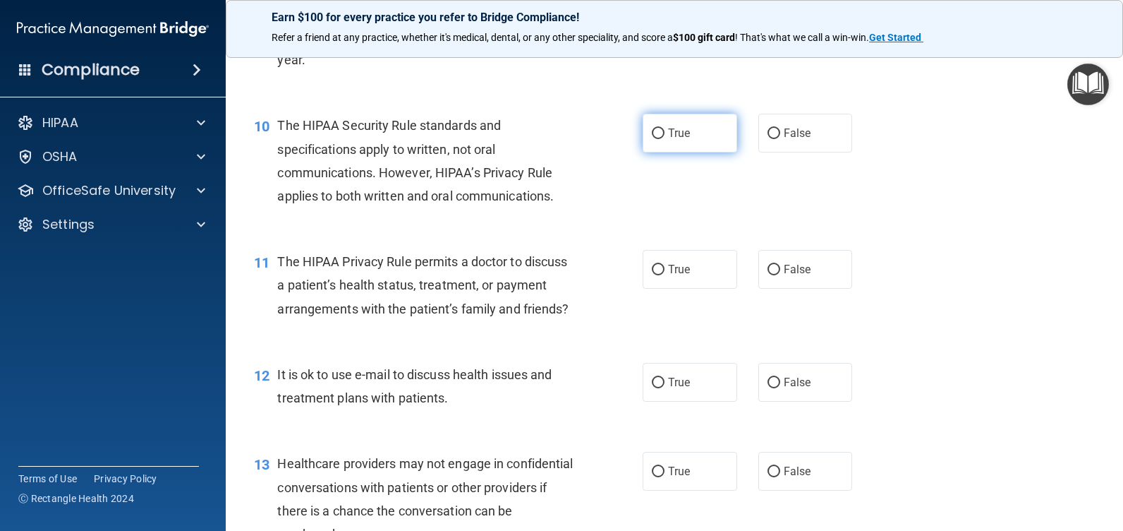
click at [652, 136] on input "True" at bounding box center [658, 133] width 13 height 11
radio input "true"
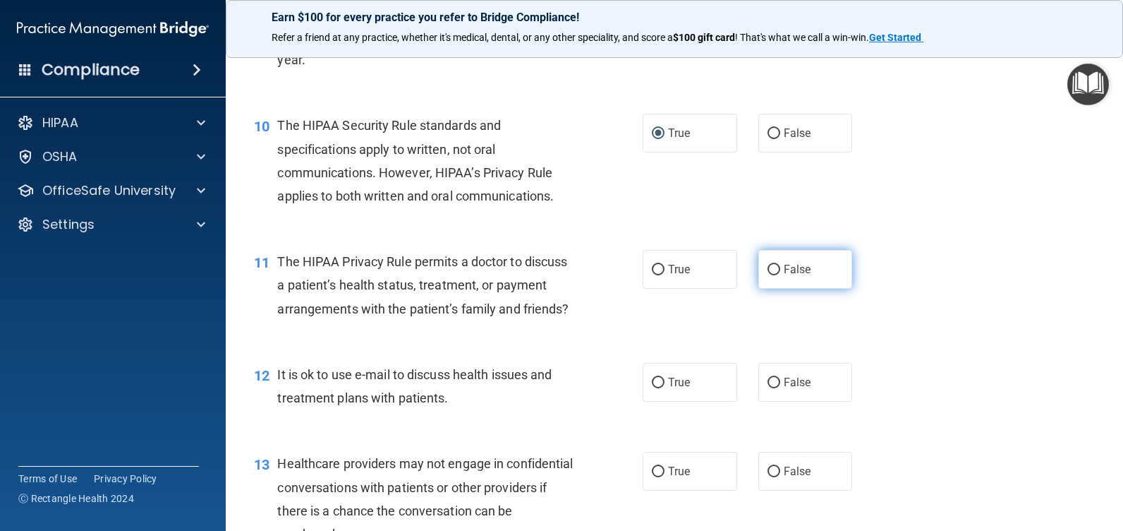
click at [759, 268] on label "False" at bounding box center [806, 269] width 95 height 39
click at [768, 268] on input "False" at bounding box center [774, 270] width 13 height 11
radio input "true"
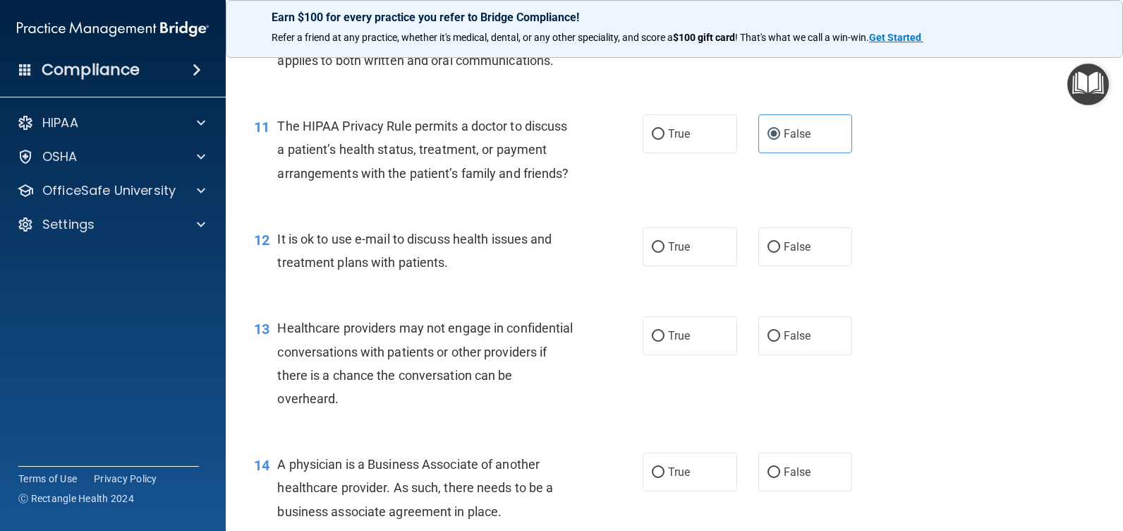
scroll to position [1270, 0]
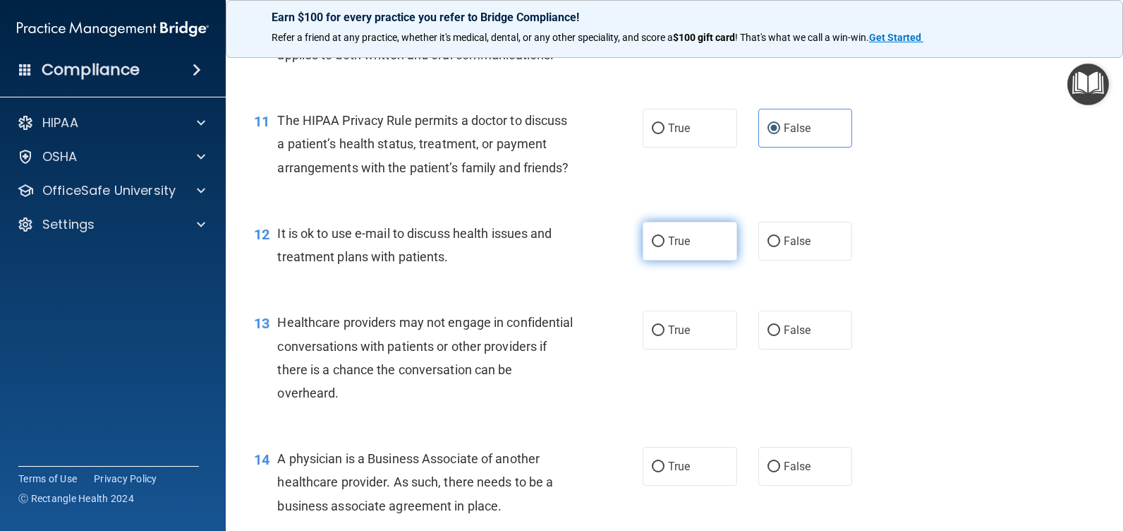
click at [657, 247] on input "True" at bounding box center [658, 241] width 13 height 11
radio input "true"
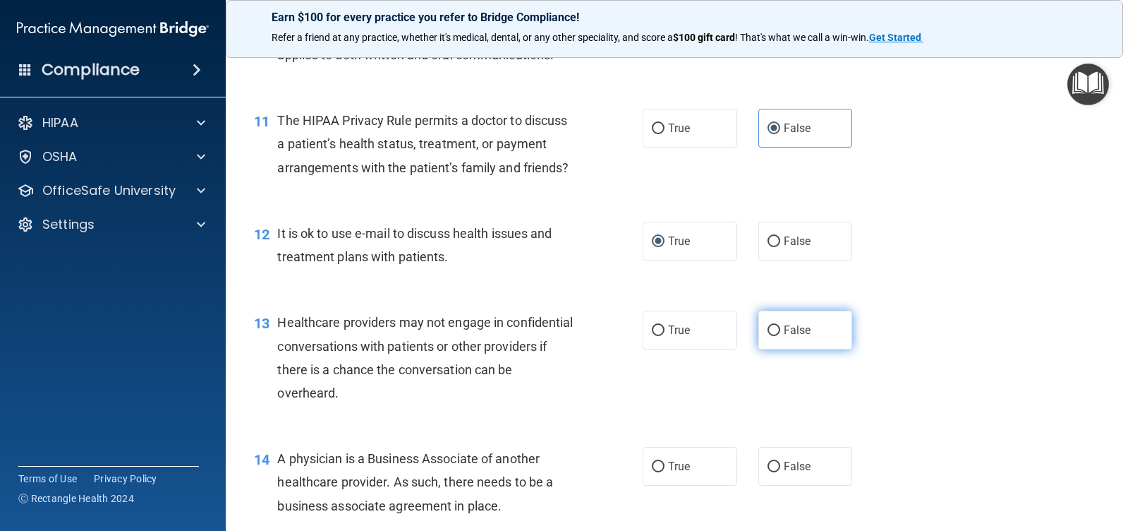
click at [770, 343] on label "False" at bounding box center [806, 330] width 95 height 39
click at [770, 336] on input "False" at bounding box center [774, 330] width 13 height 11
radio input "true"
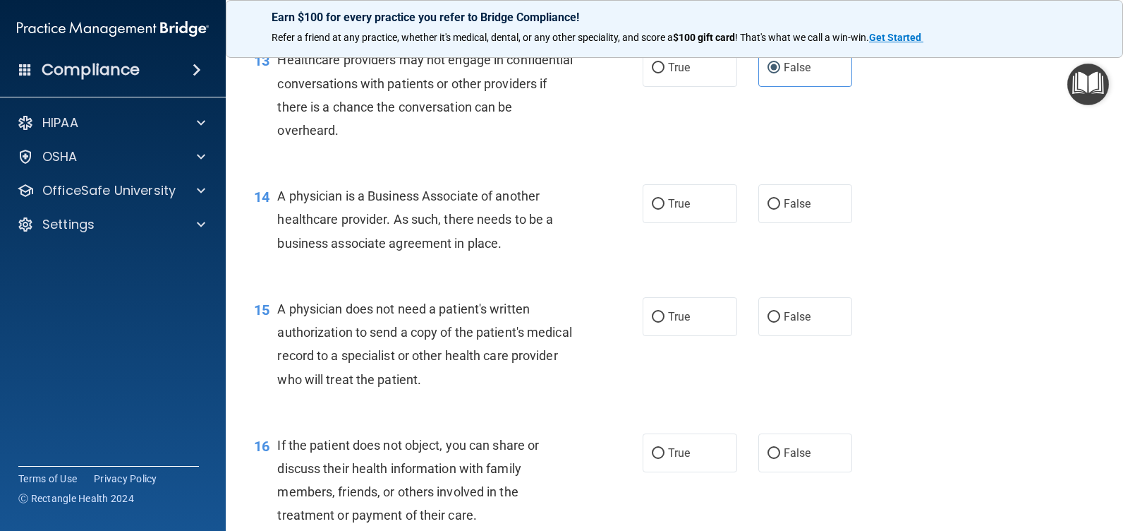
scroll to position [1553, 0]
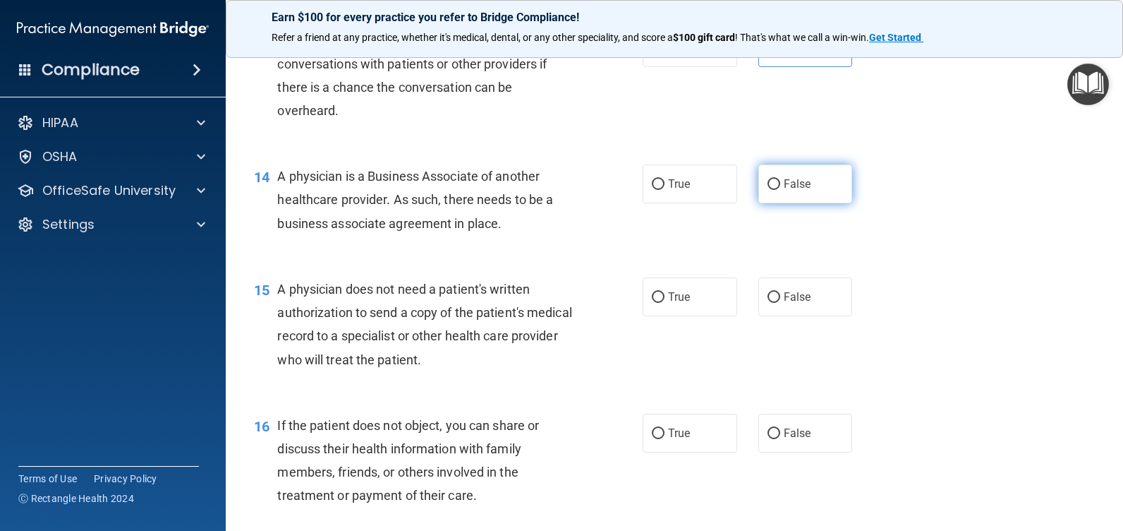
click at [771, 190] on input "False" at bounding box center [774, 184] width 13 height 11
radio input "true"
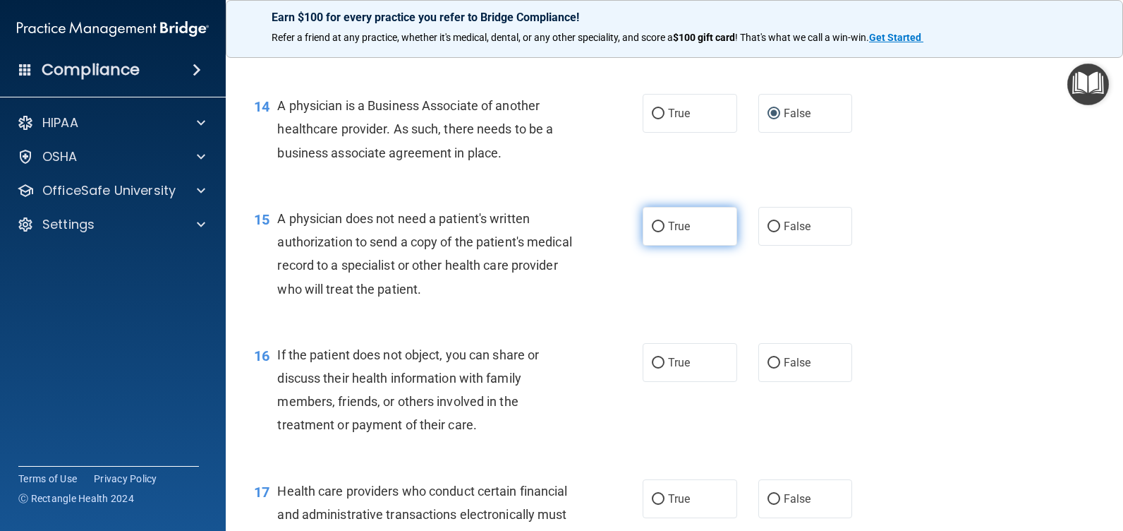
click at [652, 232] on input "True" at bounding box center [658, 227] width 13 height 11
radio input "true"
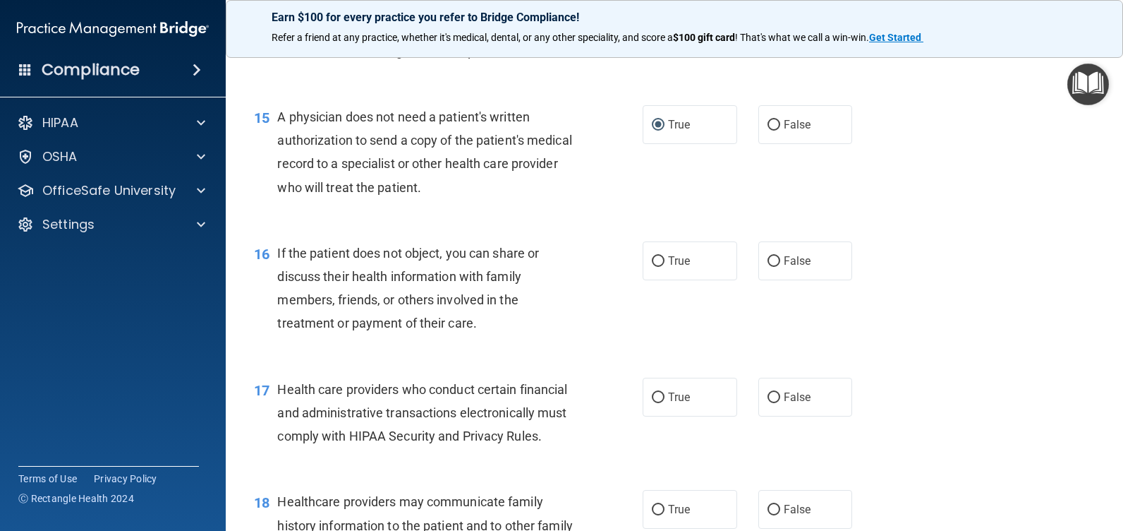
scroll to position [1764, 0]
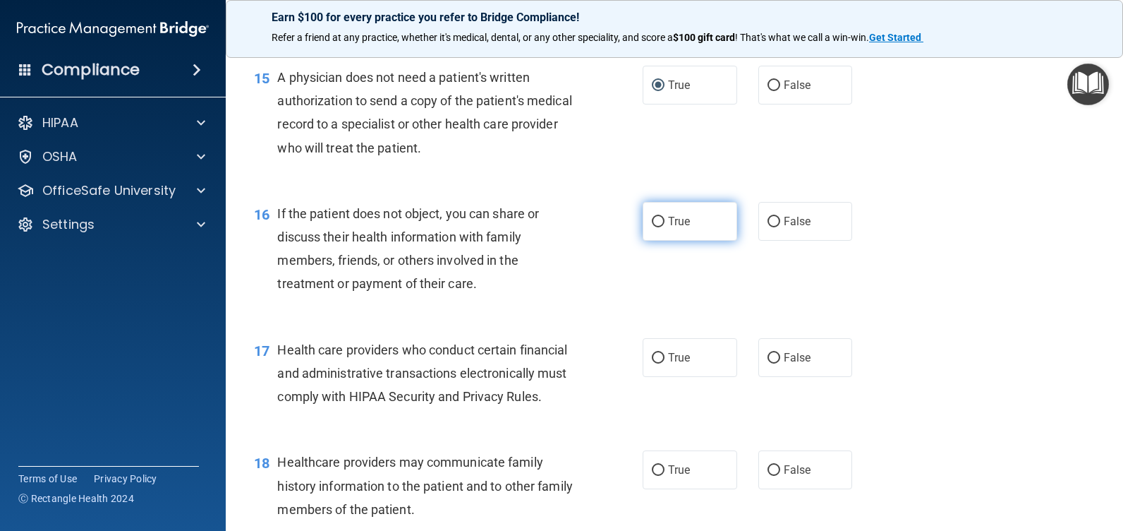
click at [653, 227] on input "True" at bounding box center [658, 222] width 13 height 11
radio input "true"
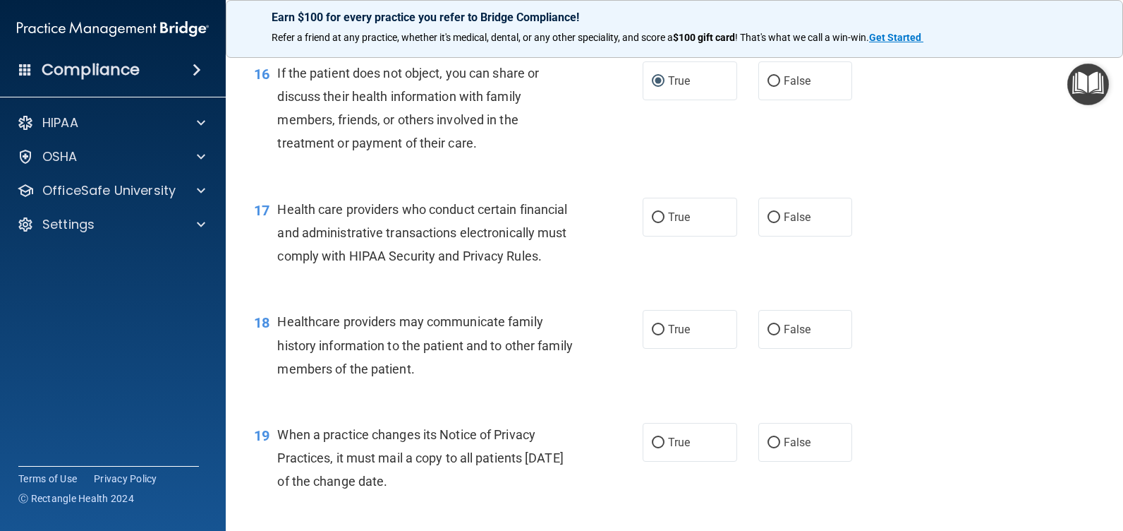
scroll to position [1905, 0]
click at [663, 236] on label "True" at bounding box center [690, 216] width 95 height 39
click at [663, 222] on input "True" at bounding box center [658, 217] width 13 height 11
radio input "true"
click at [768, 334] on input "False" at bounding box center [774, 329] width 13 height 11
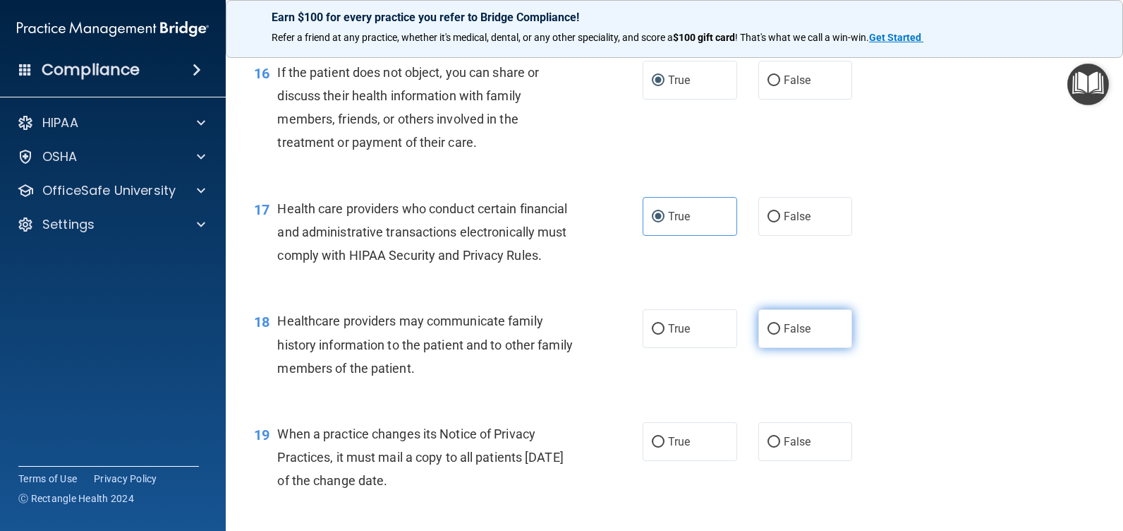
radio input "true"
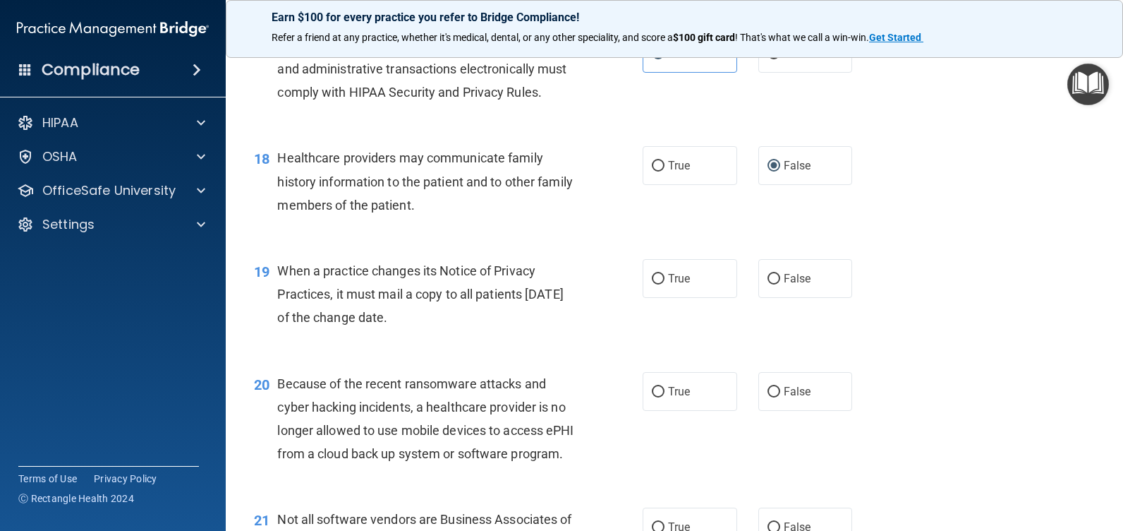
scroll to position [2117, 0]
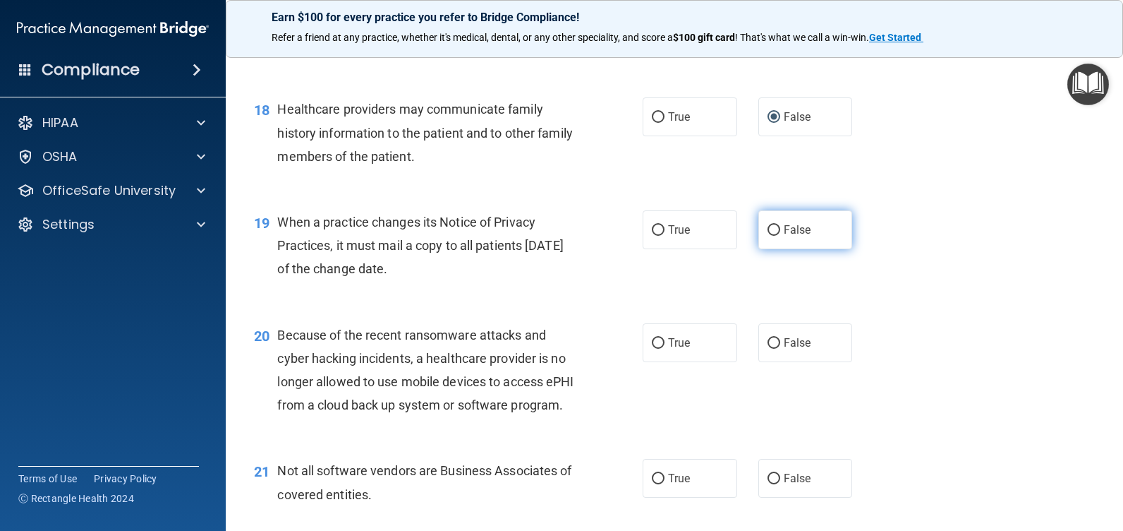
click at [768, 236] on input "False" at bounding box center [774, 230] width 13 height 11
radio input "true"
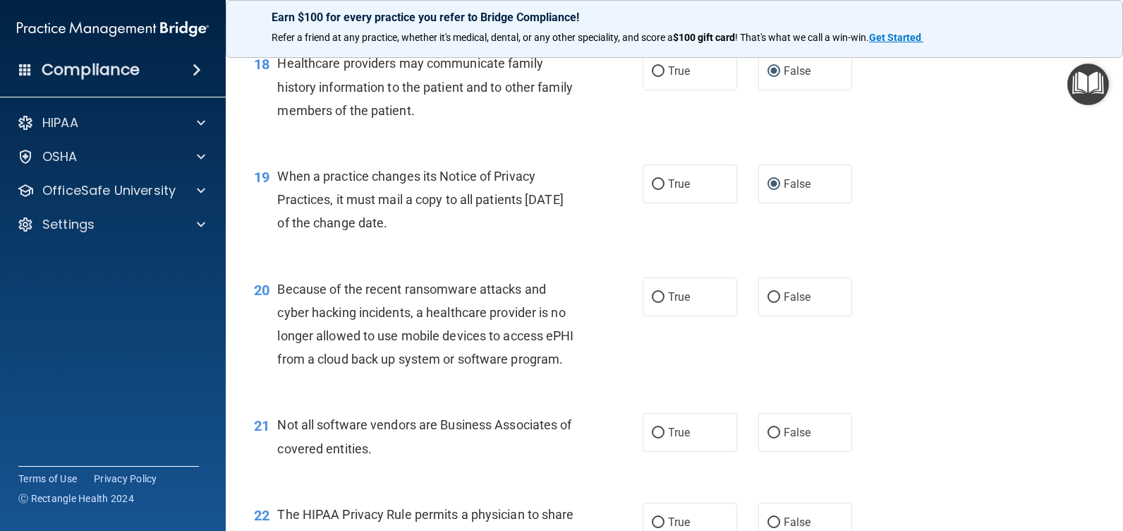
scroll to position [2188, 0]
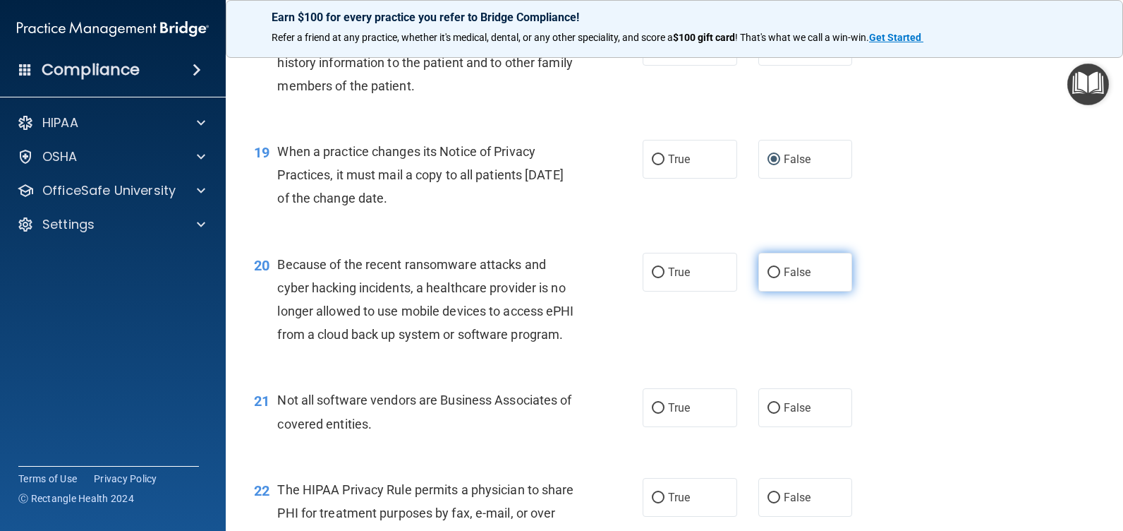
click at [768, 278] on input "False" at bounding box center [774, 272] width 13 height 11
radio input "true"
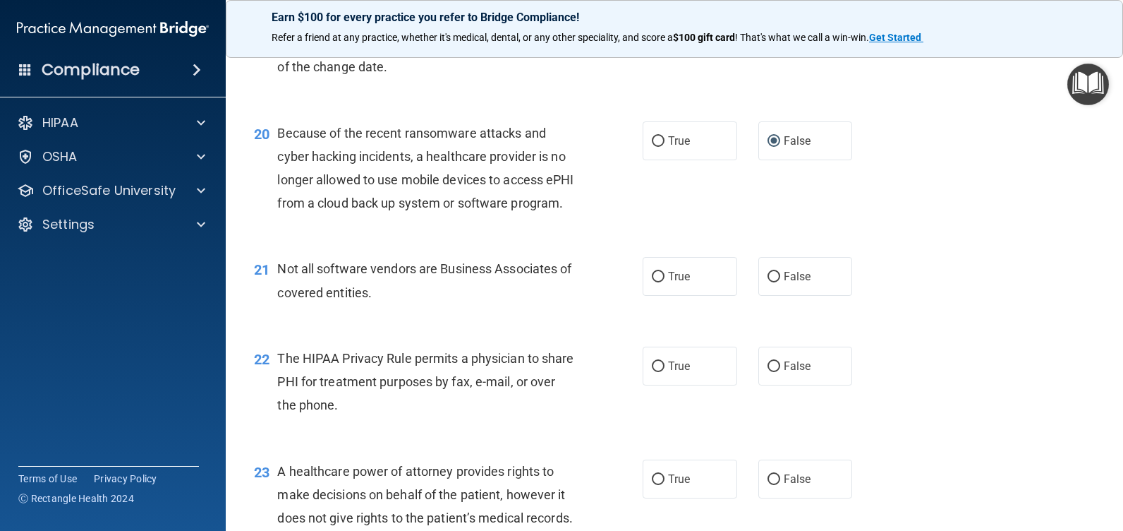
scroll to position [2329, 0]
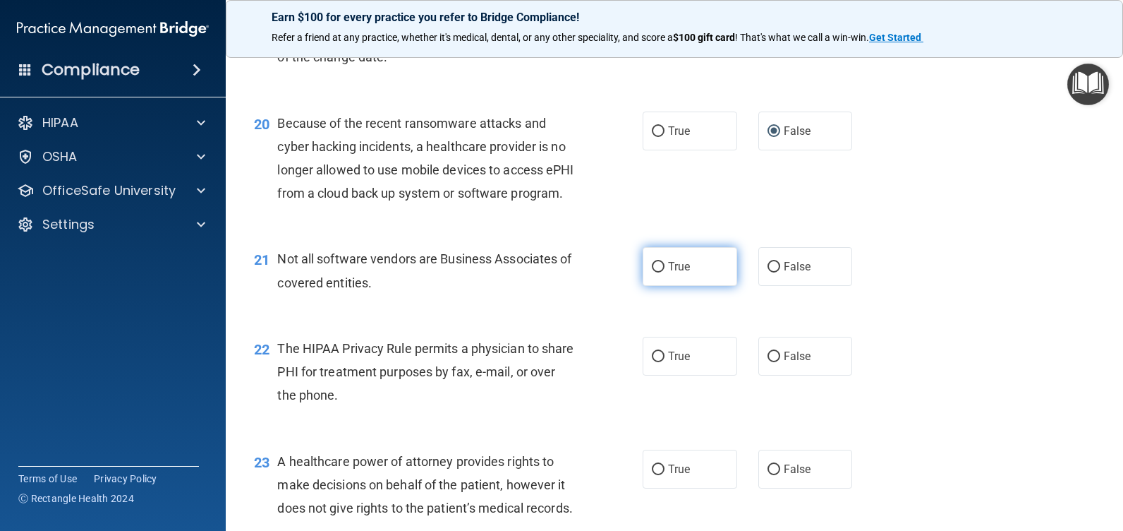
click at [653, 272] on input "True" at bounding box center [658, 267] width 13 height 11
radio input "true"
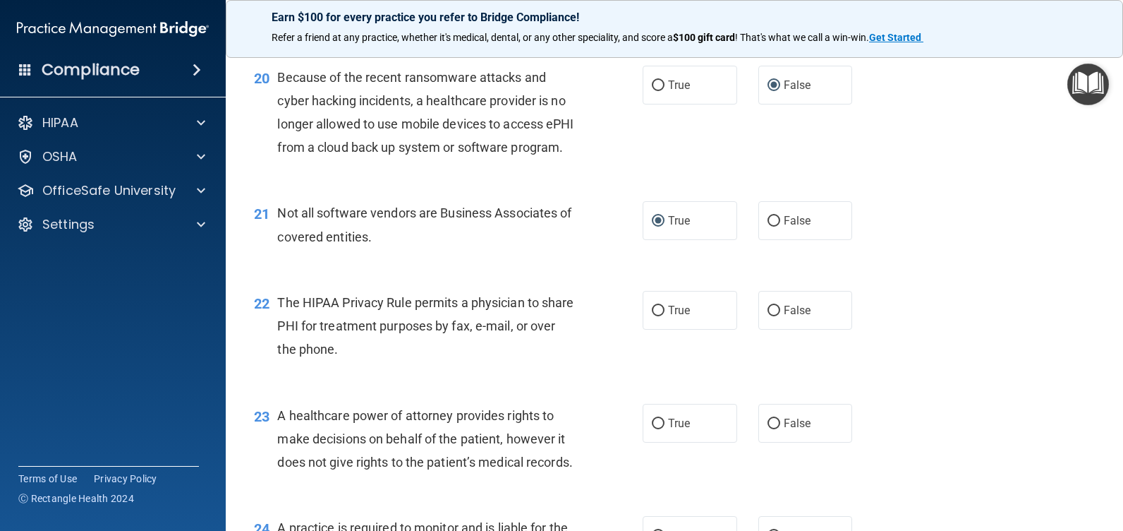
scroll to position [2399, 0]
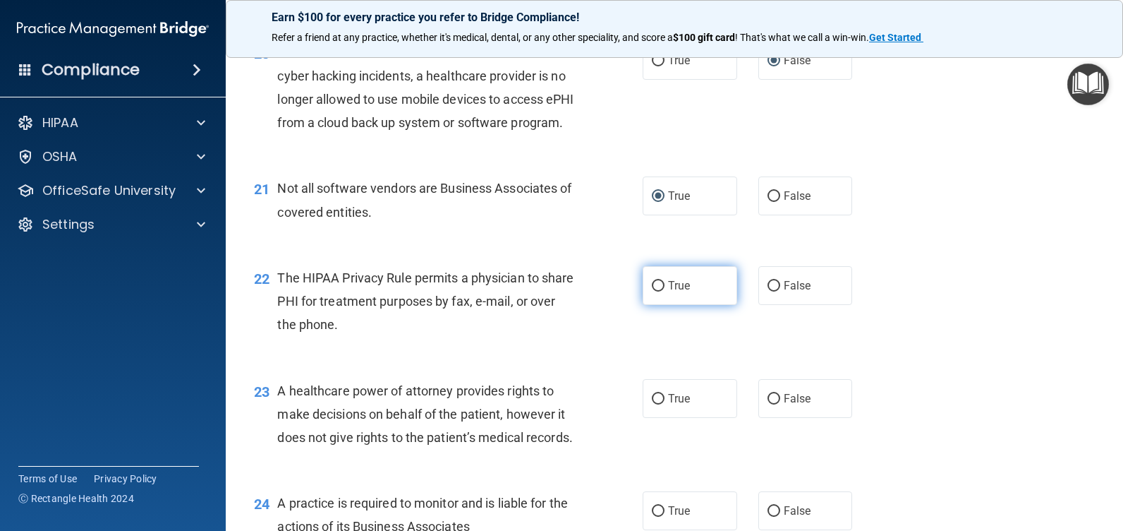
click at [659, 305] on label "True" at bounding box center [690, 285] width 95 height 39
click at [659, 291] on input "True" at bounding box center [658, 286] width 13 height 11
radio input "true"
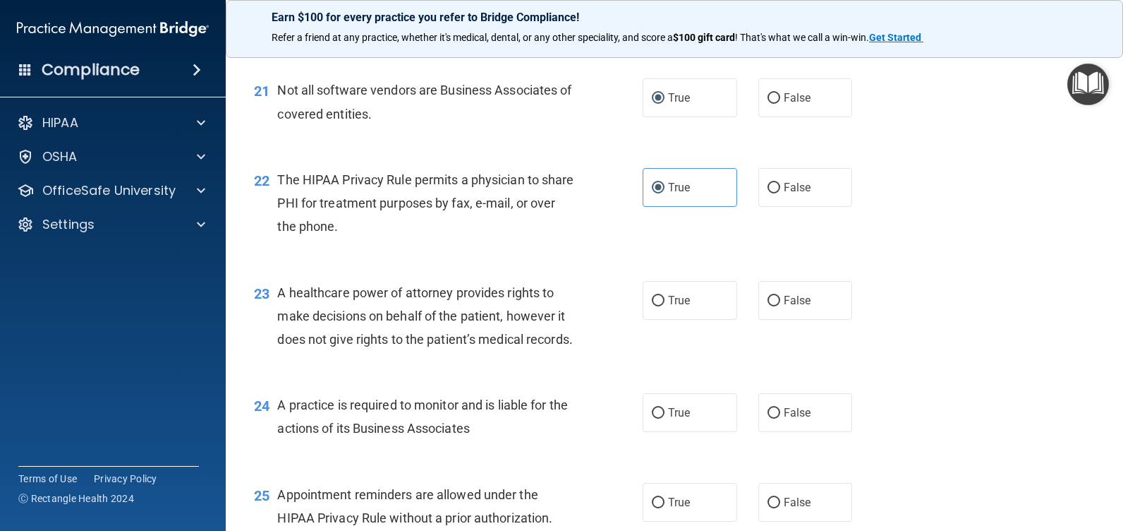
scroll to position [2540, 0]
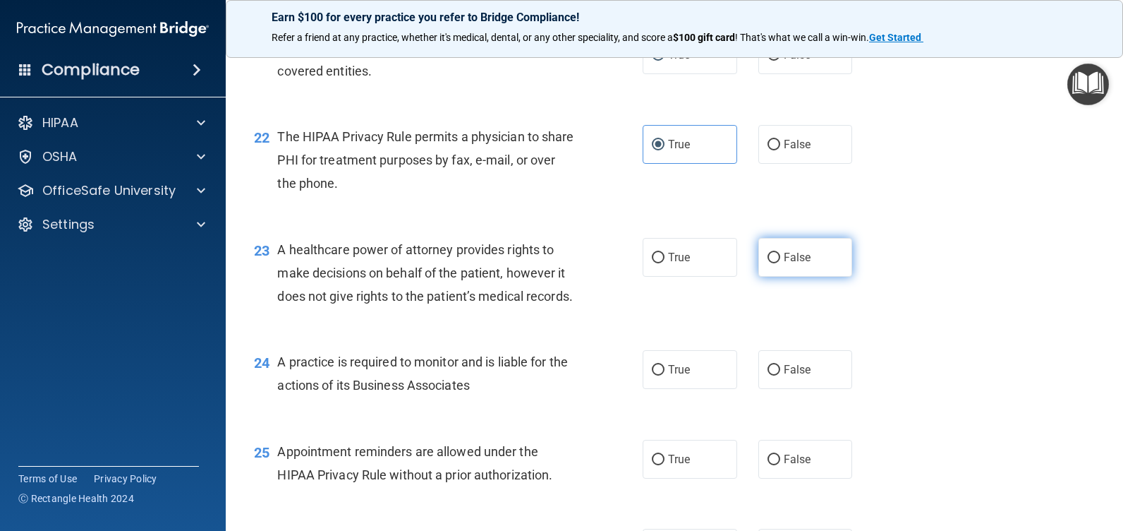
click at [776, 277] on label "False" at bounding box center [806, 257] width 95 height 39
click at [776, 263] on input "False" at bounding box center [774, 258] width 13 height 11
radio input "true"
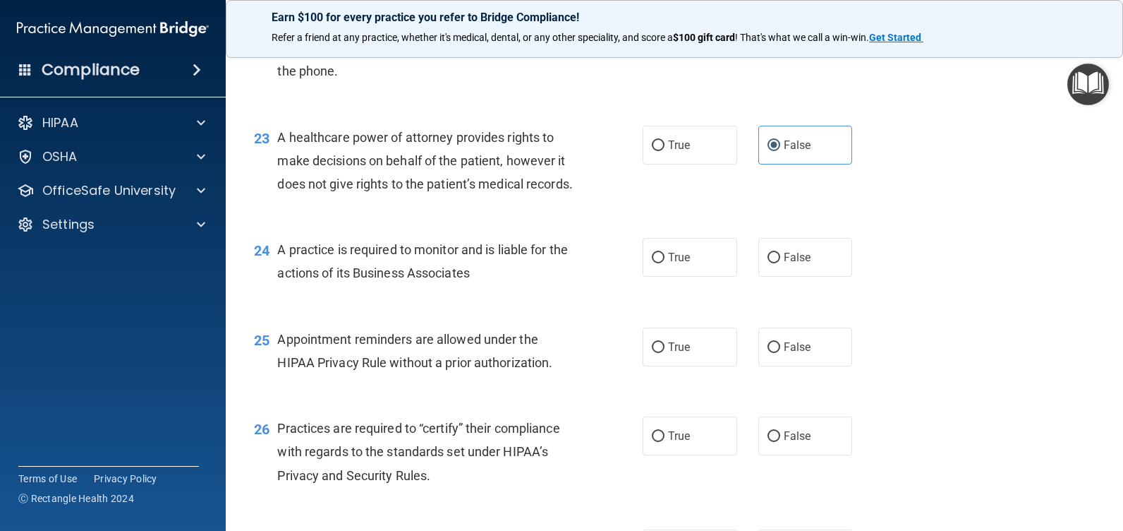
scroll to position [2682, 0]
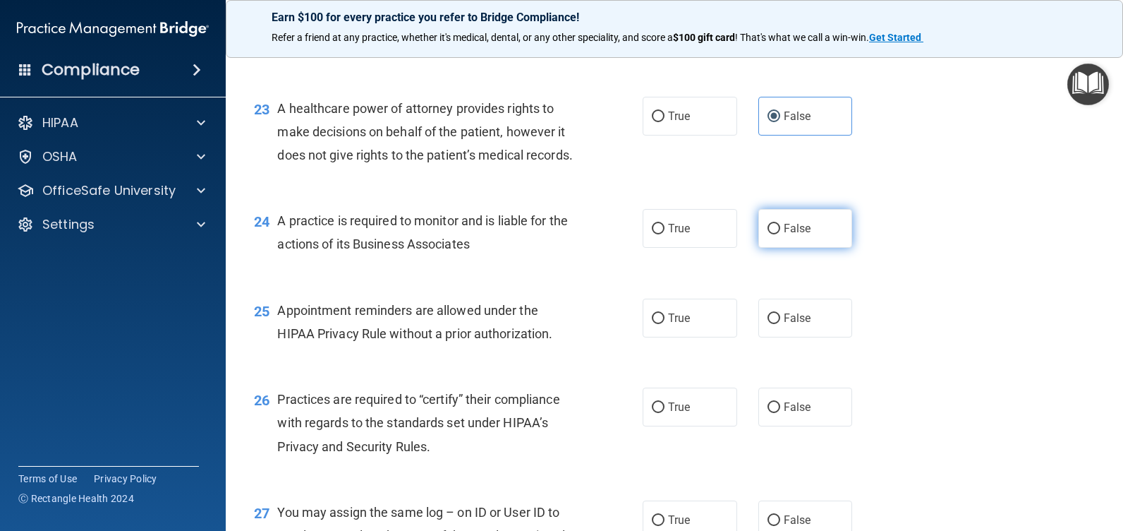
click at [771, 234] on input "False" at bounding box center [774, 229] width 13 height 11
radio input "true"
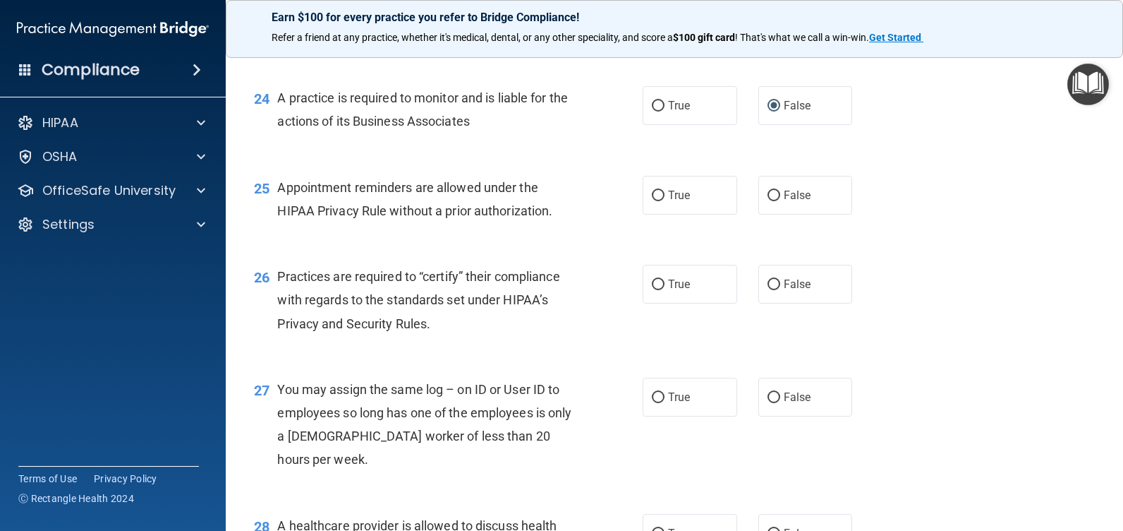
scroll to position [2823, 0]
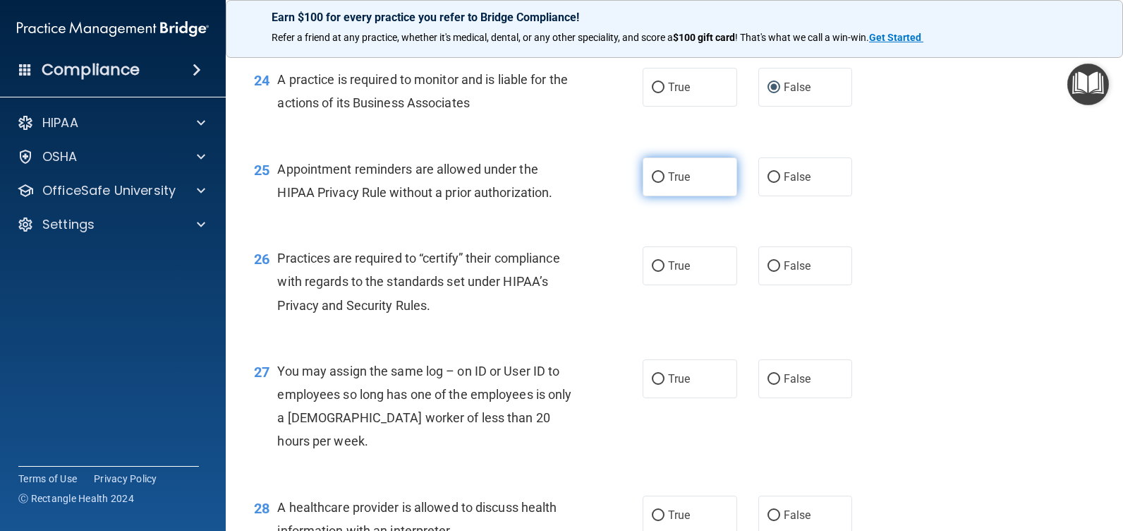
click at [655, 183] on input "True" at bounding box center [658, 177] width 13 height 11
radio input "true"
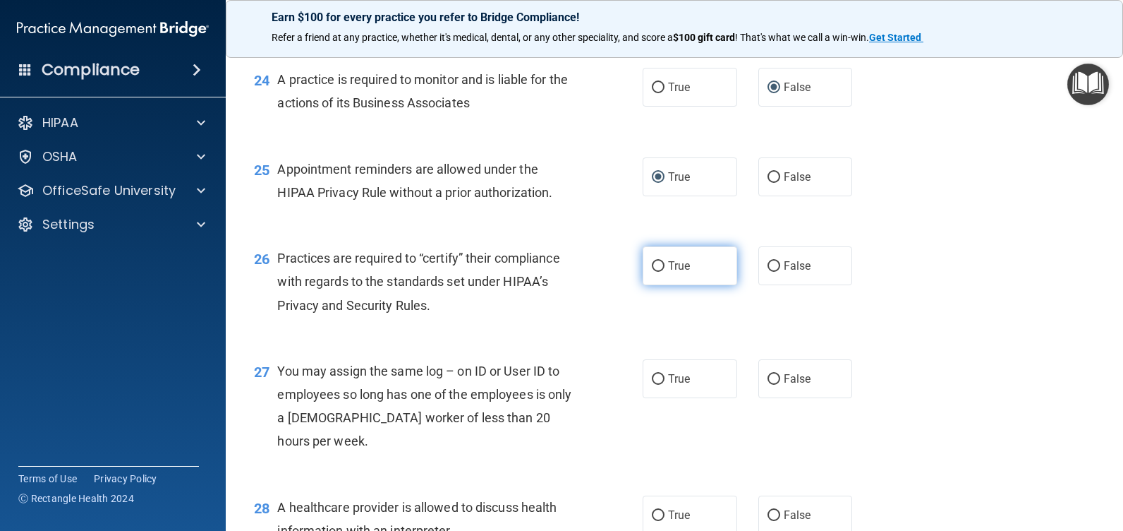
click at [653, 272] on input "True" at bounding box center [658, 266] width 13 height 11
radio input "true"
click at [768, 272] on input "False" at bounding box center [774, 266] width 13 height 11
radio input "true"
radio input "false"
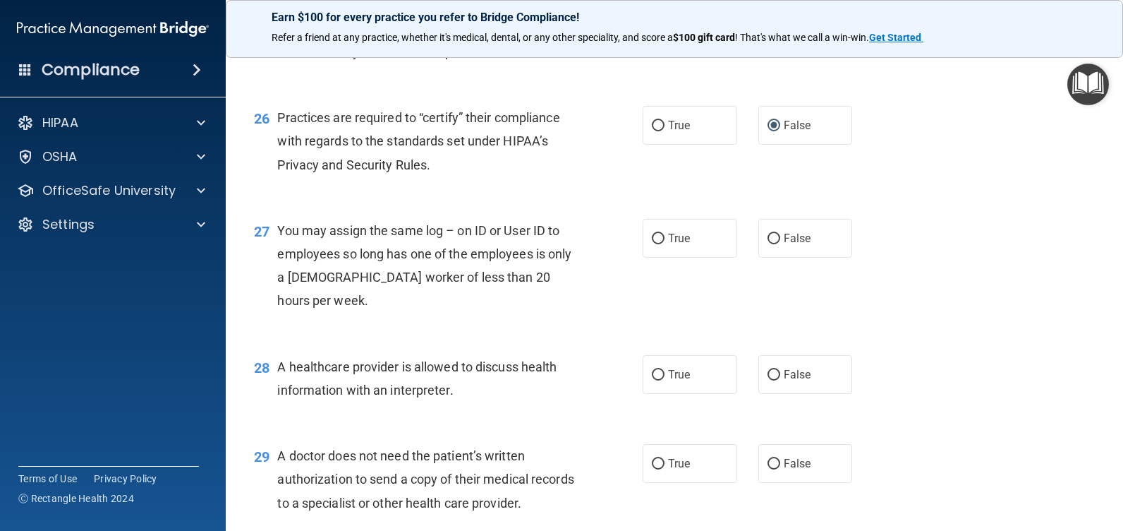
scroll to position [2964, 0]
click at [773, 243] on input "False" at bounding box center [774, 238] width 13 height 11
radio input "true"
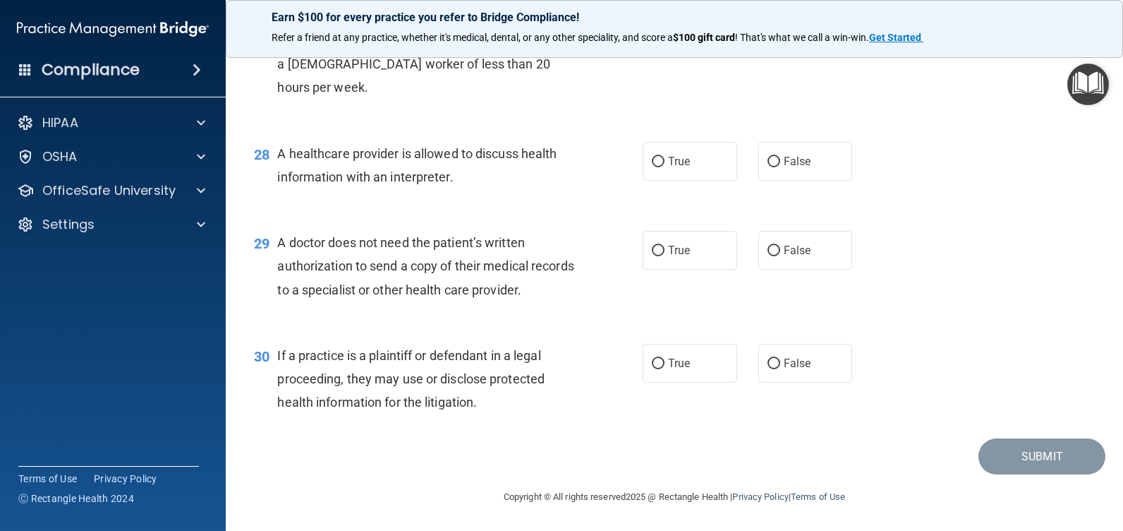
scroll to position [3246, 0]
click at [654, 167] on input "True" at bounding box center [658, 162] width 13 height 11
radio input "true"
click at [668, 257] on span "True" at bounding box center [679, 249] width 22 height 13
click at [665, 256] on input "True" at bounding box center [658, 251] width 13 height 11
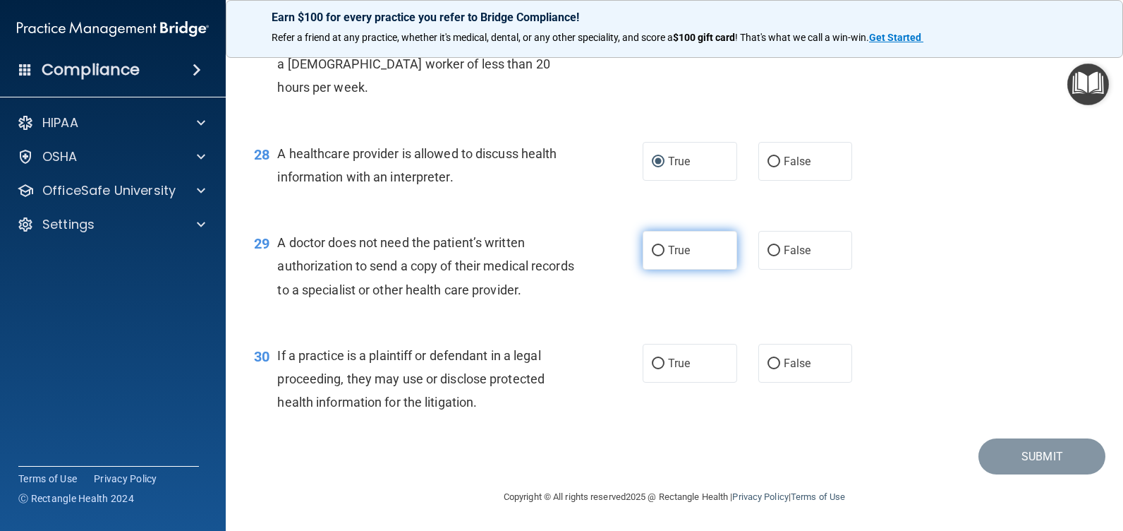
radio input "true"
click at [649, 382] on label "True" at bounding box center [690, 363] width 95 height 39
click at [652, 369] on input "True" at bounding box center [658, 363] width 13 height 11
radio input "true"
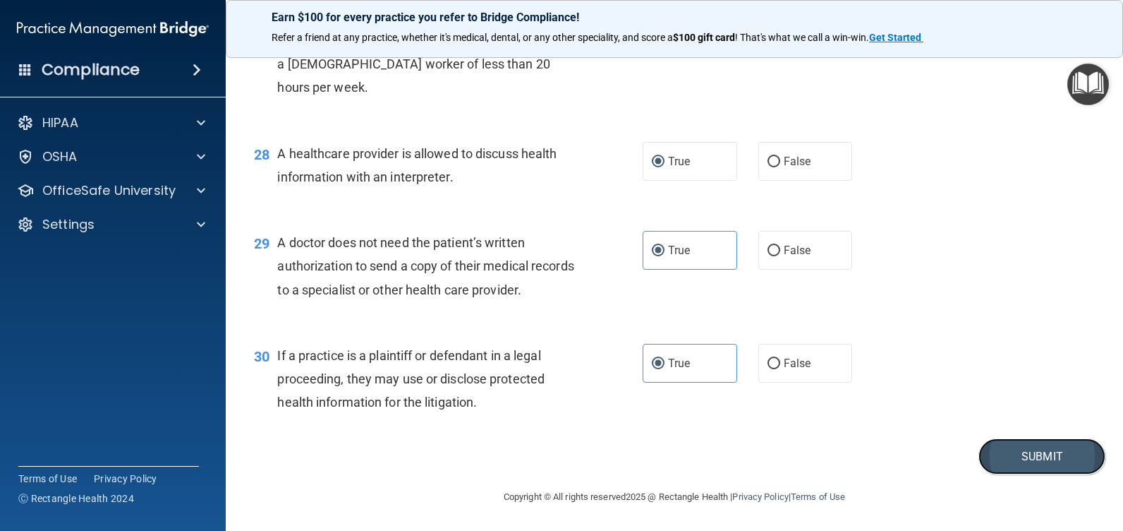
click at [1028, 474] on button "Submit" at bounding box center [1042, 456] width 127 height 36
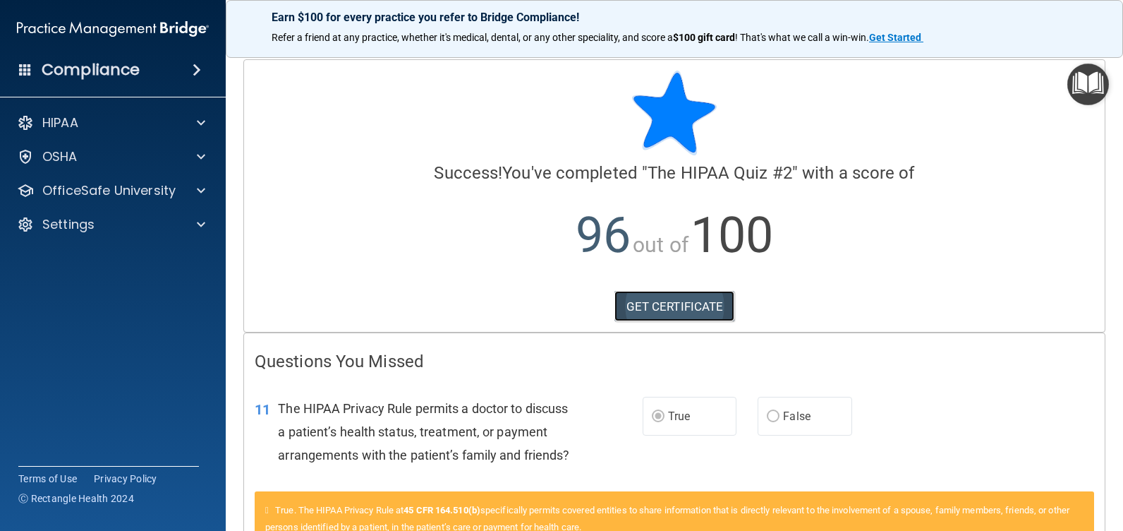
click at [663, 305] on link "GET CERTIFICATE" at bounding box center [675, 306] width 121 height 31
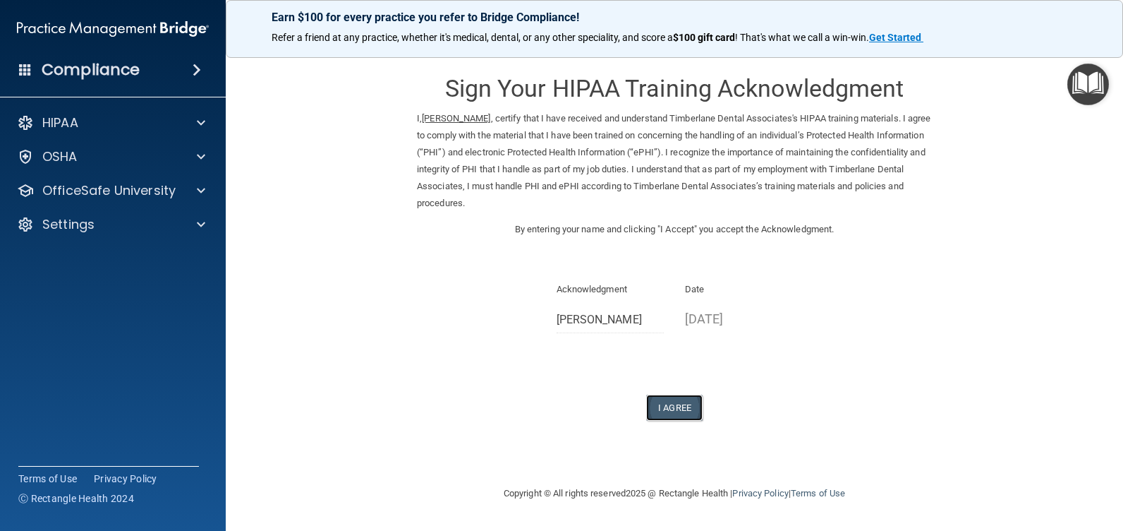
click at [668, 395] on button "I Agree" at bounding box center [674, 407] width 56 height 26
click at [673, 401] on button "I Agree" at bounding box center [674, 407] width 56 height 26
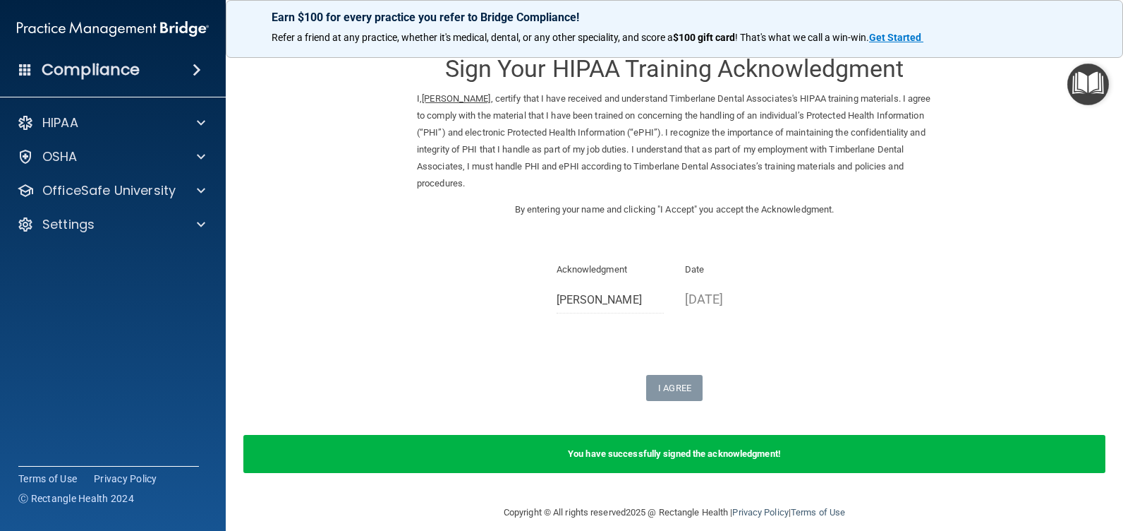
scroll to position [35, 0]
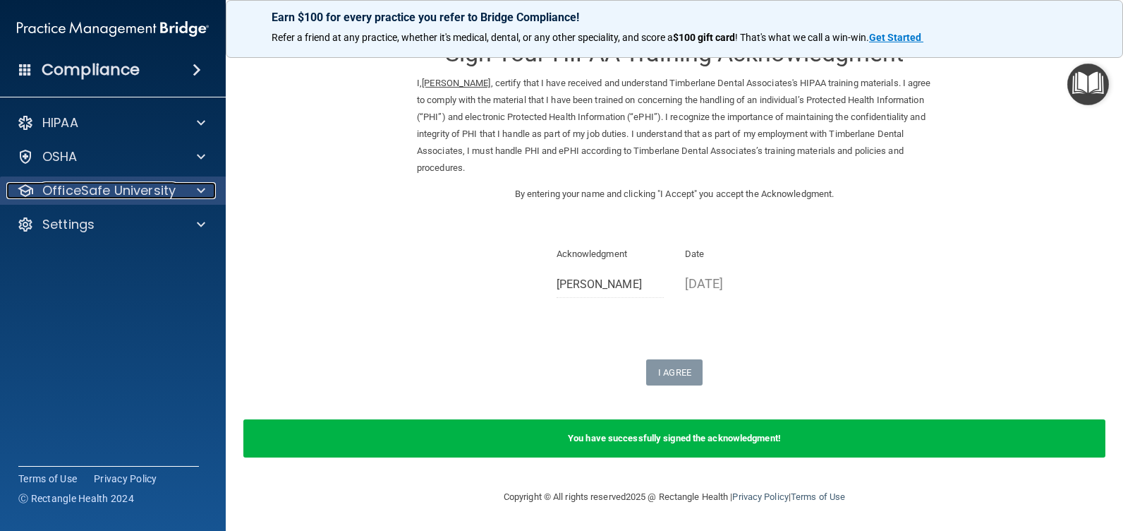
click at [121, 192] on p "OfficeSafe University" at bounding box center [108, 190] width 133 height 17
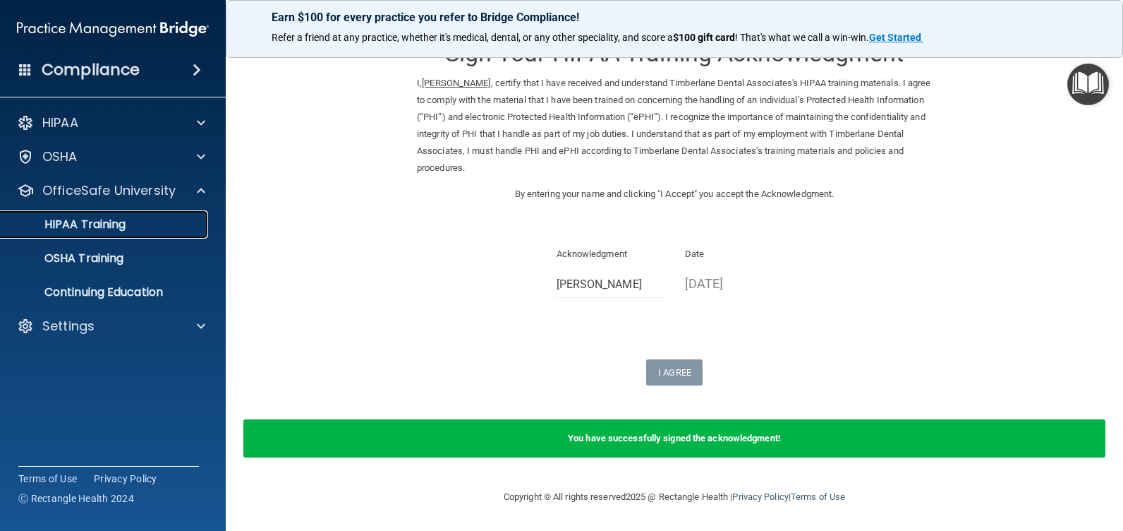
click at [108, 224] on p "HIPAA Training" at bounding box center [67, 224] width 116 height 14
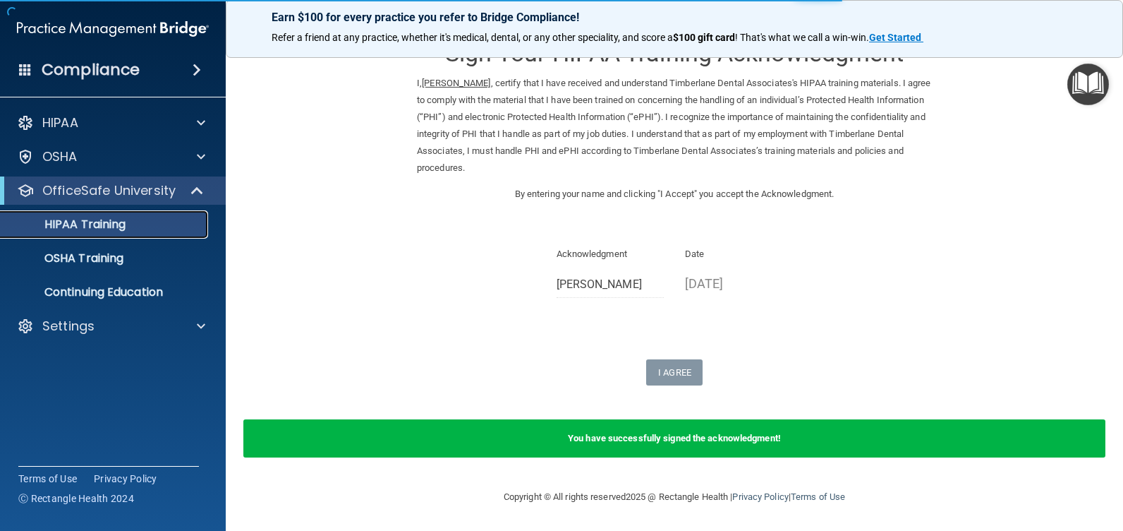
scroll to position [532, 0]
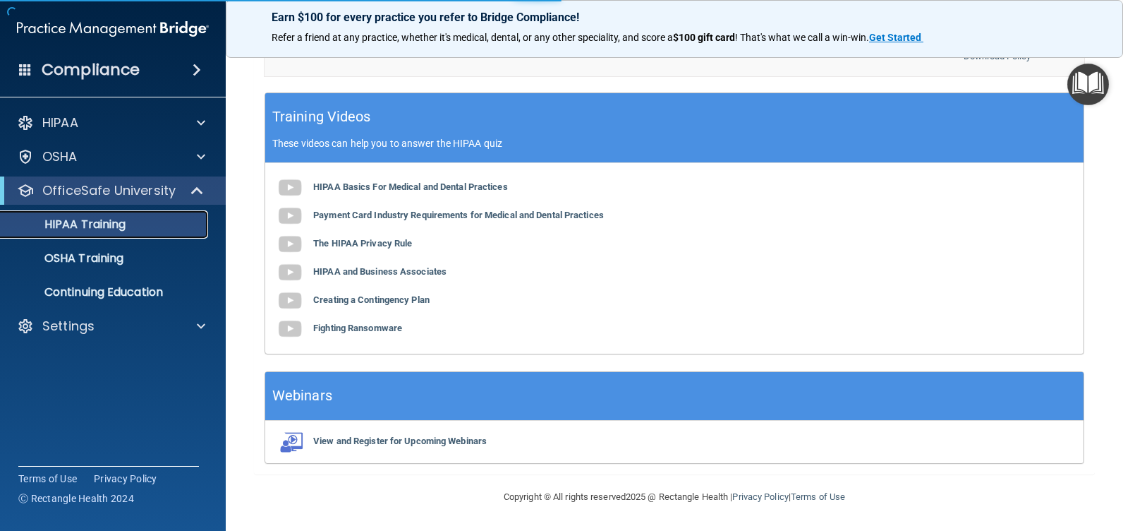
click at [108, 224] on p "HIPAA Training" at bounding box center [67, 224] width 116 height 14
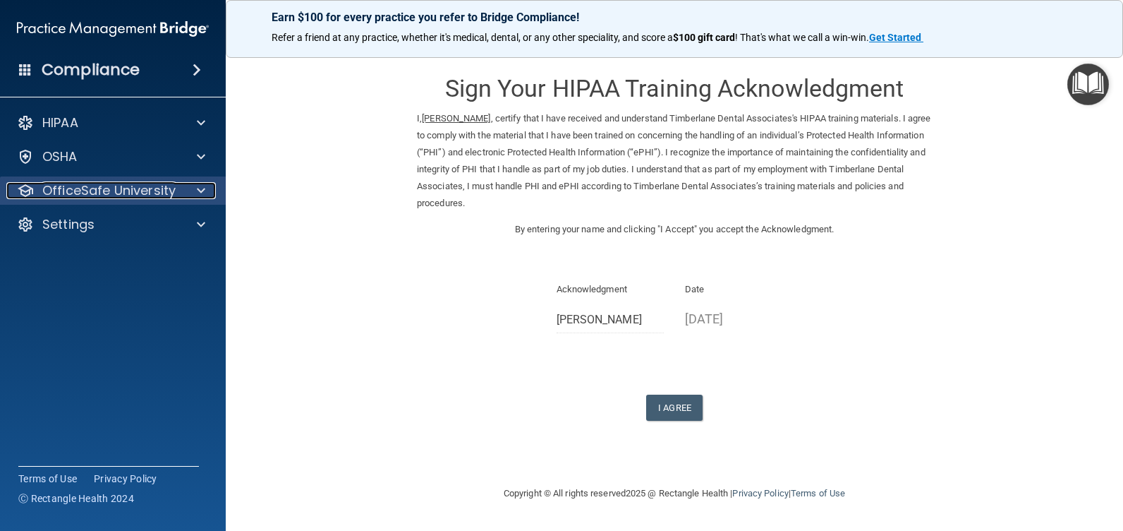
click at [104, 189] on p "OfficeSafe University" at bounding box center [108, 190] width 133 height 17
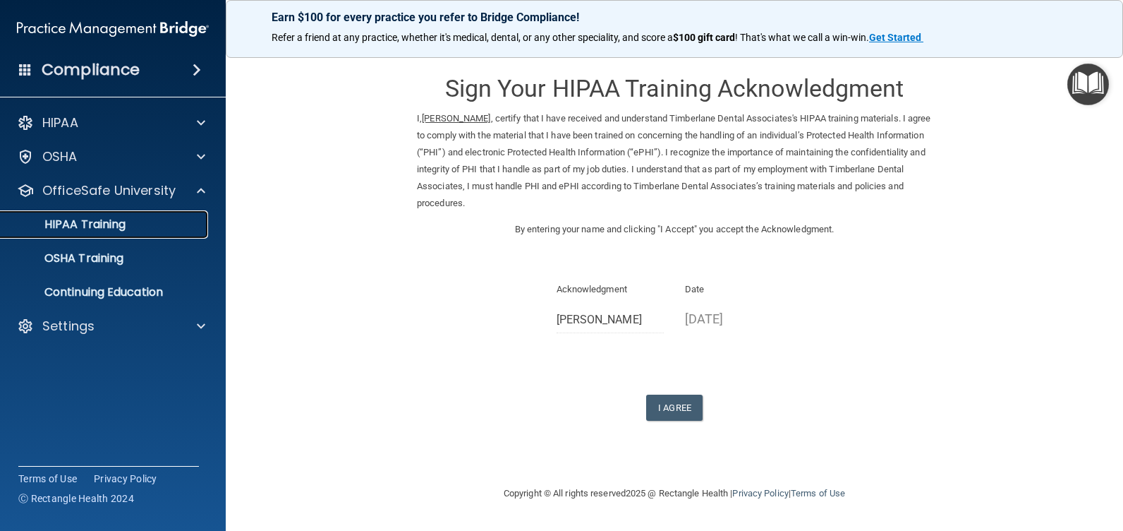
click at [116, 222] on p "HIPAA Training" at bounding box center [67, 224] width 116 height 14
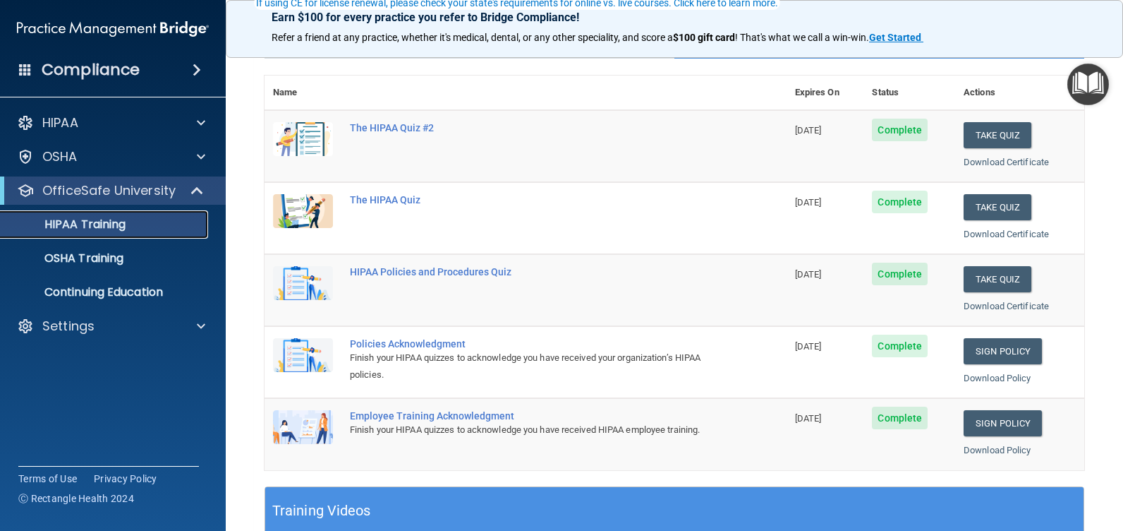
scroll to position [141, 0]
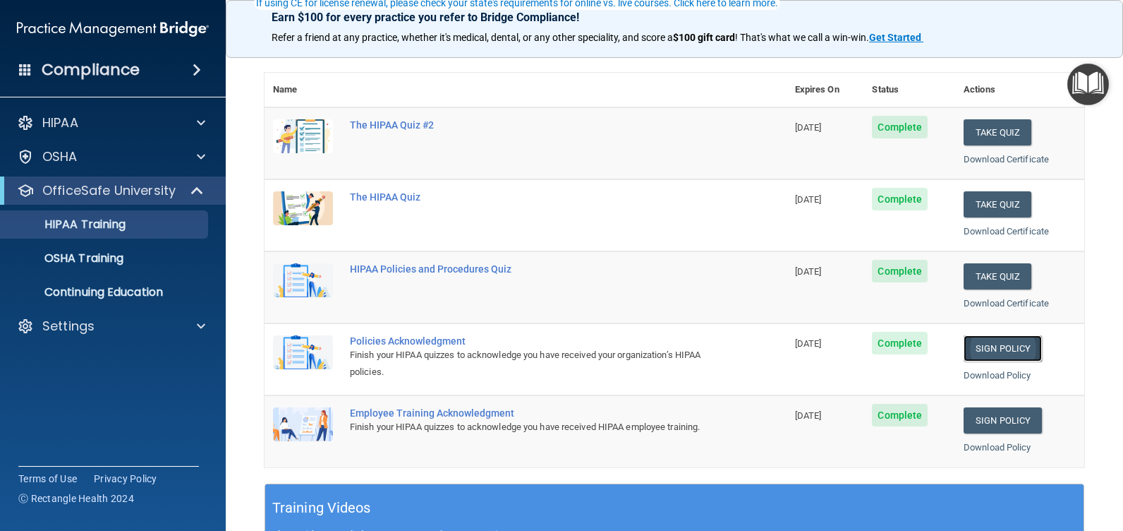
click at [988, 342] on link "Sign Policy" at bounding box center [1003, 348] width 78 height 26
click at [1008, 346] on link "Sign Policy" at bounding box center [1003, 348] width 78 height 26
click at [979, 349] on link "Sign Policy" at bounding box center [1003, 348] width 78 height 26
click at [893, 346] on span "Complete" at bounding box center [900, 343] width 56 height 23
click at [893, 335] on span "Complete" at bounding box center [900, 343] width 56 height 23
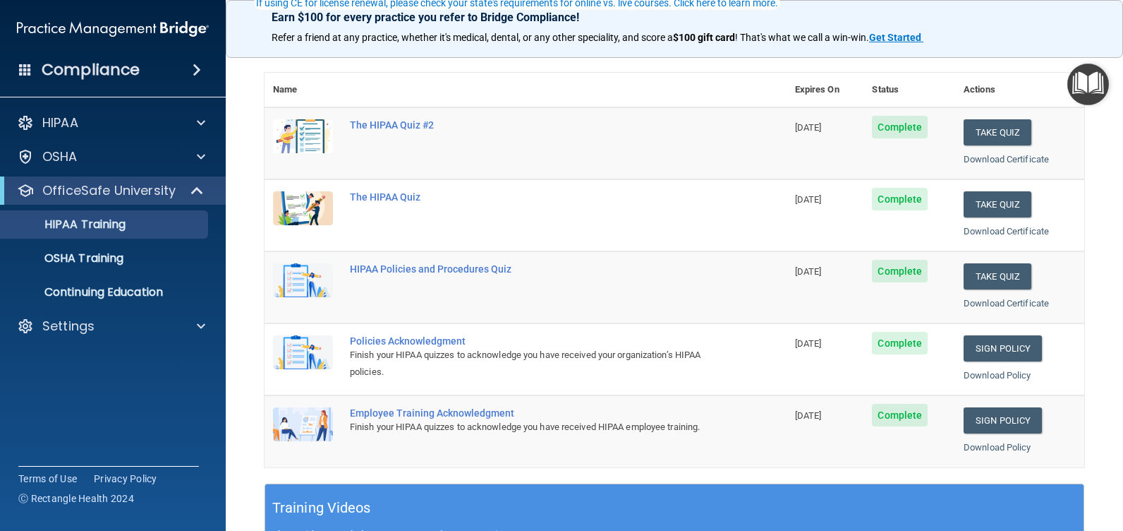
click at [373, 339] on div "Policies Acknowledgment" at bounding box center [533, 340] width 366 height 11
click at [285, 346] on img at bounding box center [303, 352] width 60 height 34
click at [308, 351] on img at bounding box center [303, 352] width 60 height 34
click at [996, 342] on link "Sign Policy" at bounding box center [1003, 348] width 78 height 26
click at [94, 257] on p "OSHA Training" at bounding box center [66, 258] width 114 height 14
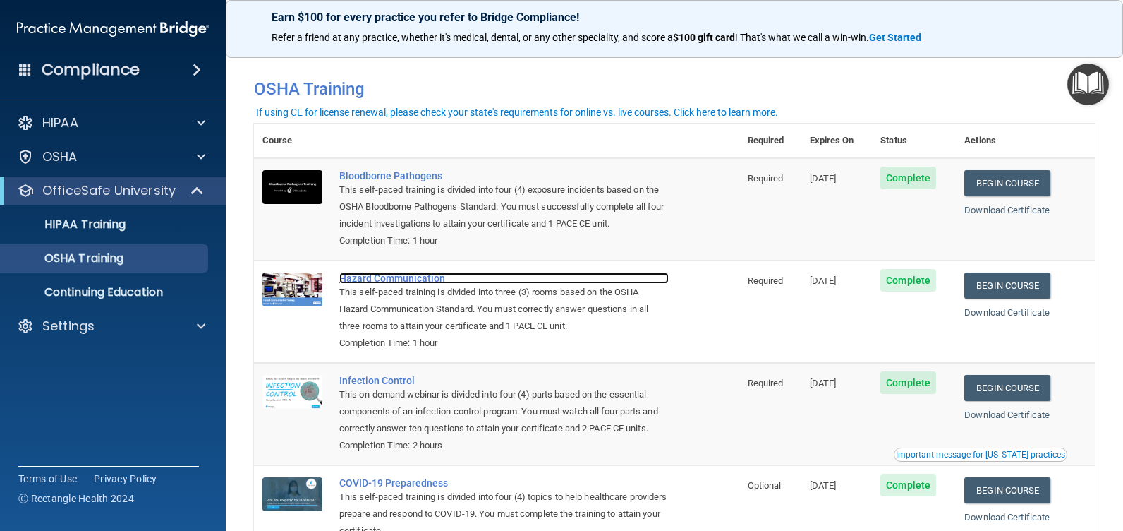
click at [381, 280] on div "Hazard Communication" at bounding box center [504, 277] width 330 height 11
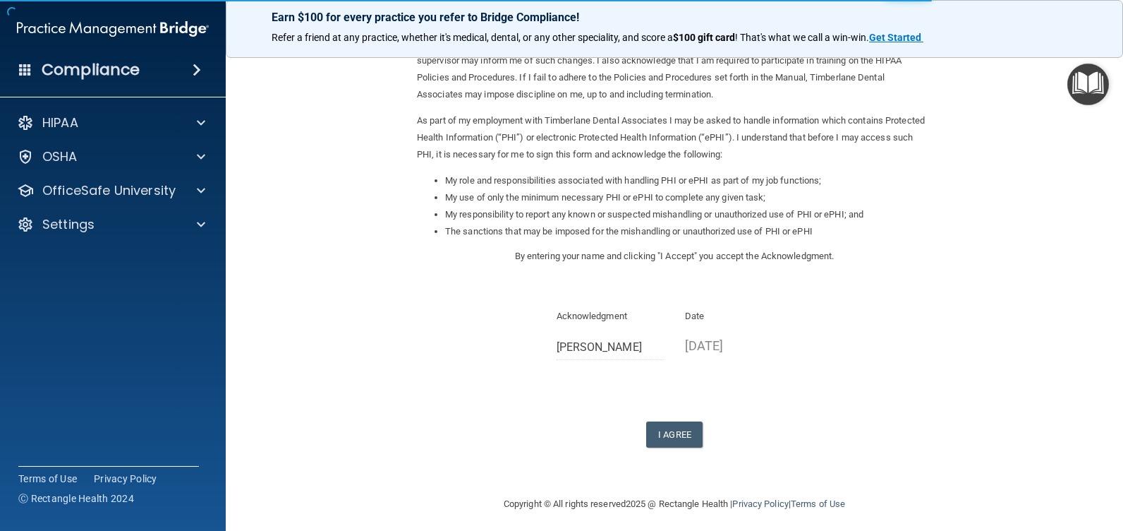
scroll to position [116, 0]
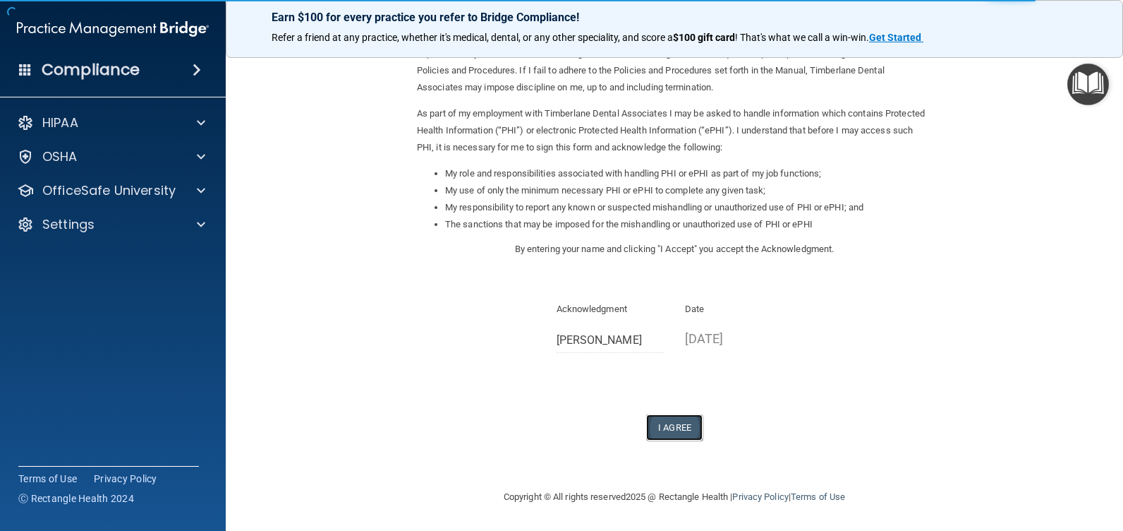
click at [661, 427] on button "I Agree" at bounding box center [674, 427] width 56 height 26
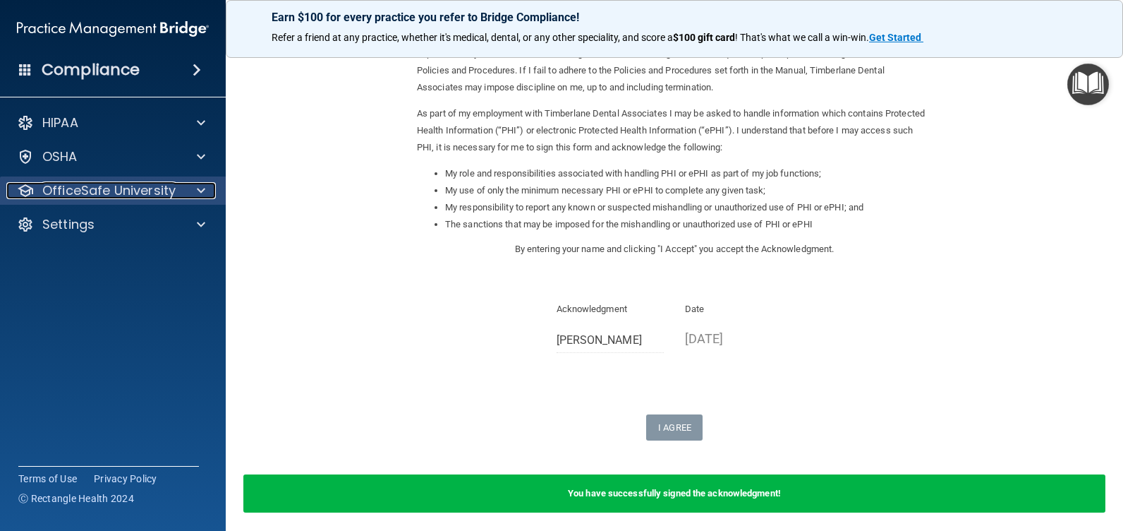
click at [133, 189] on p "OfficeSafe University" at bounding box center [108, 190] width 133 height 17
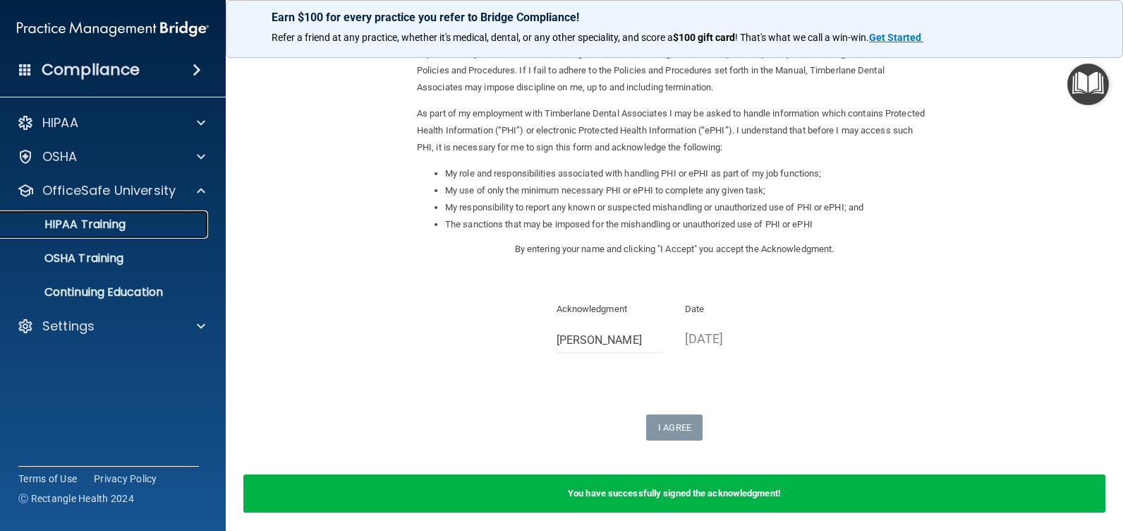
click at [125, 221] on p "HIPAA Training" at bounding box center [67, 224] width 116 height 14
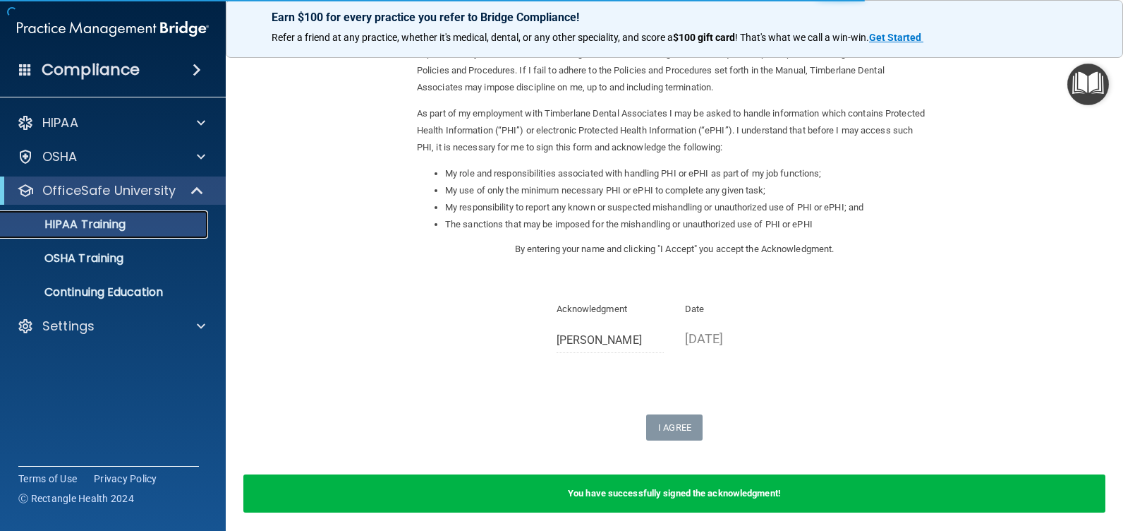
scroll to position [477, 0]
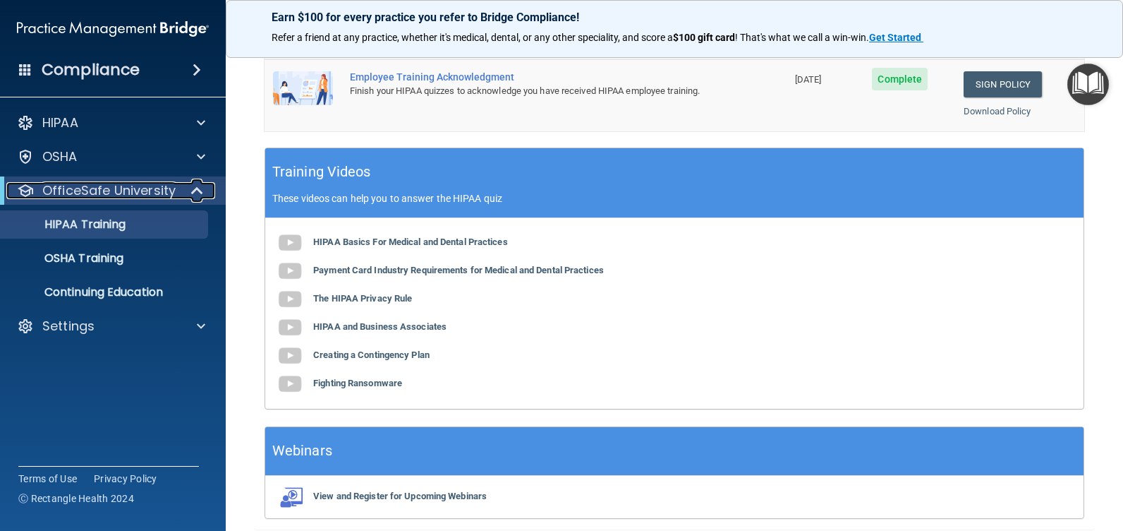
click at [100, 187] on p "OfficeSafe University" at bounding box center [108, 190] width 133 height 17
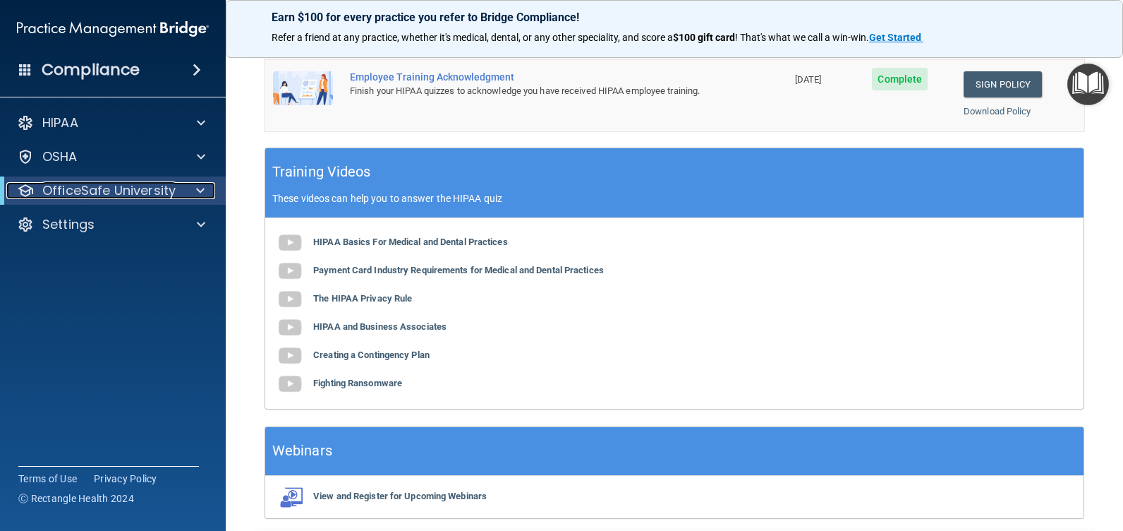
click at [100, 187] on p "OfficeSafe University" at bounding box center [108, 190] width 133 height 17
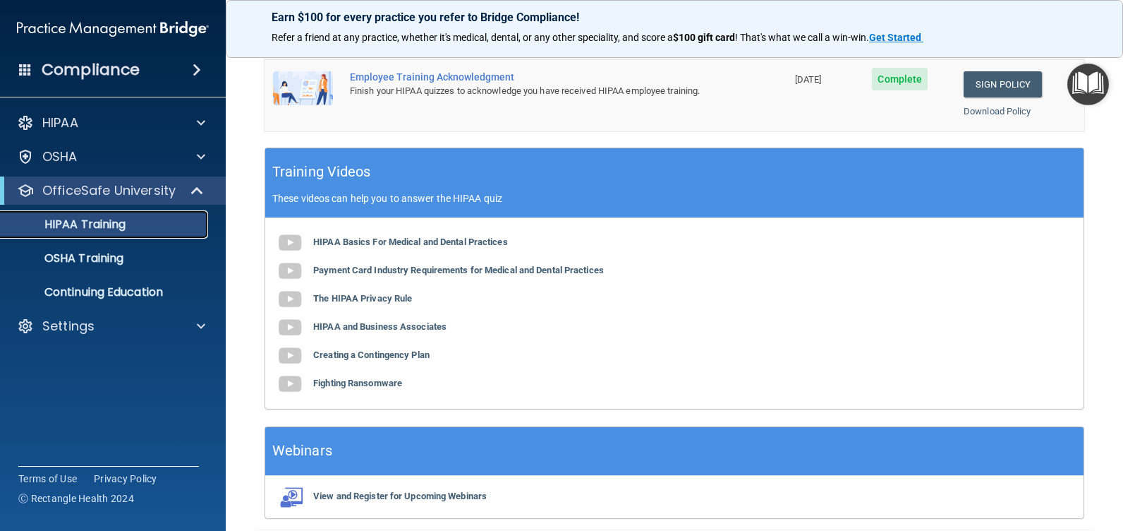
click at [105, 226] on p "HIPAA Training" at bounding box center [67, 224] width 116 height 14
click at [114, 224] on p "HIPAA Training" at bounding box center [67, 224] width 116 height 14
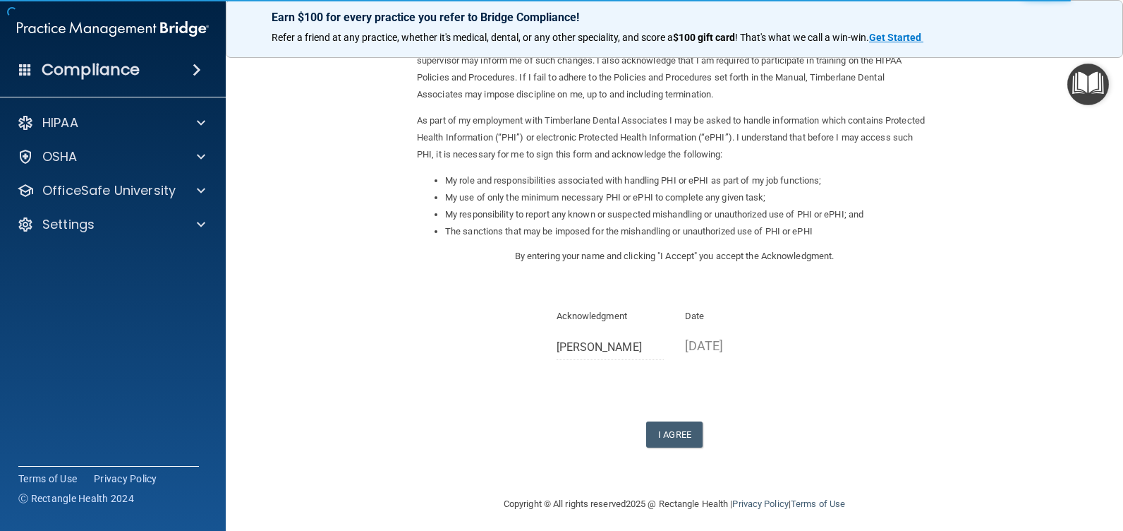
scroll to position [116, 0]
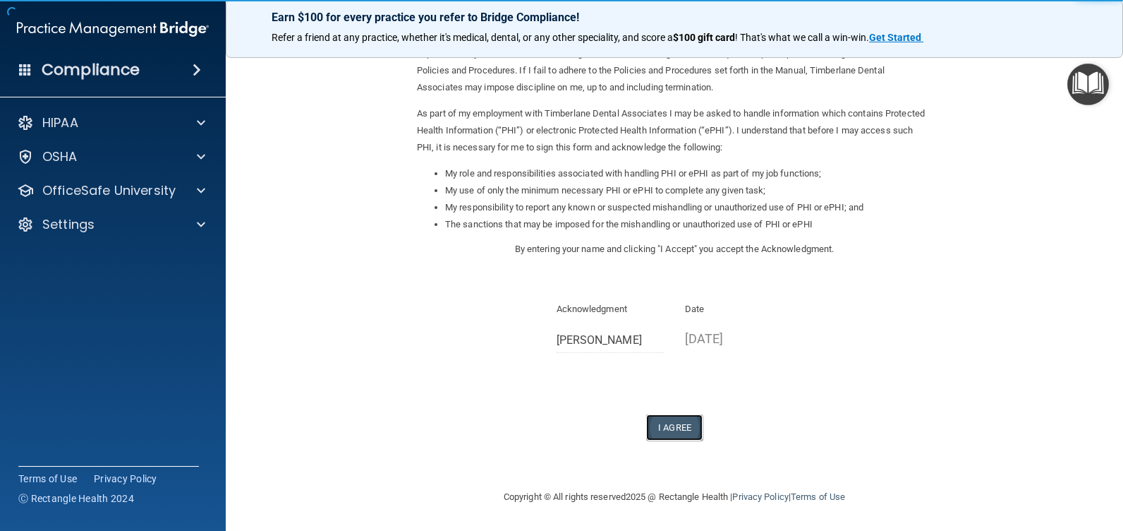
click at [664, 426] on button "I Agree" at bounding box center [674, 427] width 56 height 26
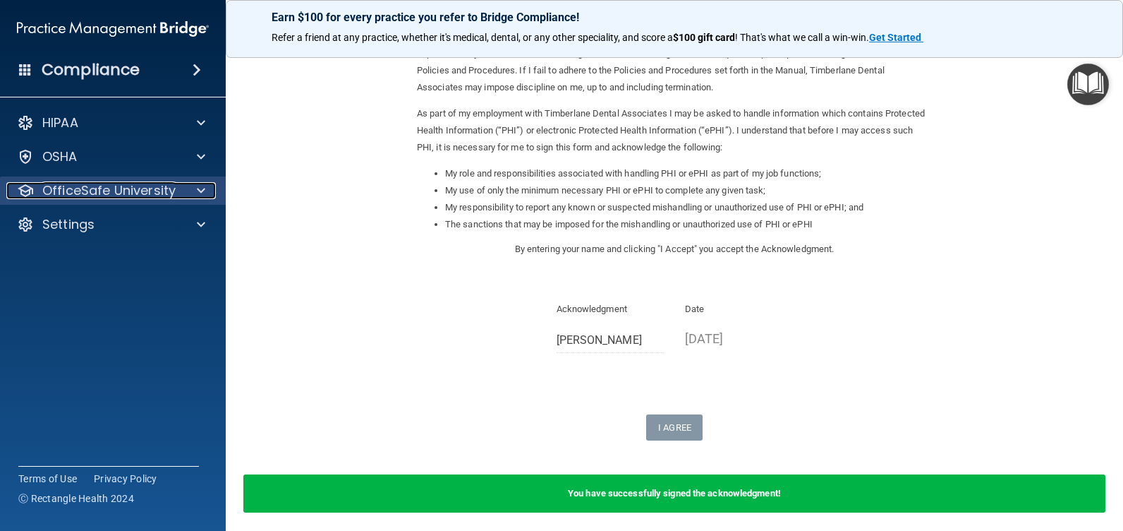
click at [103, 191] on p "OfficeSafe University" at bounding box center [108, 190] width 133 height 17
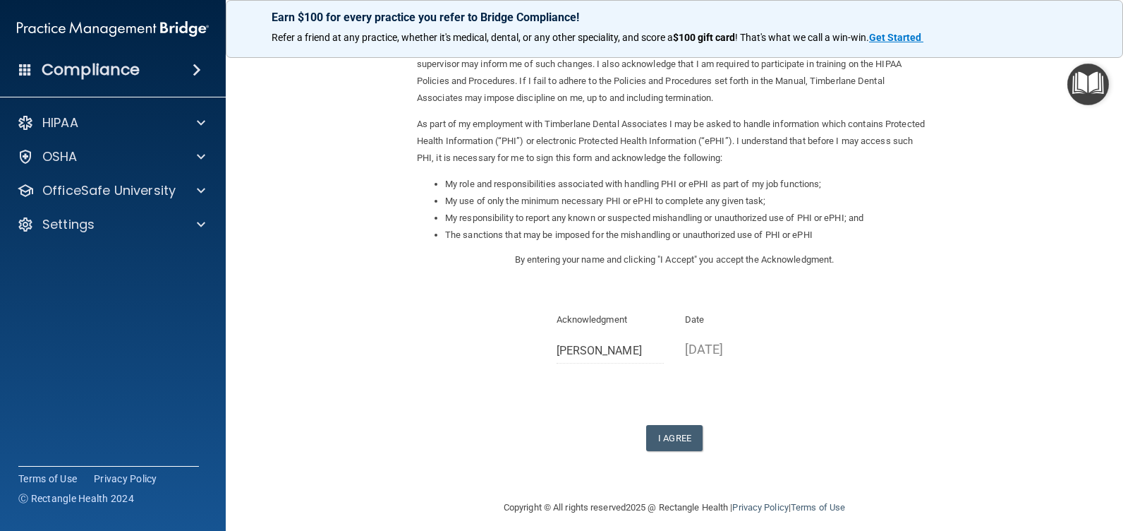
scroll to position [116, 0]
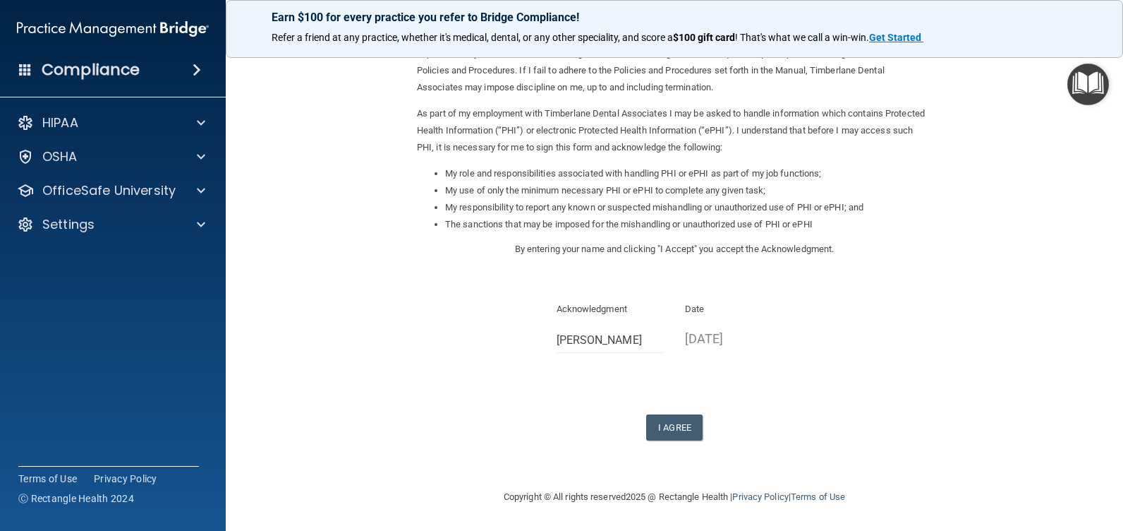
click at [761, 333] on p "[DATE]" at bounding box center [739, 338] width 108 height 23
click at [678, 423] on button "I Agree" at bounding box center [674, 427] width 56 height 26
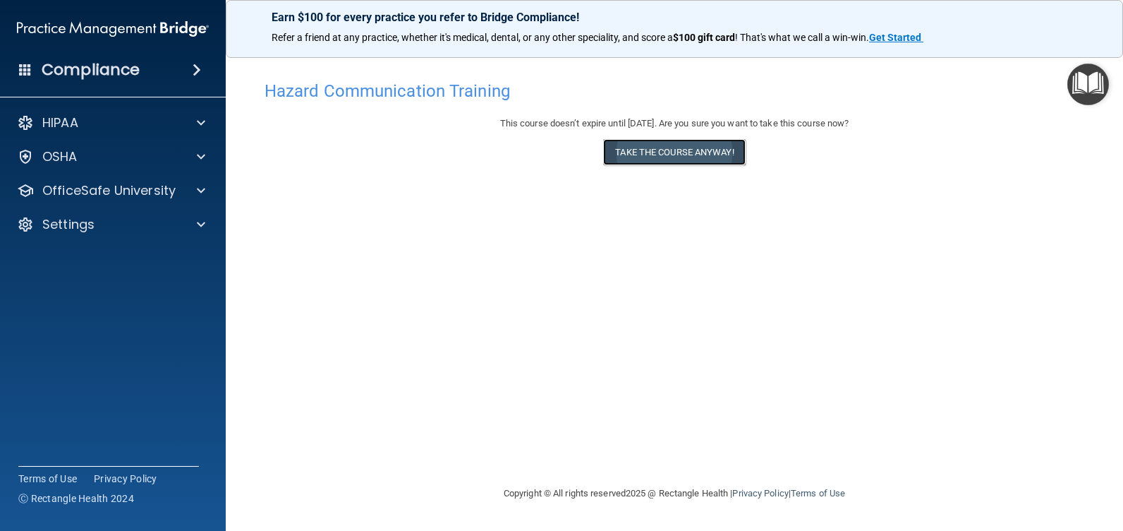
click at [648, 152] on button "Take the course anyway!" at bounding box center [674, 152] width 142 height 26
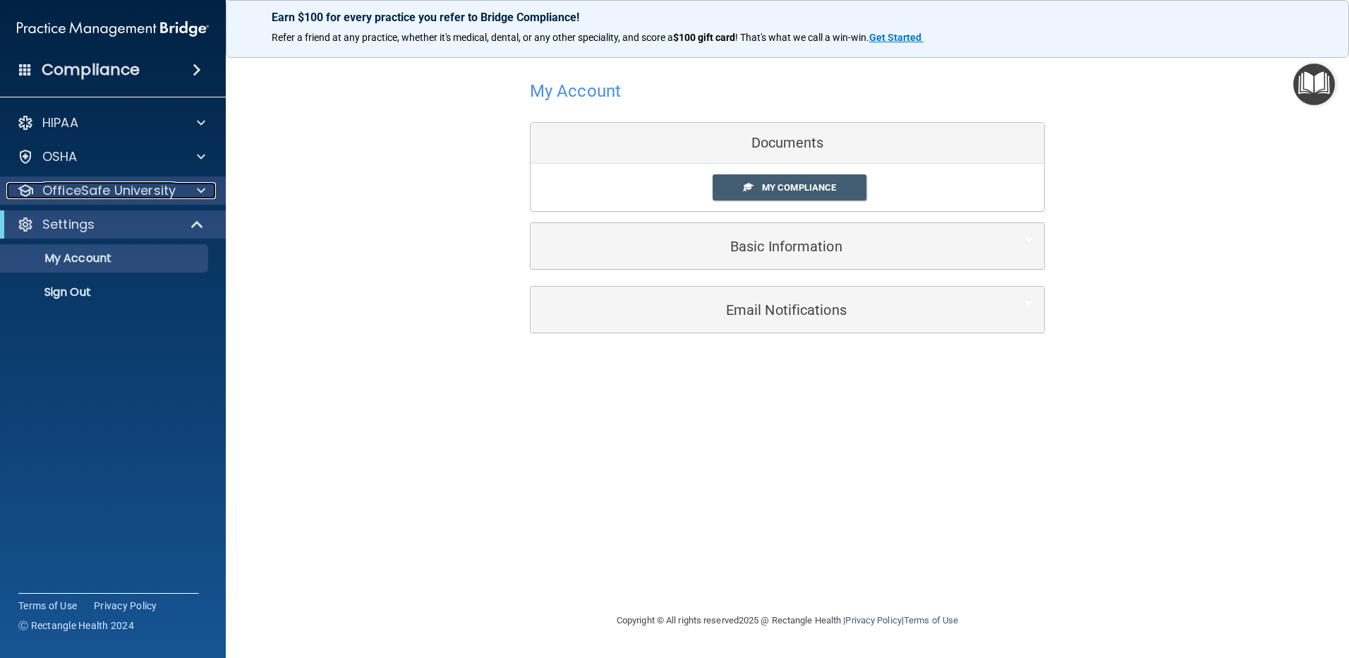
click at [152, 191] on p "OfficeSafe University" at bounding box center [108, 190] width 133 height 17
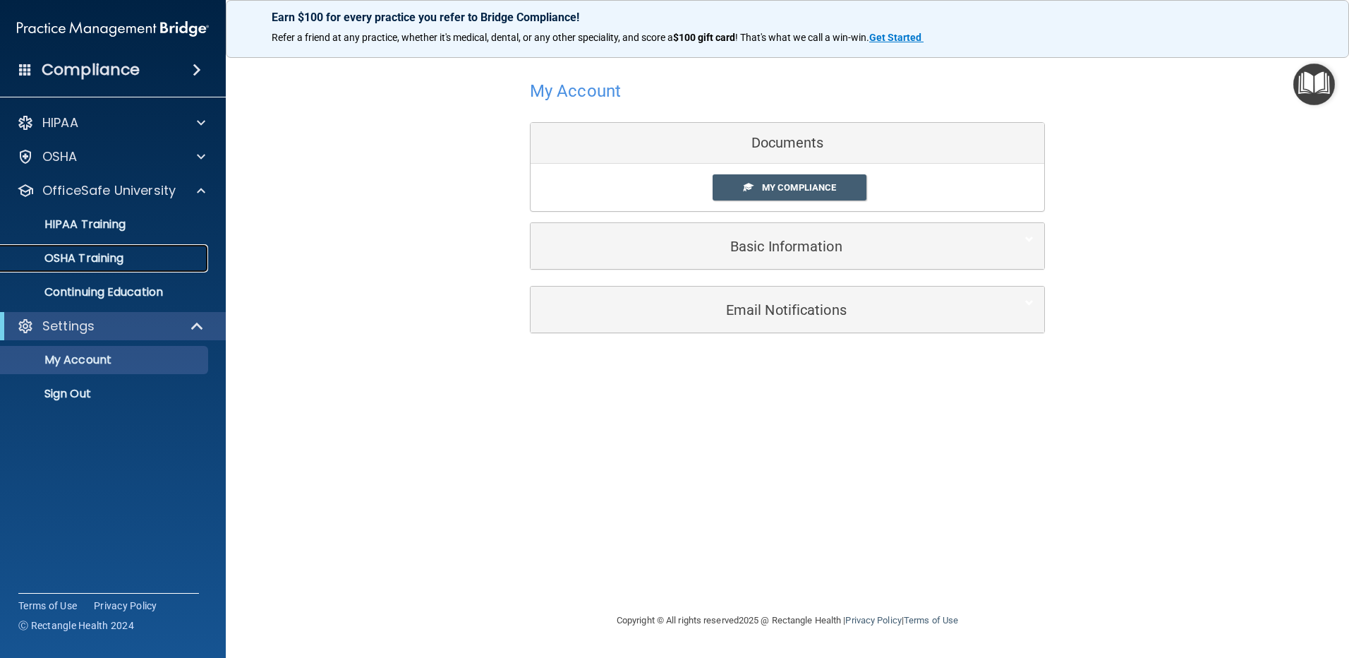
click at [110, 248] on link "OSHA Training" at bounding box center [97, 258] width 222 height 28
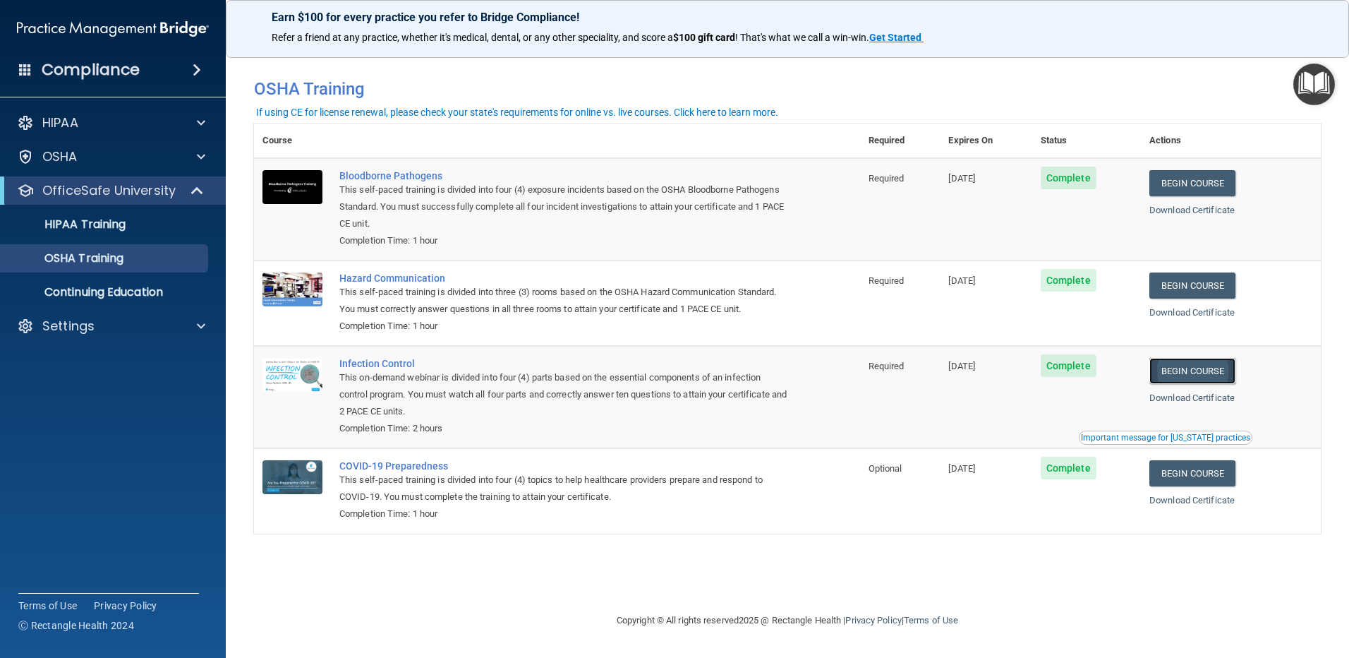
click at [1123, 367] on link "Begin Course" at bounding box center [1193, 371] width 86 height 26
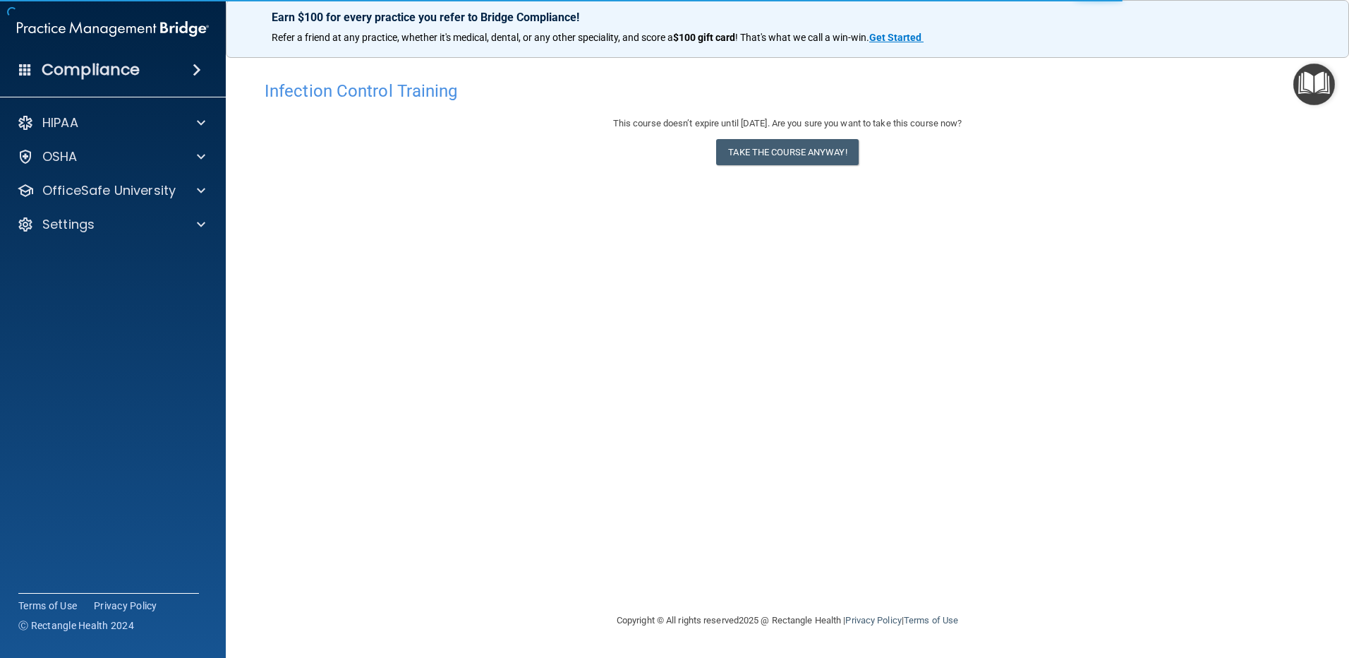
click at [790, 169] on div "This course doesn’t expire until [DATE]. Are you sure you want to take this cou…" at bounding box center [788, 143] width 1046 height 57
click at [785, 152] on button "Take the course anyway!" at bounding box center [787, 152] width 142 height 26
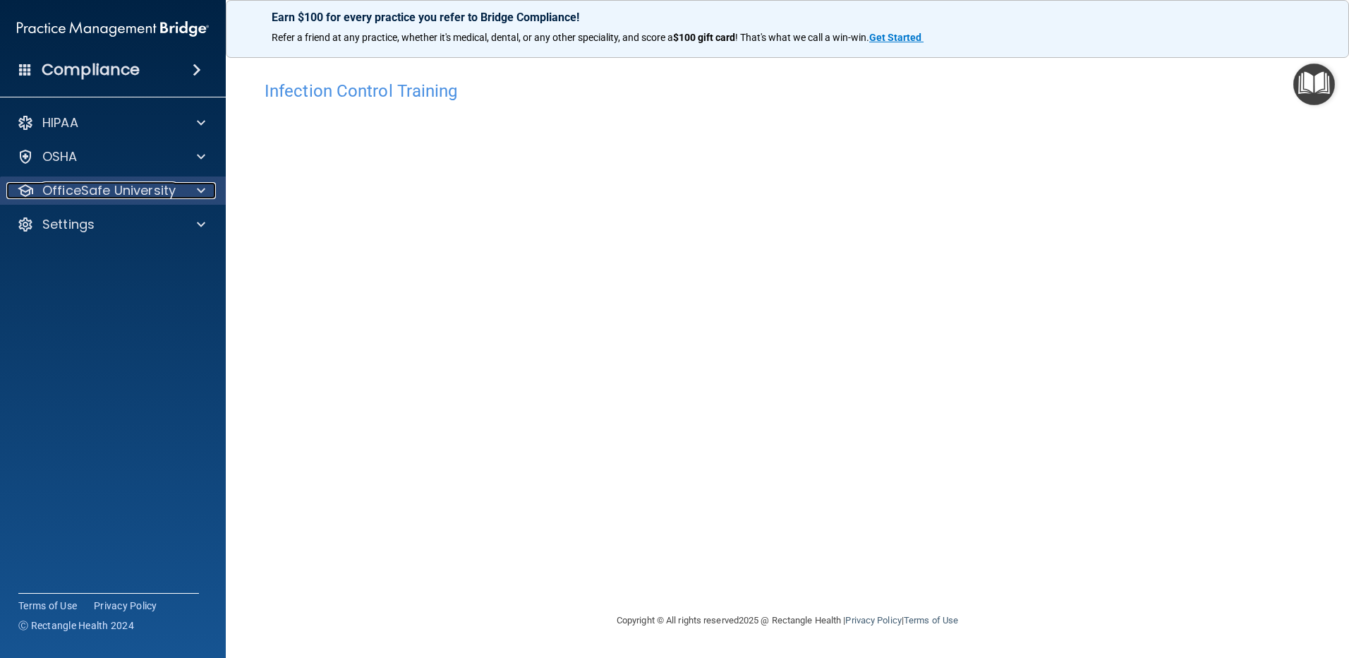
click at [133, 192] on p "OfficeSafe University" at bounding box center [108, 190] width 133 height 17
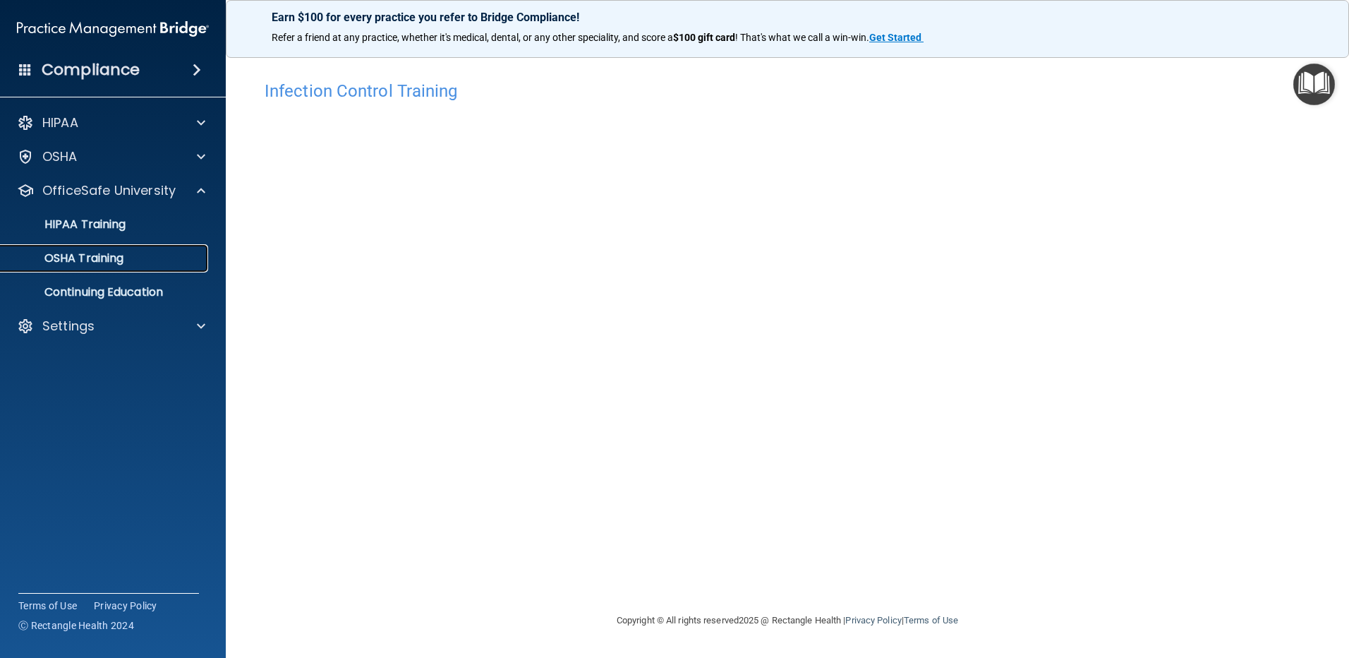
click at [122, 251] on p "OSHA Training" at bounding box center [66, 258] width 114 height 14
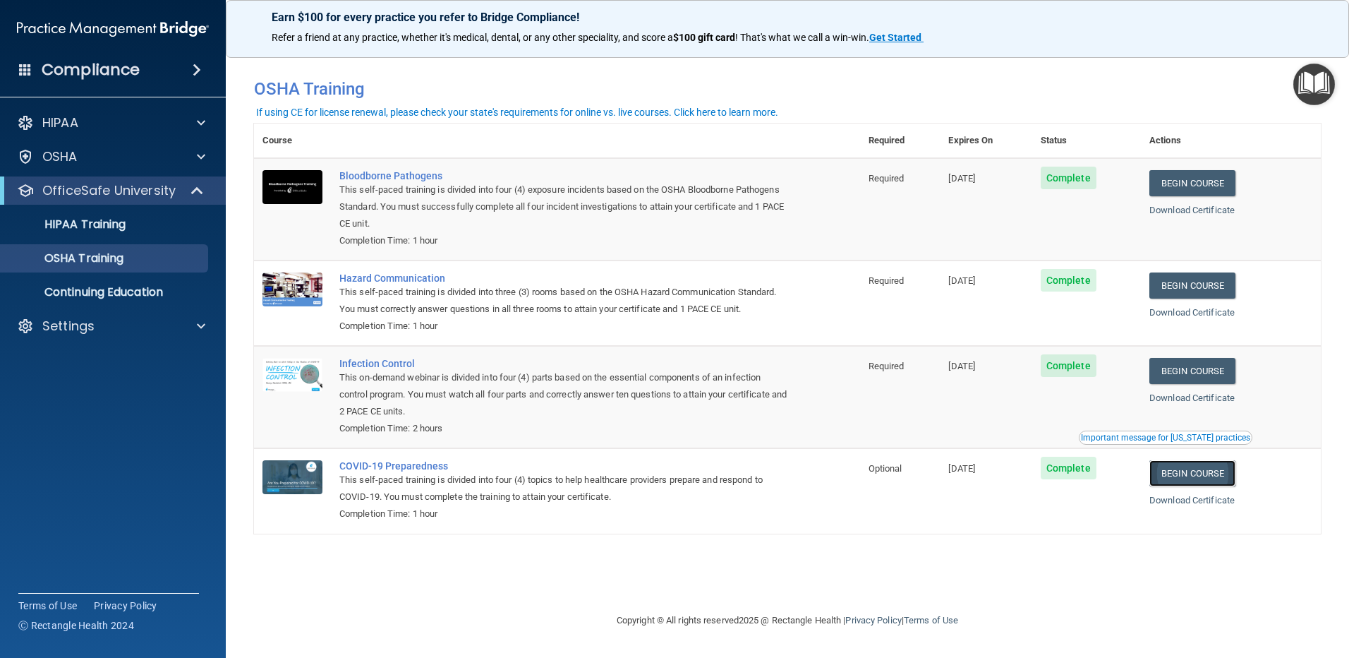
click at [1190, 470] on link "Begin Course" at bounding box center [1193, 473] width 86 height 26
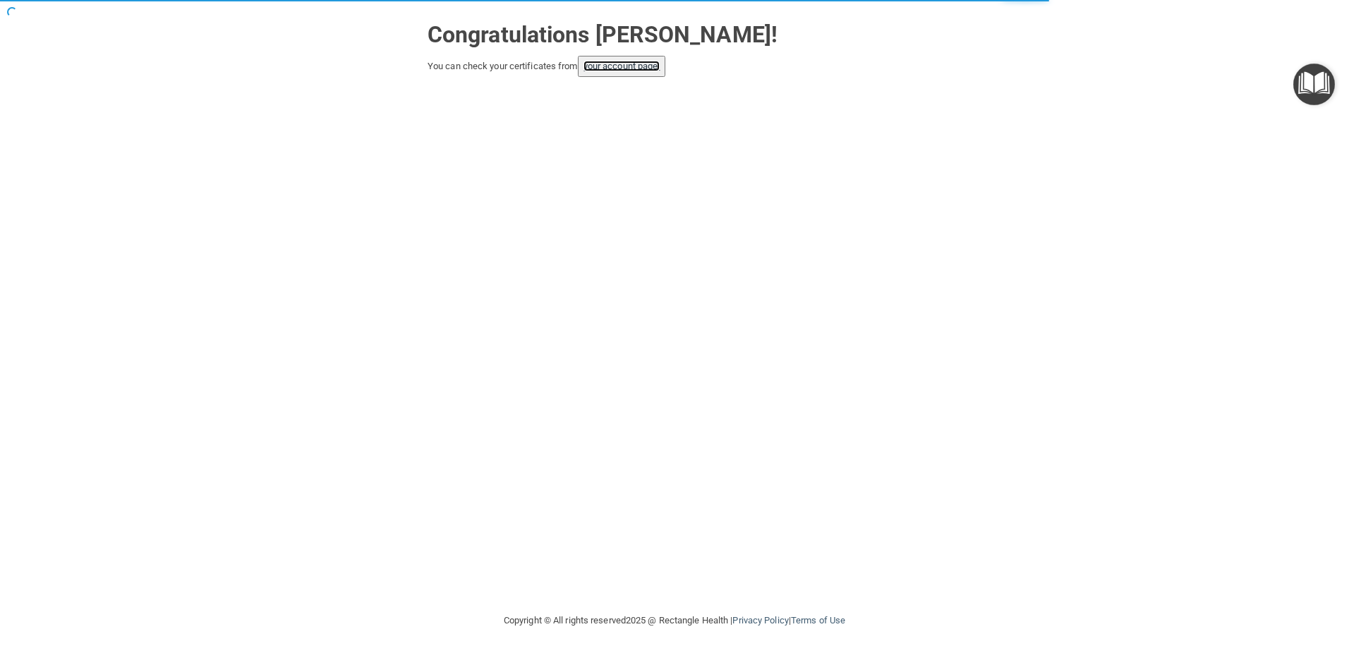
click at [621, 68] on link "your account page!" at bounding box center [622, 66] width 77 height 11
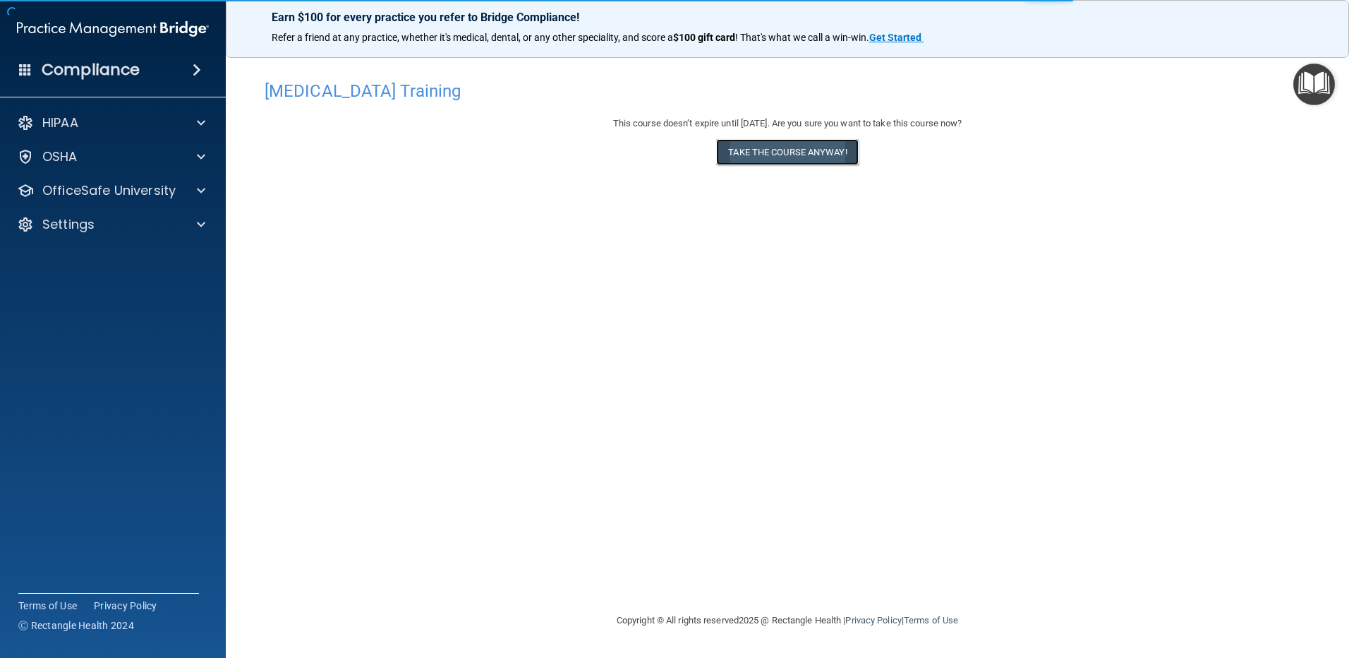
click at [783, 154] on button "Take the course anyway!" at bounding box center [787, 152] width 142 height 26
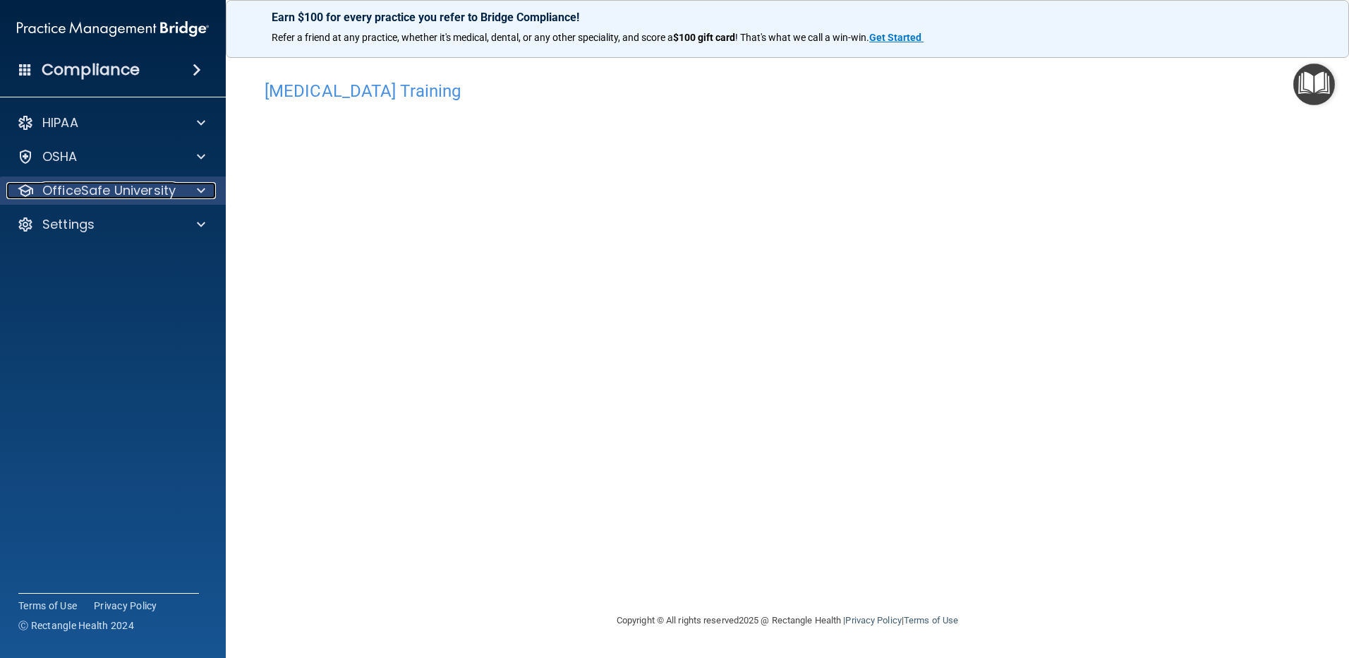
click at [123, 190] on p "OfficeSafe University" at bounding box center [108, 190] width 133 height 17
click at [119, 194] on p "OfficeSafe University" at bounding box center [108, 190] width 133 height 17
click at [116, 195] on p "OfficeSafe University" at bounding box center [108, 190] width 133 height 17
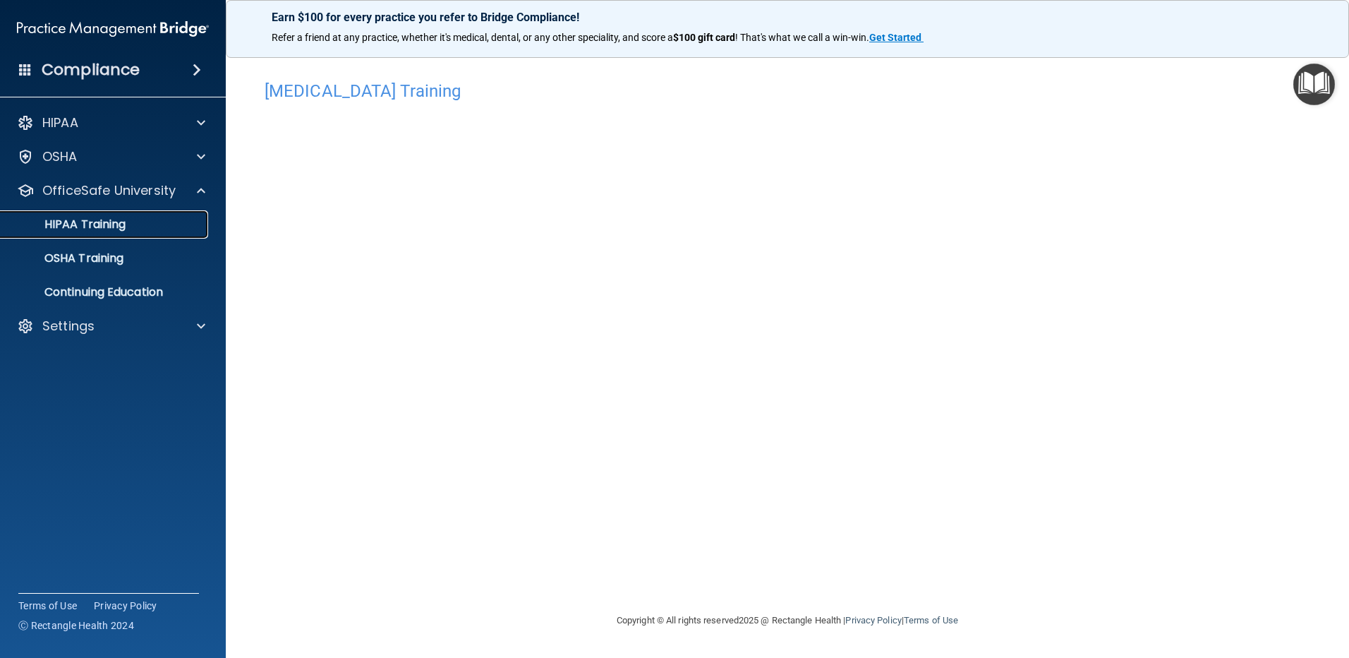
click at [103, 224] on p "HIPAA Training" at bounding box center [67, 224] width 116 height 14
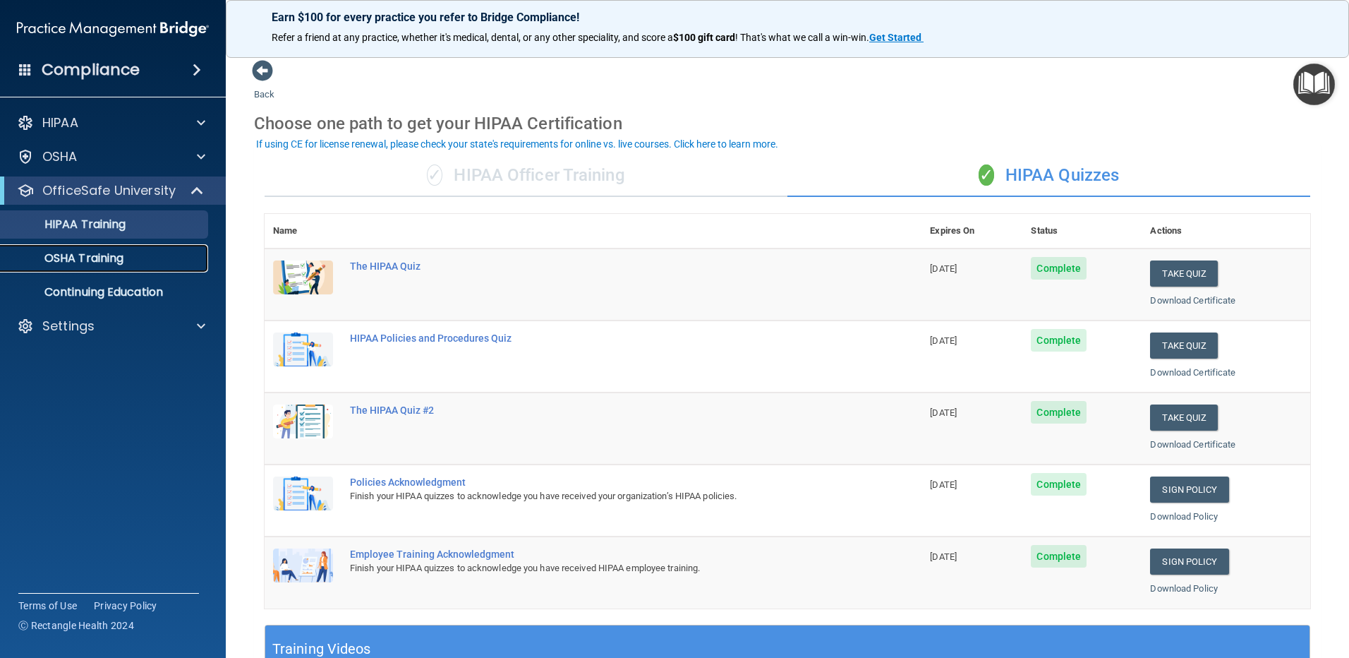
click at [89, 256] on p "OSHA Training" at bounding box center [66, 258] width 114 height 14
